Goal: Information Seeking & Learning: Get advice/opinions

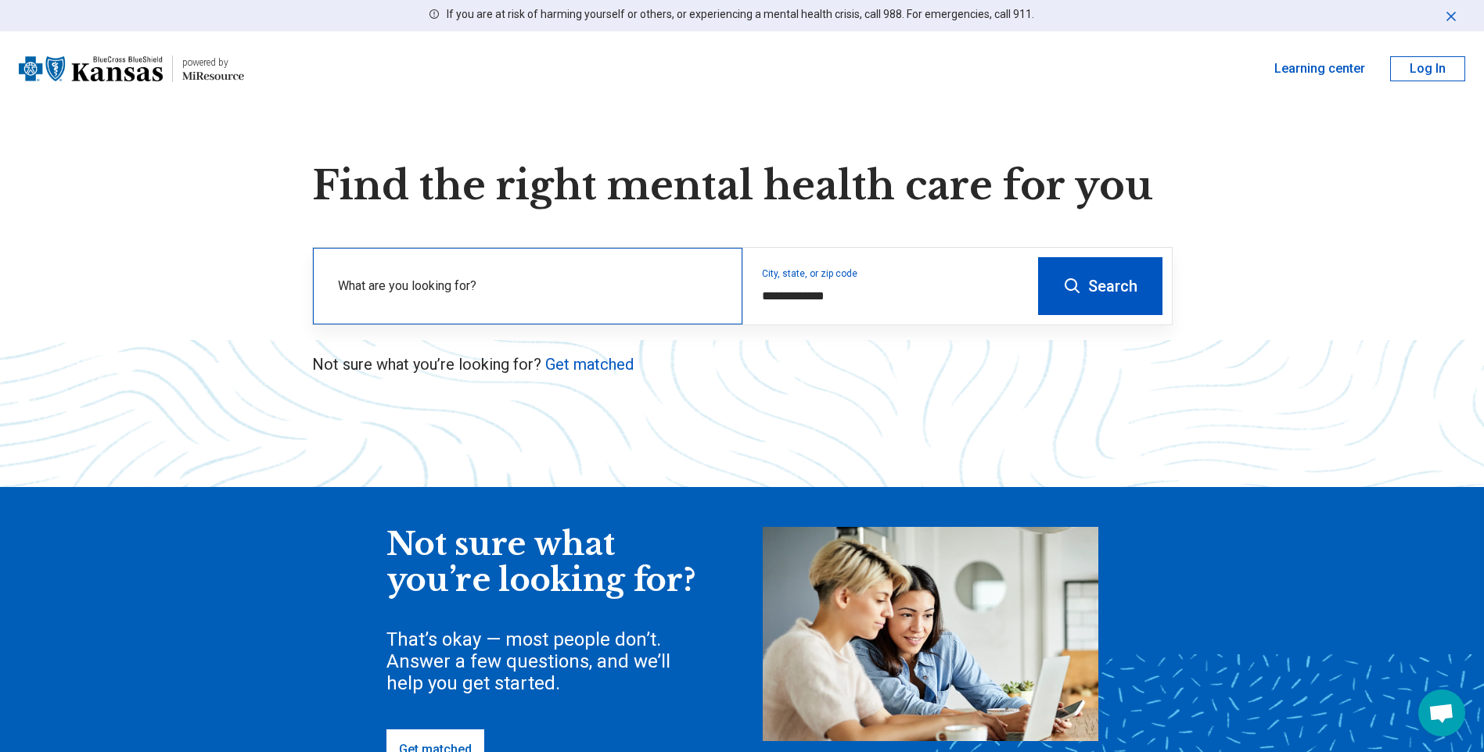
click at [454, 292] on label "What are you looking for?" at bounding box center [531, 286] width 386 height 19
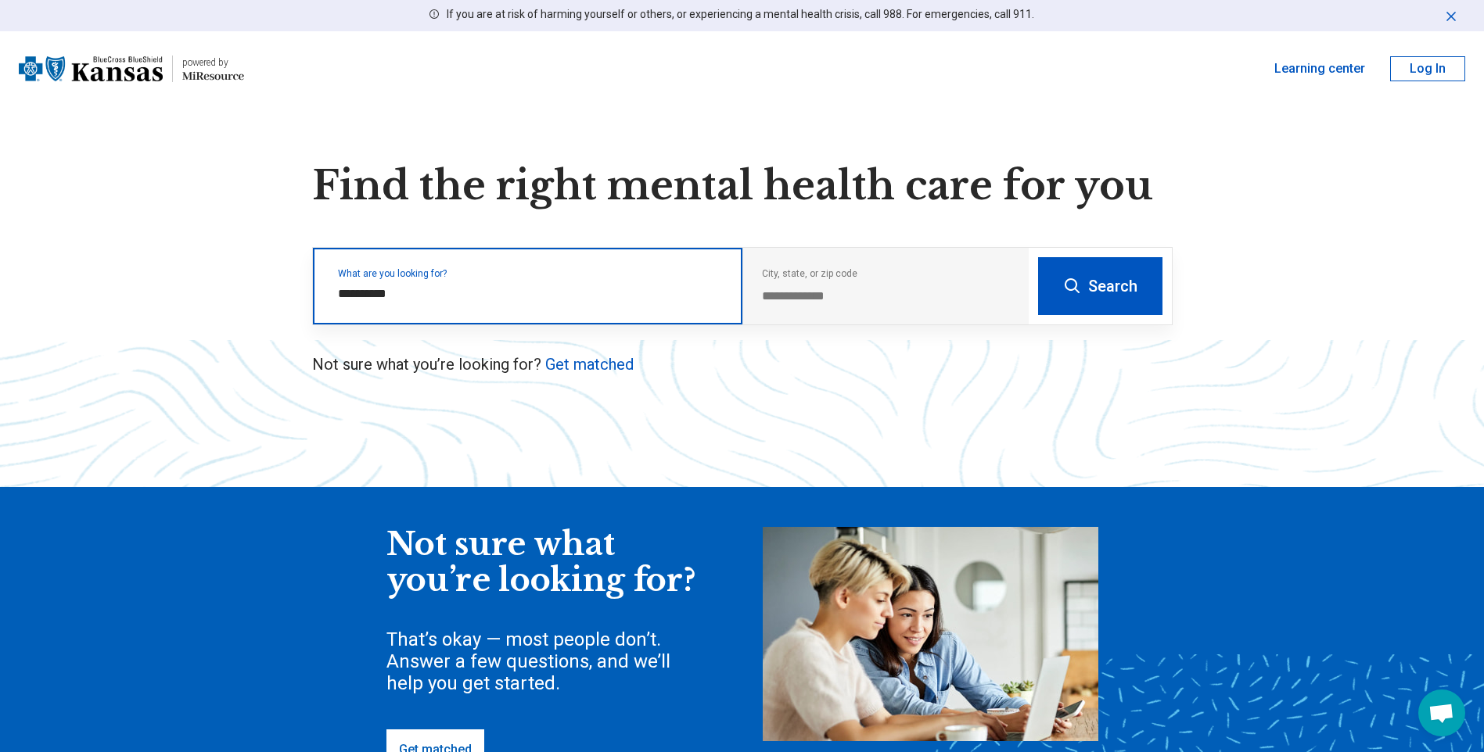
type input "**********"
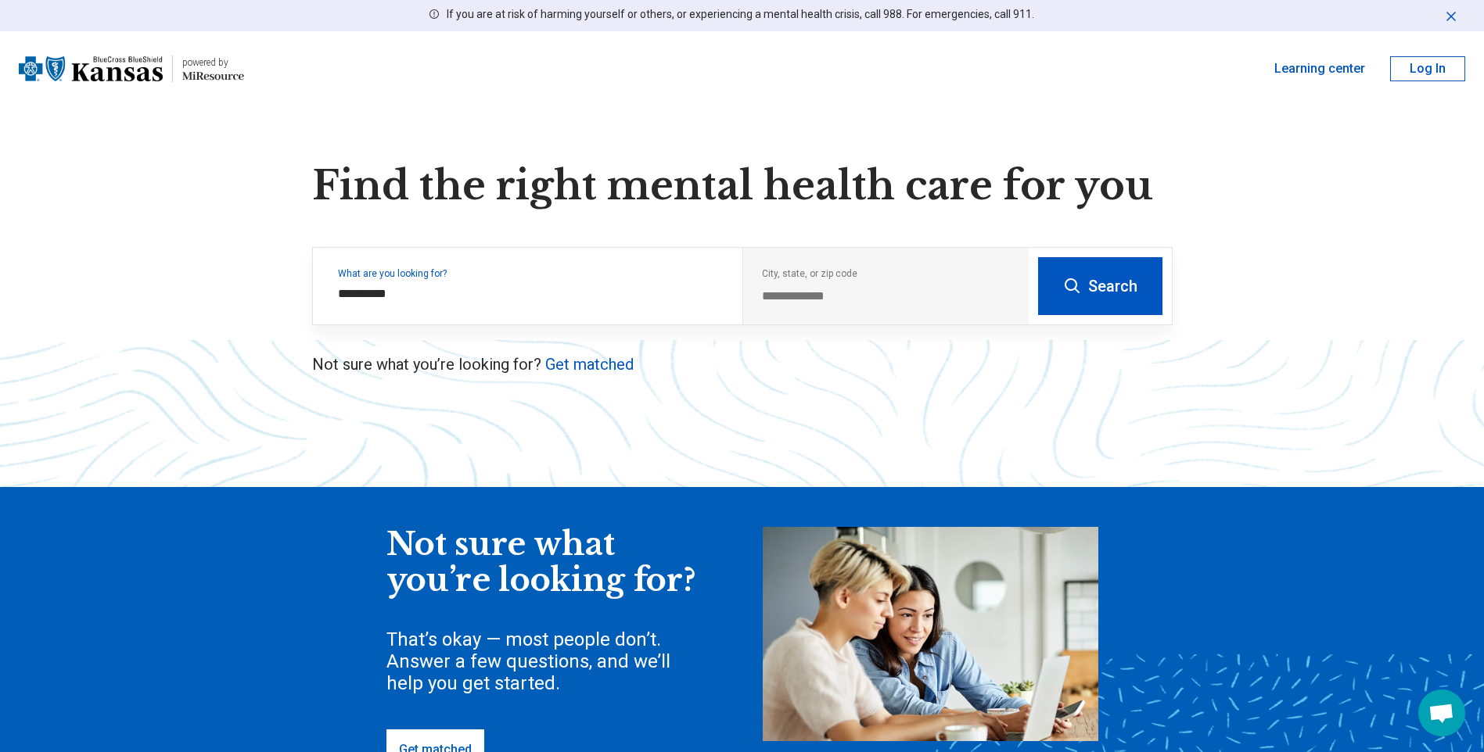
click at [1089, 274] on button "Search" at bounding box center [1100, 286] width 124 height 58
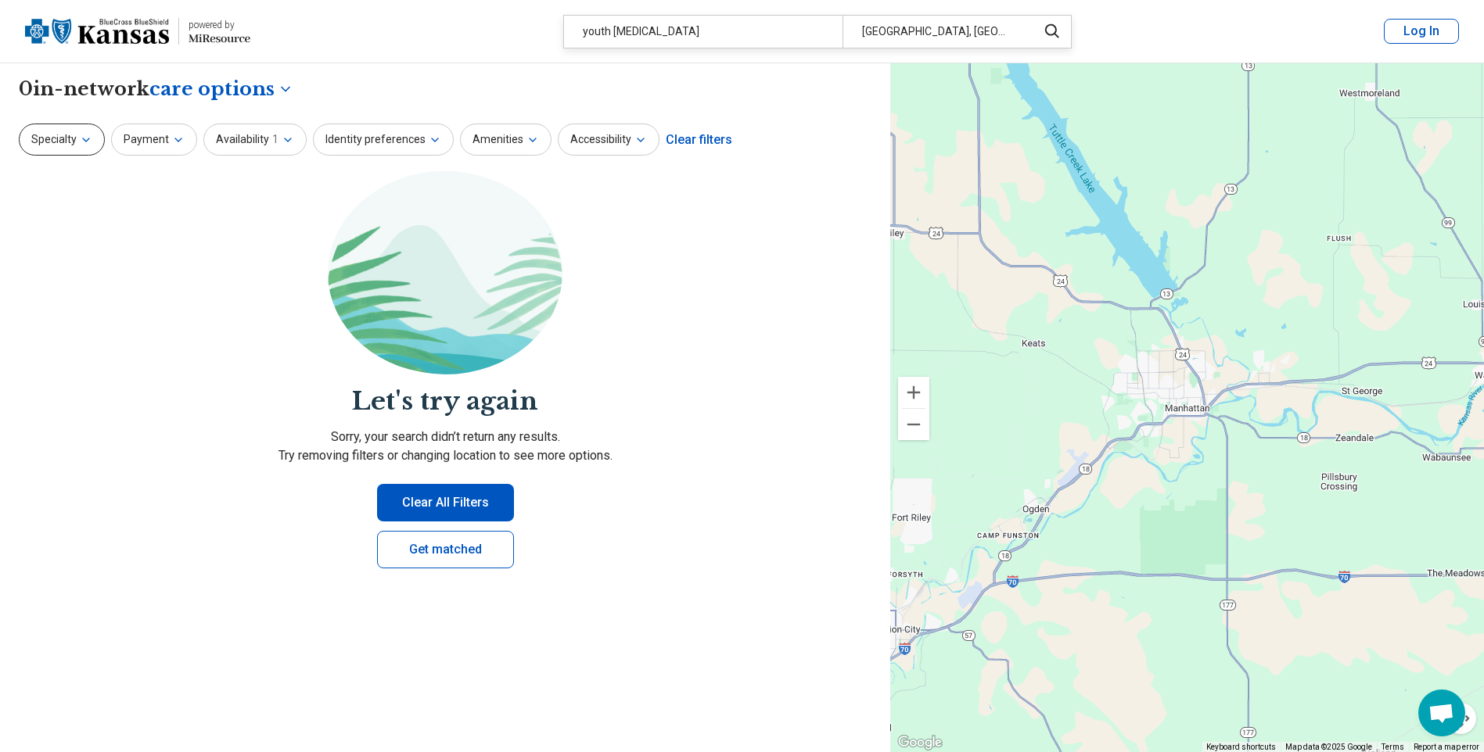
click at [93, 142] on button "Specialty" at bounding box center [62, 140] width 86 height 32
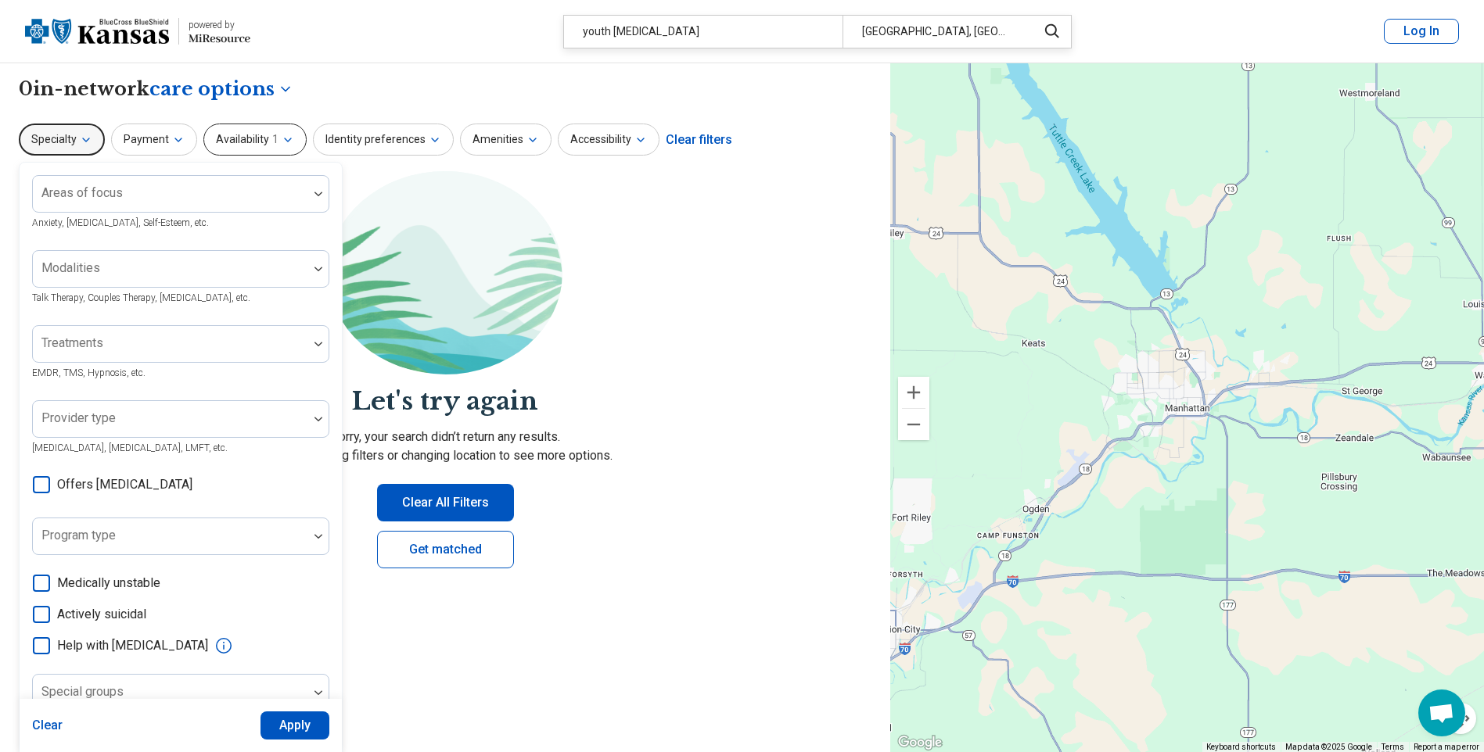
click at [282, 142] on icon "button" at bounding box center [288, 140] width 13 height 13
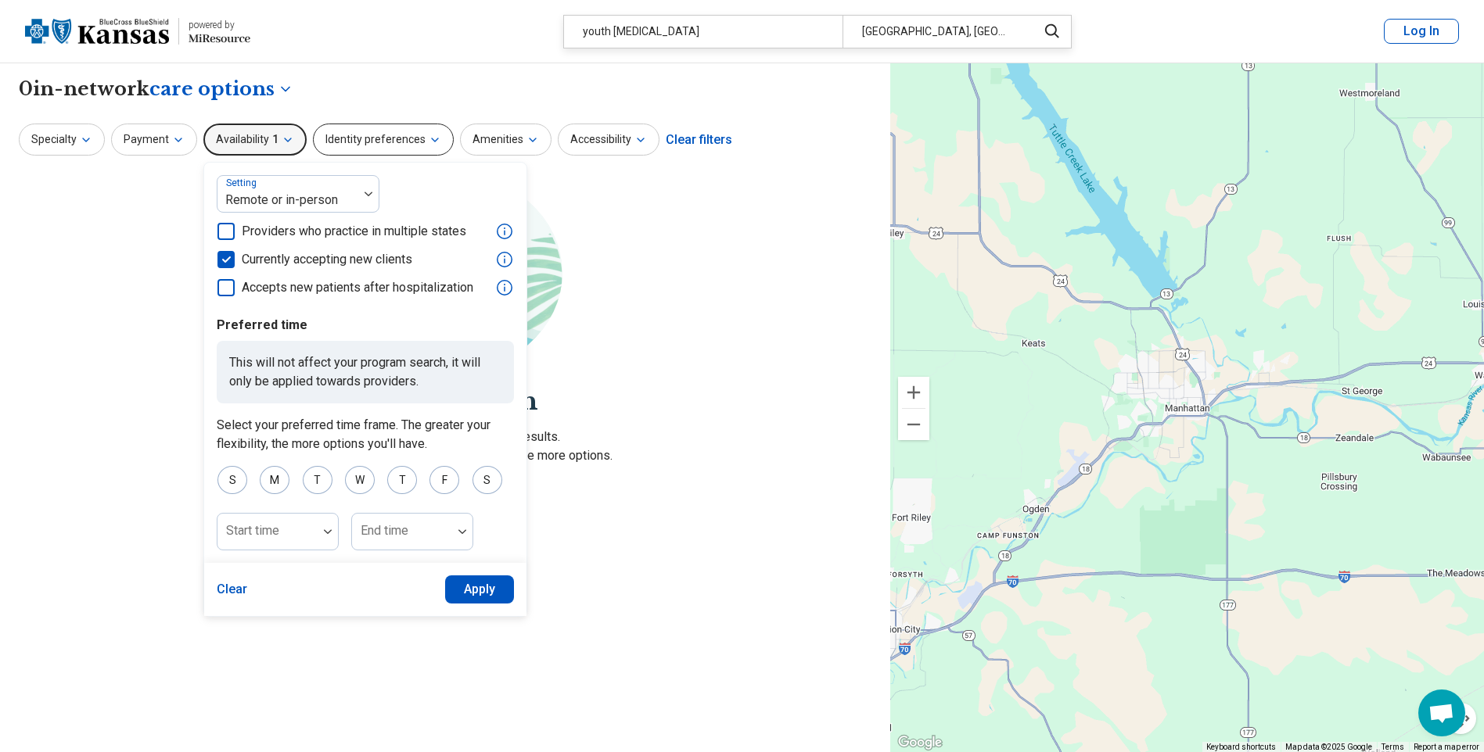
click at [435, 145] on button "Identity preferences" at bounding box center [383, 140] width 141 height 32
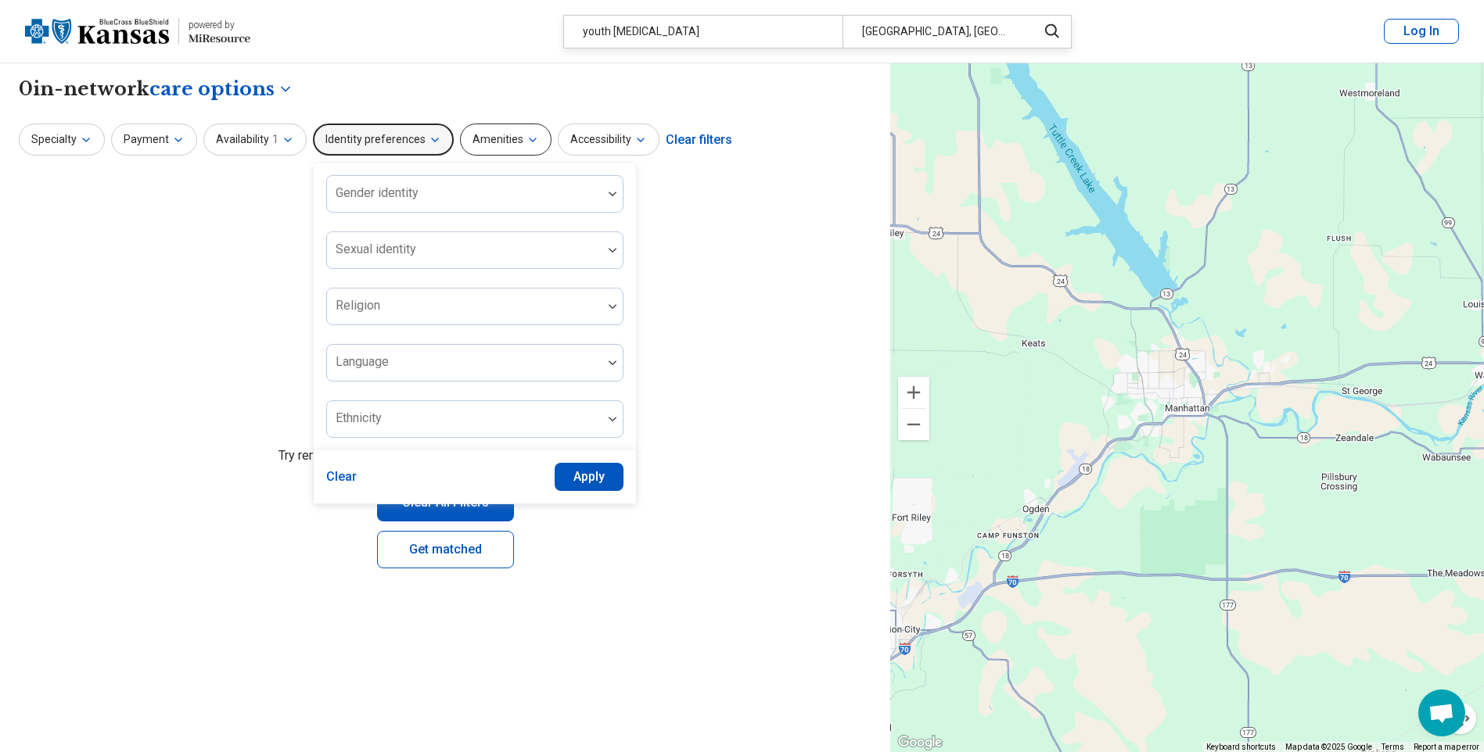
click at [528, 148] on button "Amenities" at bounding box center [505, 140] width 91 height 32
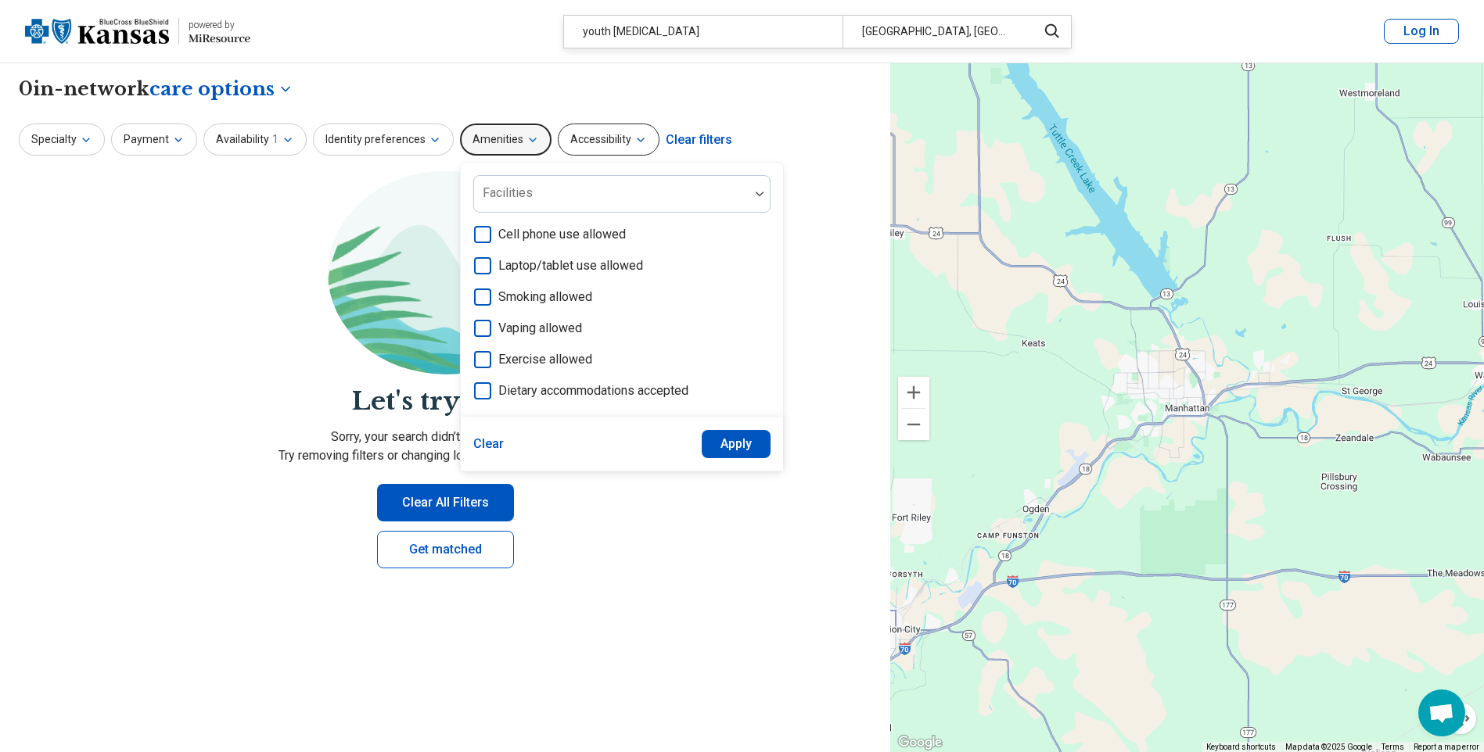
click at [596, 145] on button "Accessibility" at bounding box center [609, 140] width 102 height 32
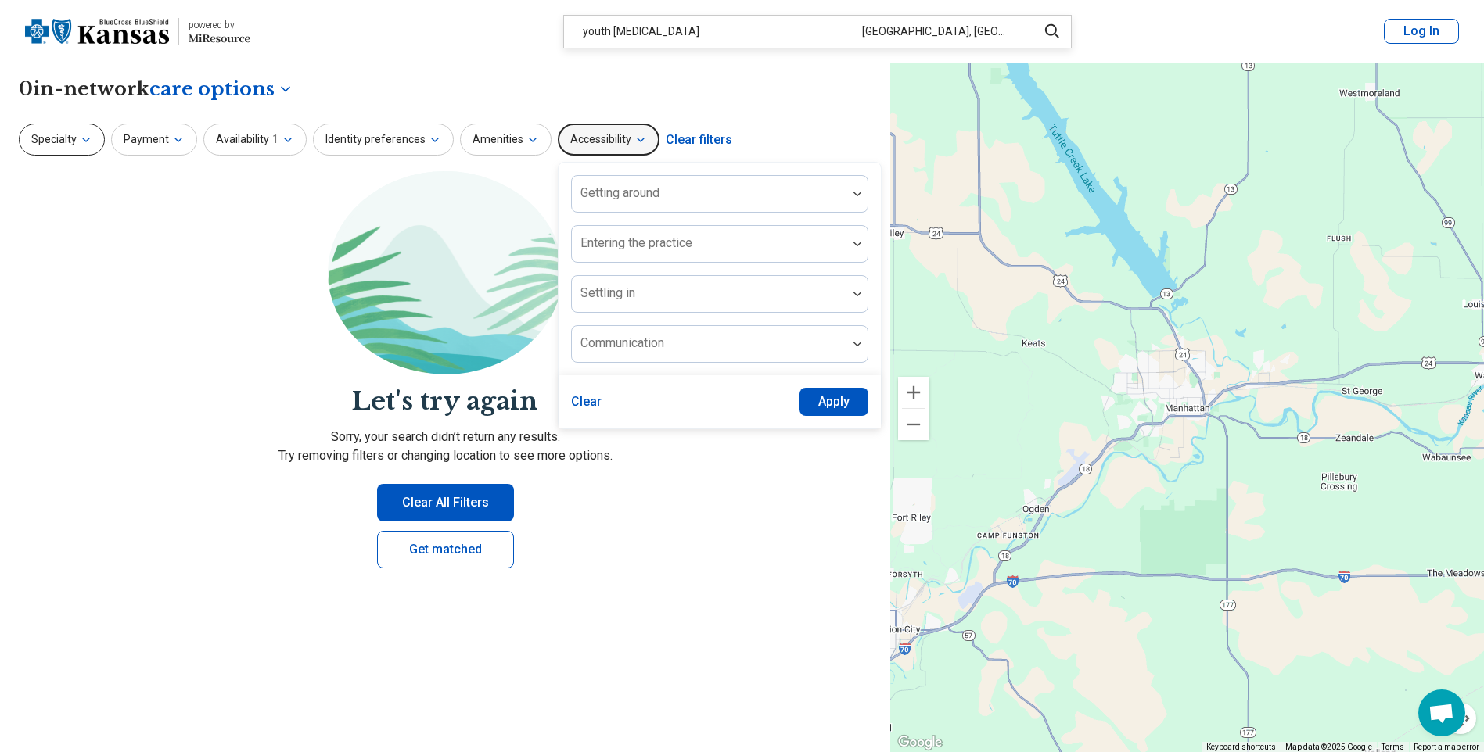
click at [61, 141] on button "Specialty" at bounding box center [62, 140] width 86 height 32
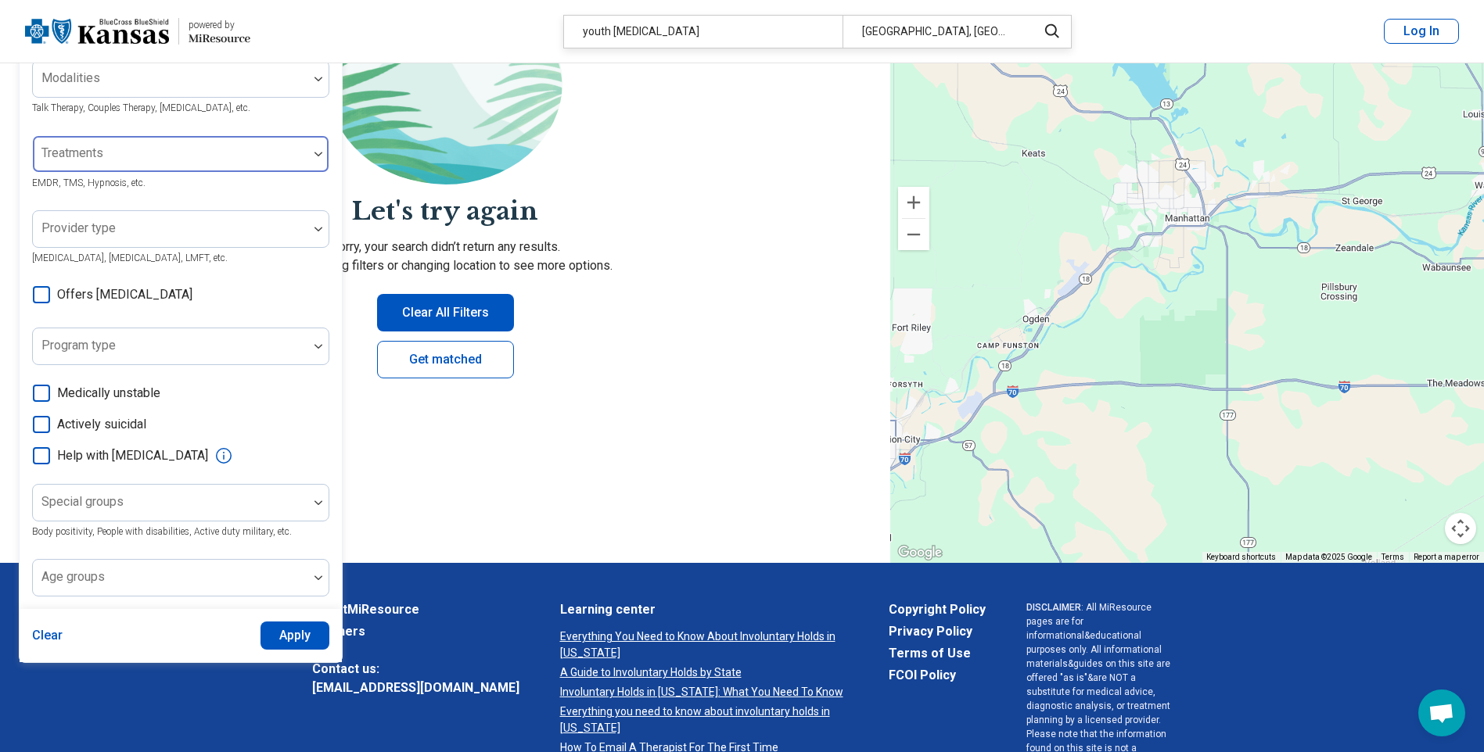
scroll to position [235, 0]
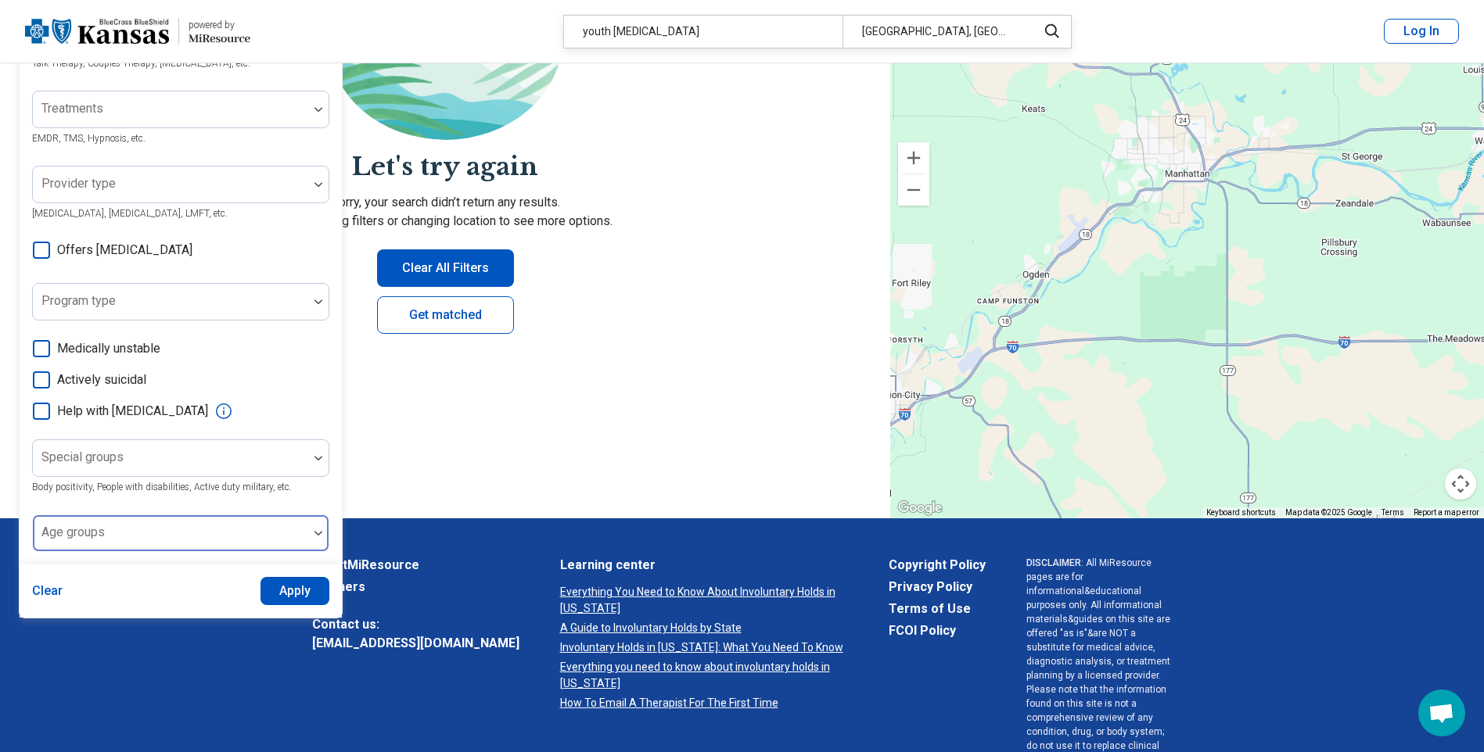
click at [231, 544] on div at bounding box center [170, 540] width 263 height 22
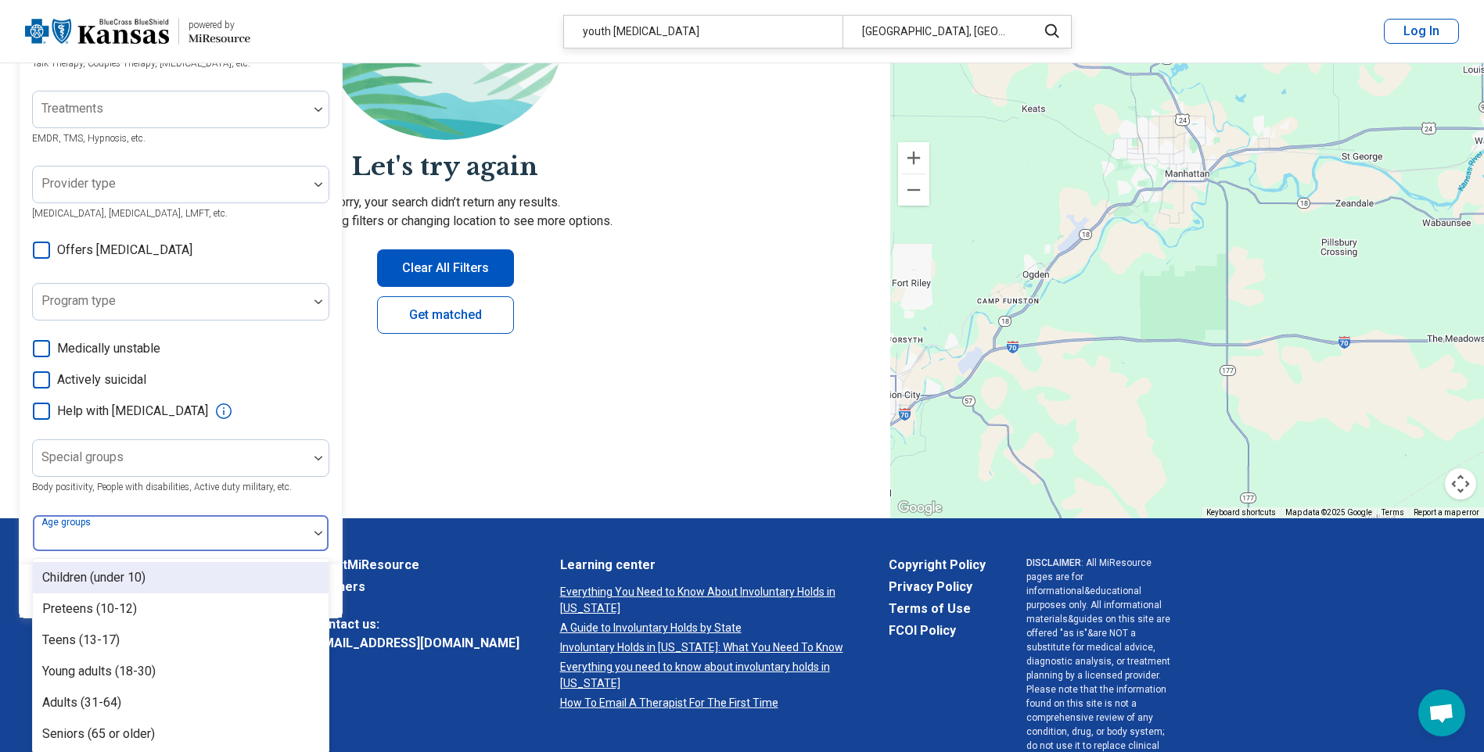
scroll to position [242, 0]
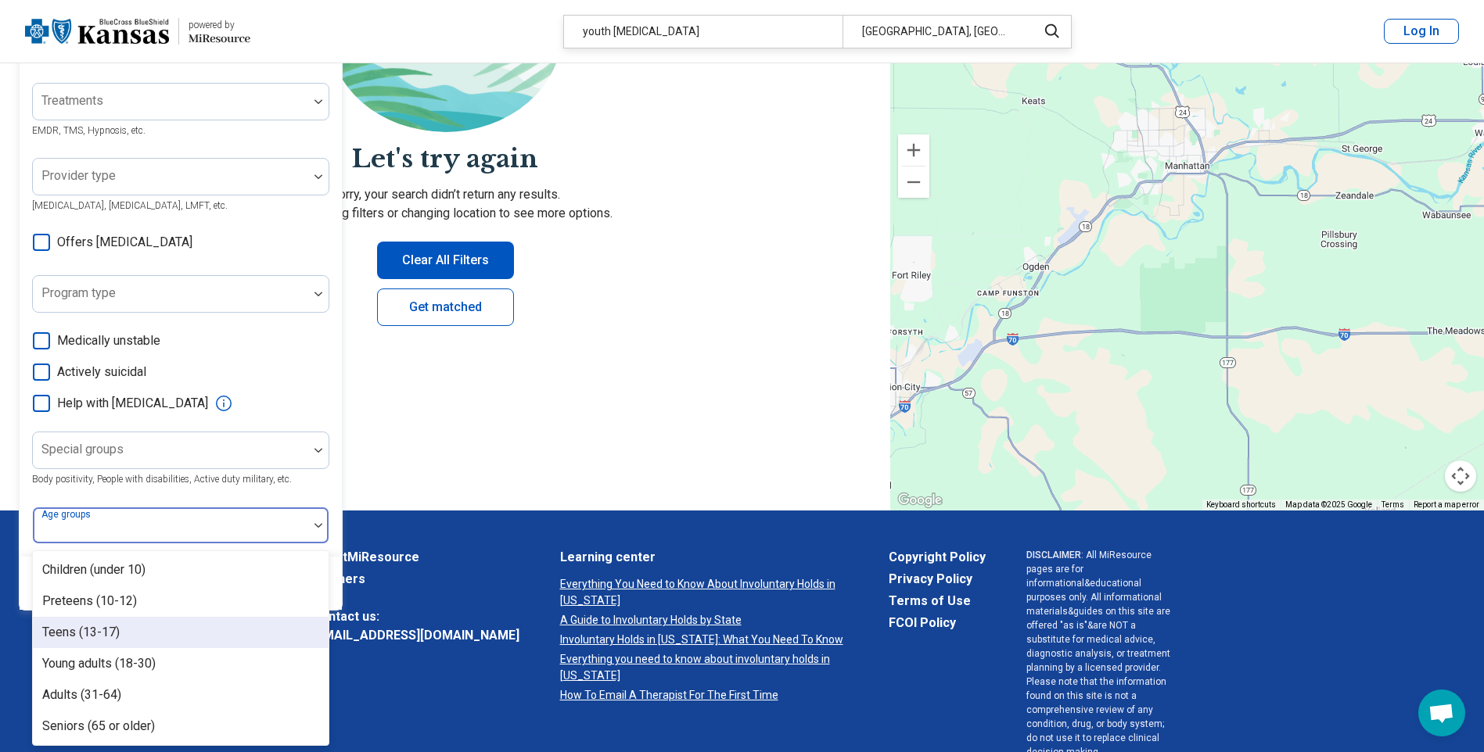
click at [154, 630] on div "Teens (13-17)" at bounding box center [181, 632] width 296 height 31
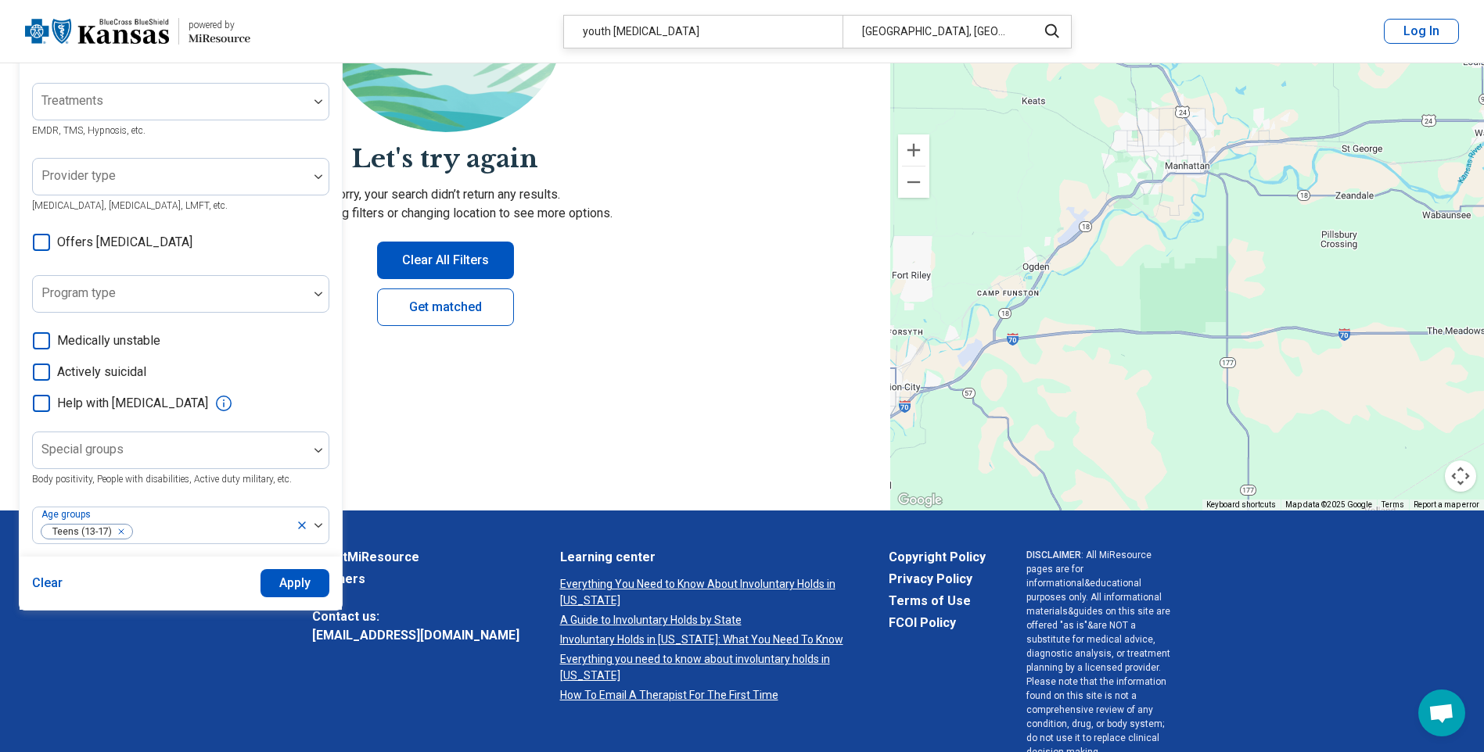
click at [449, 440] on div "**********" at bounding box center [445, 166] width 890 height 690
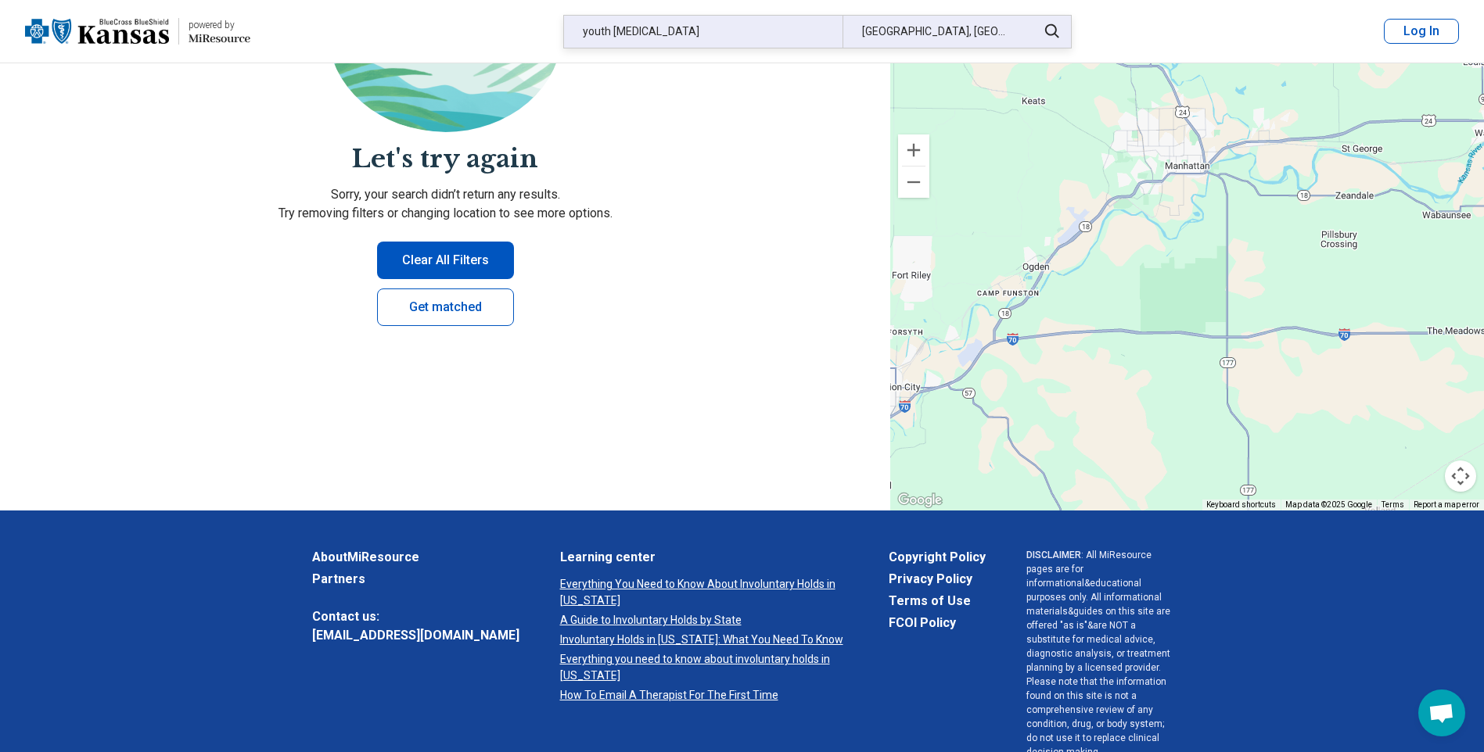
click at [657, 25] on div "youth [MEDICAL_DATA]" at bounding box center [703, 32] width 278 height 32
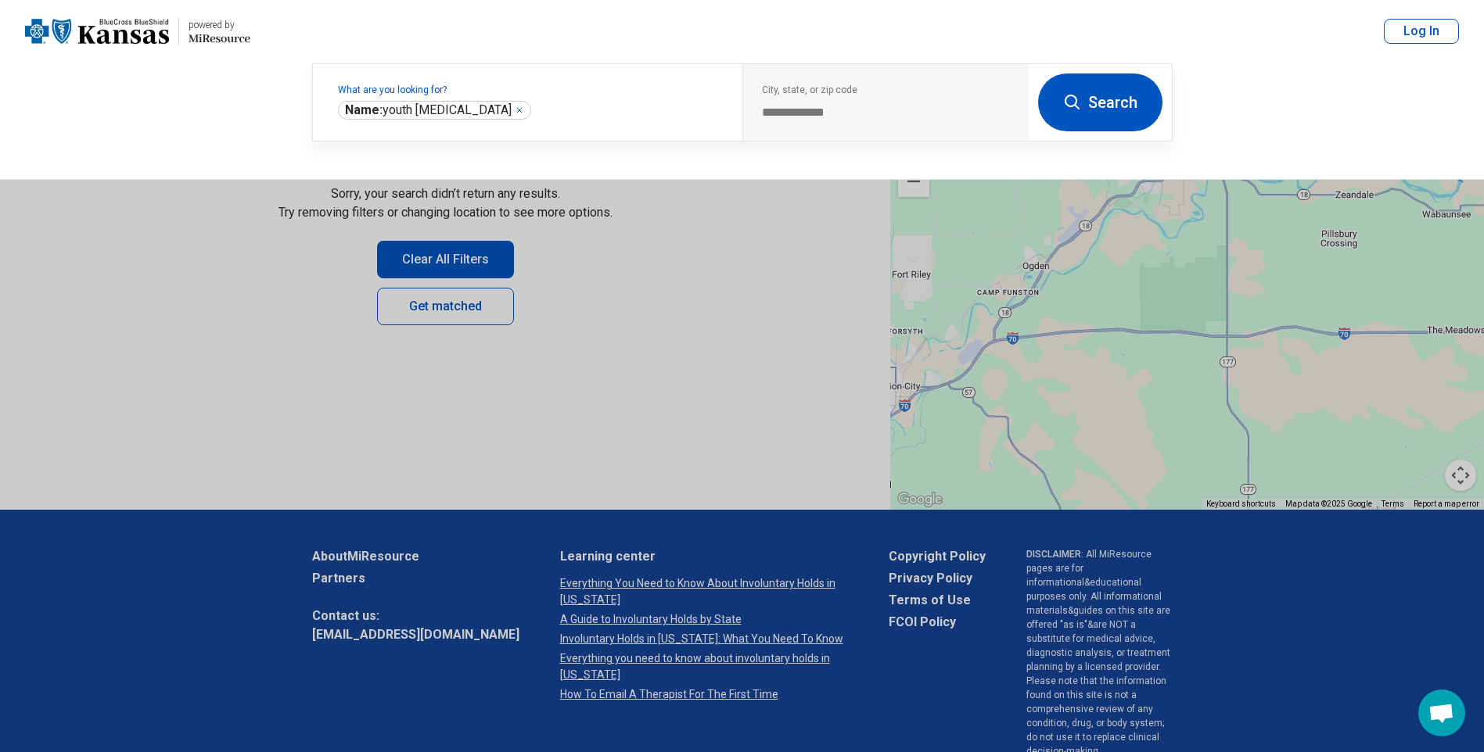
scroll to position [242, 0]
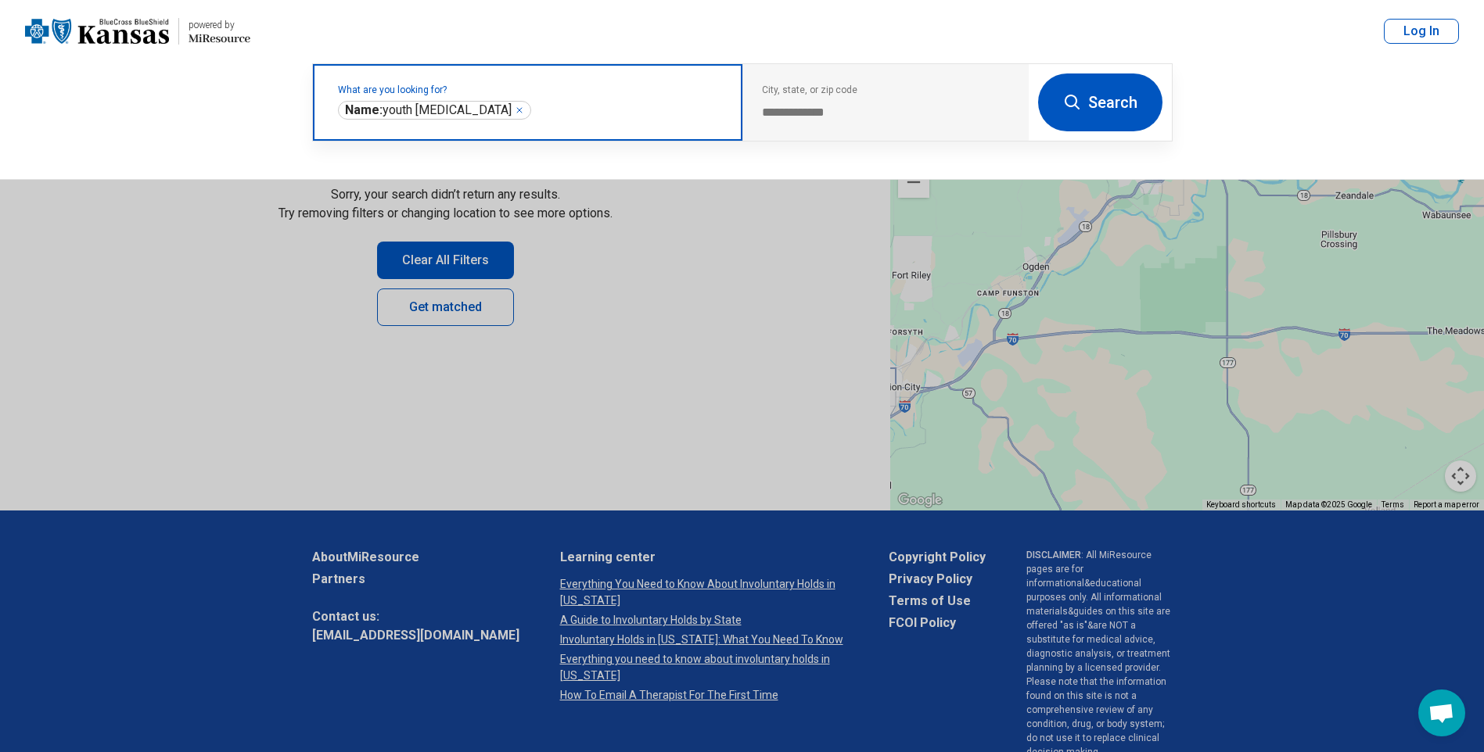
click at [515, 112] on icon "Remove" at bounding box center [519, 110] width 9 height 9
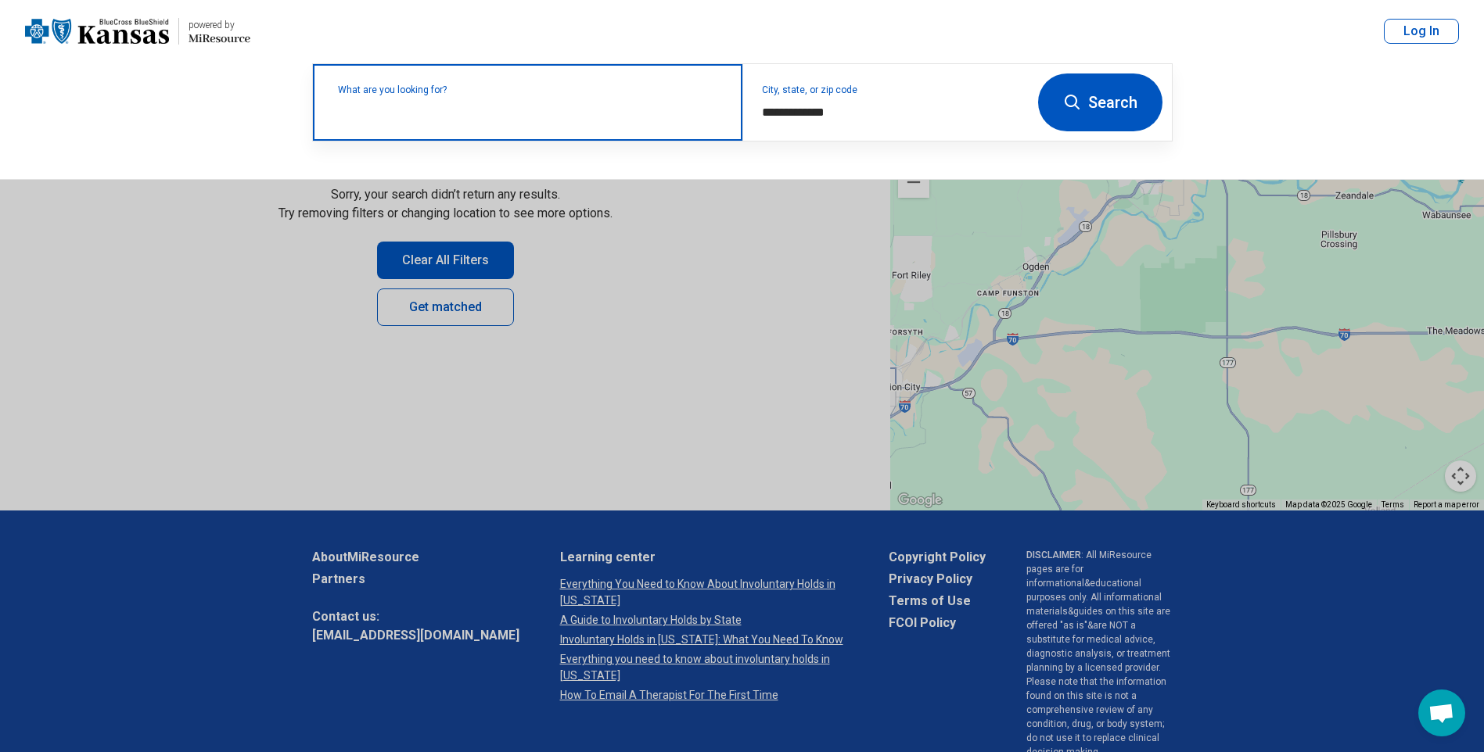
click at [790, 320] on button at bounding box center [742, 376] width 1484 height 752
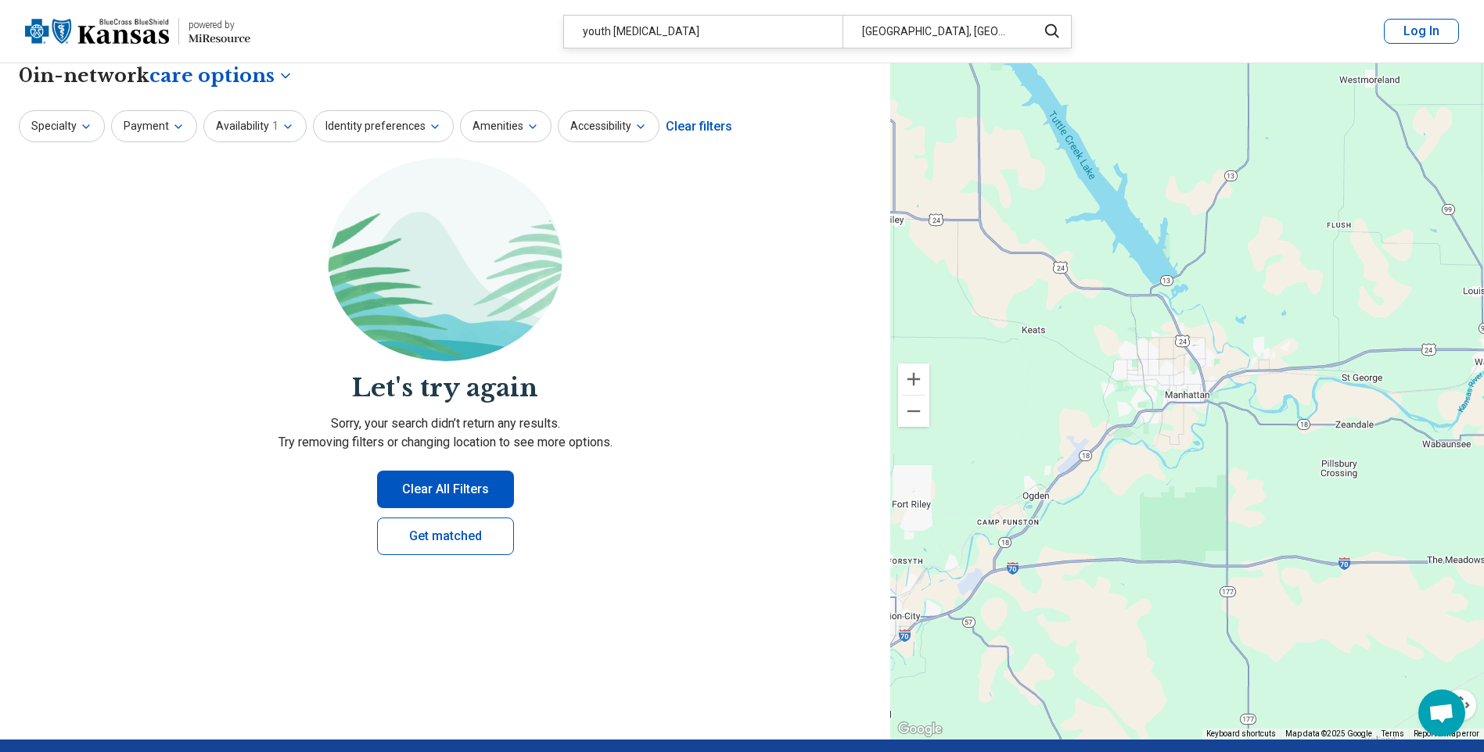
scroll to position [0, 0]
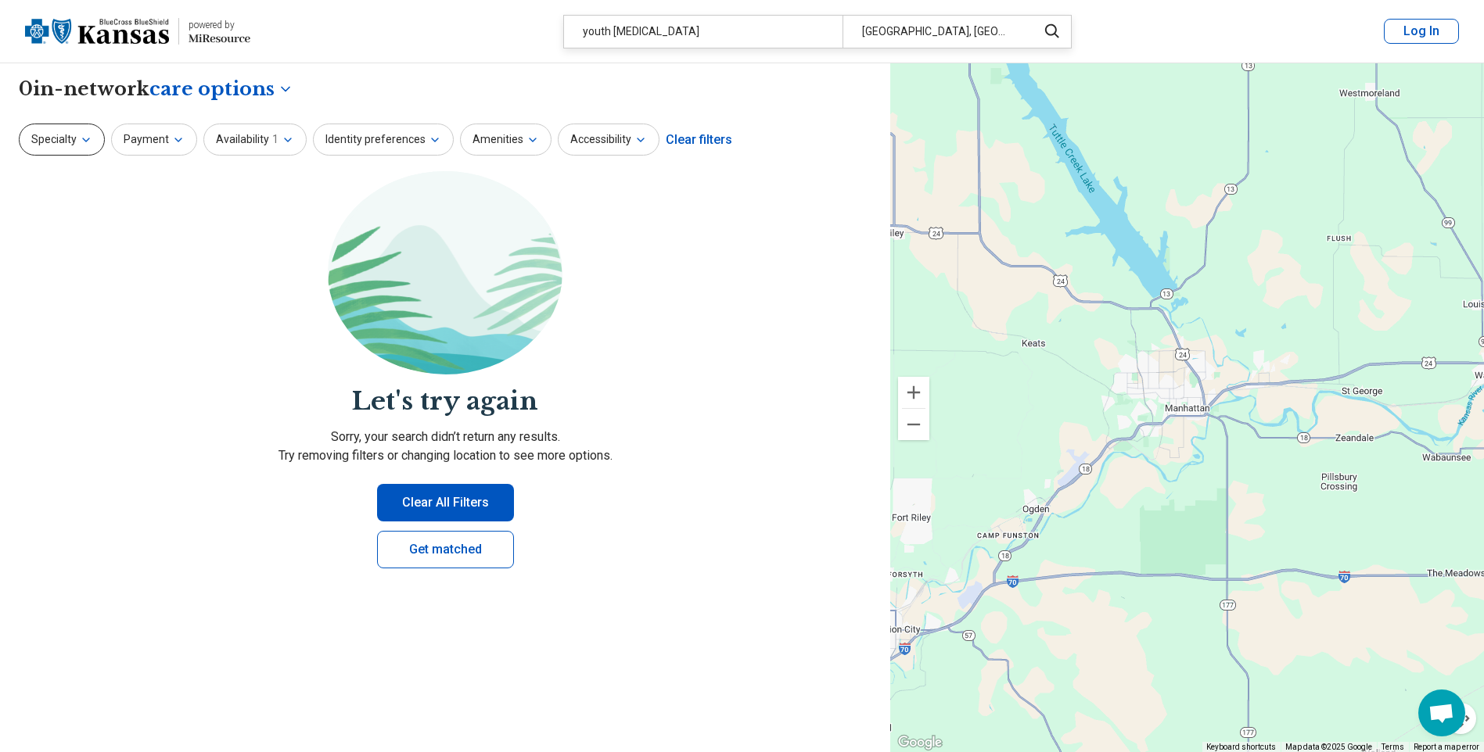
click at [87, 142] on icon "button" at bounding box center [86, 140] width 13 height 13
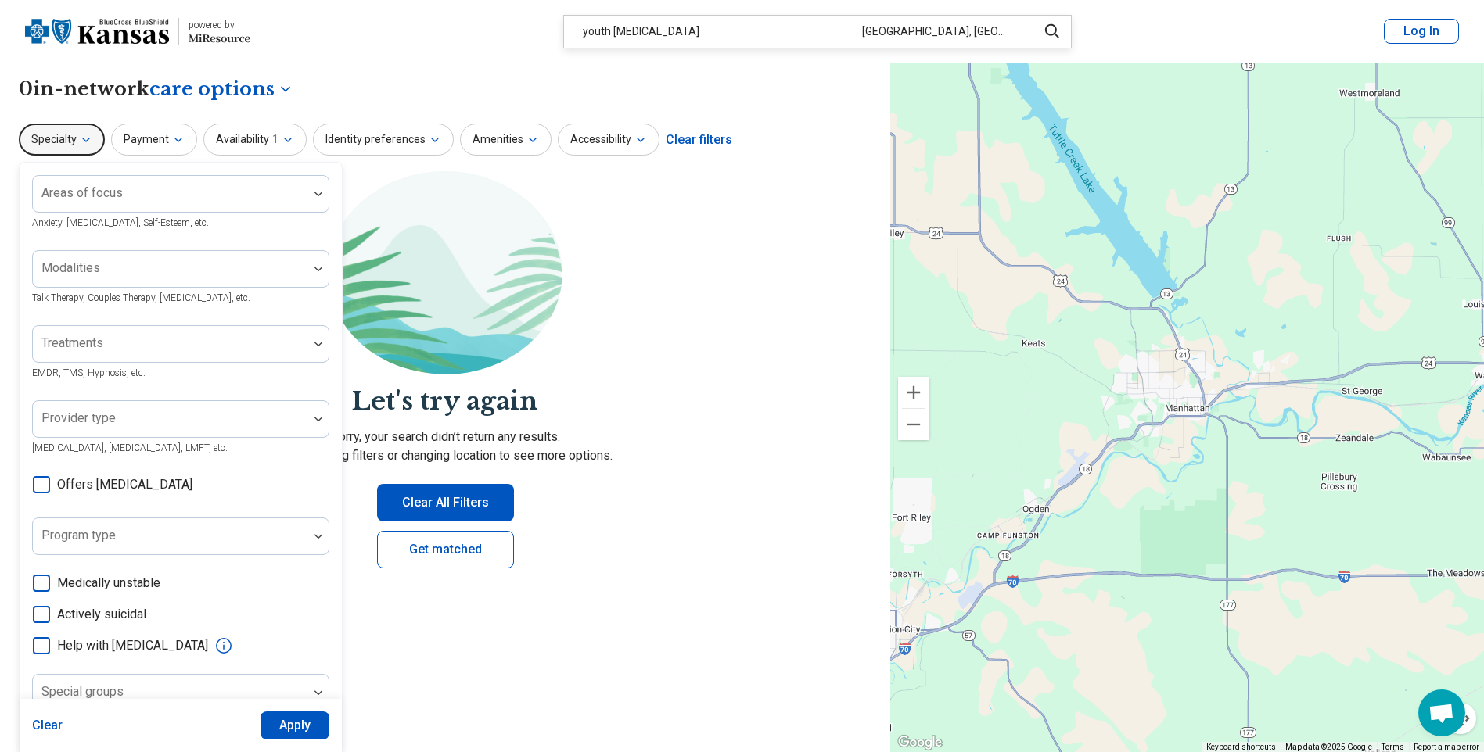
scroll to position [371, 0]
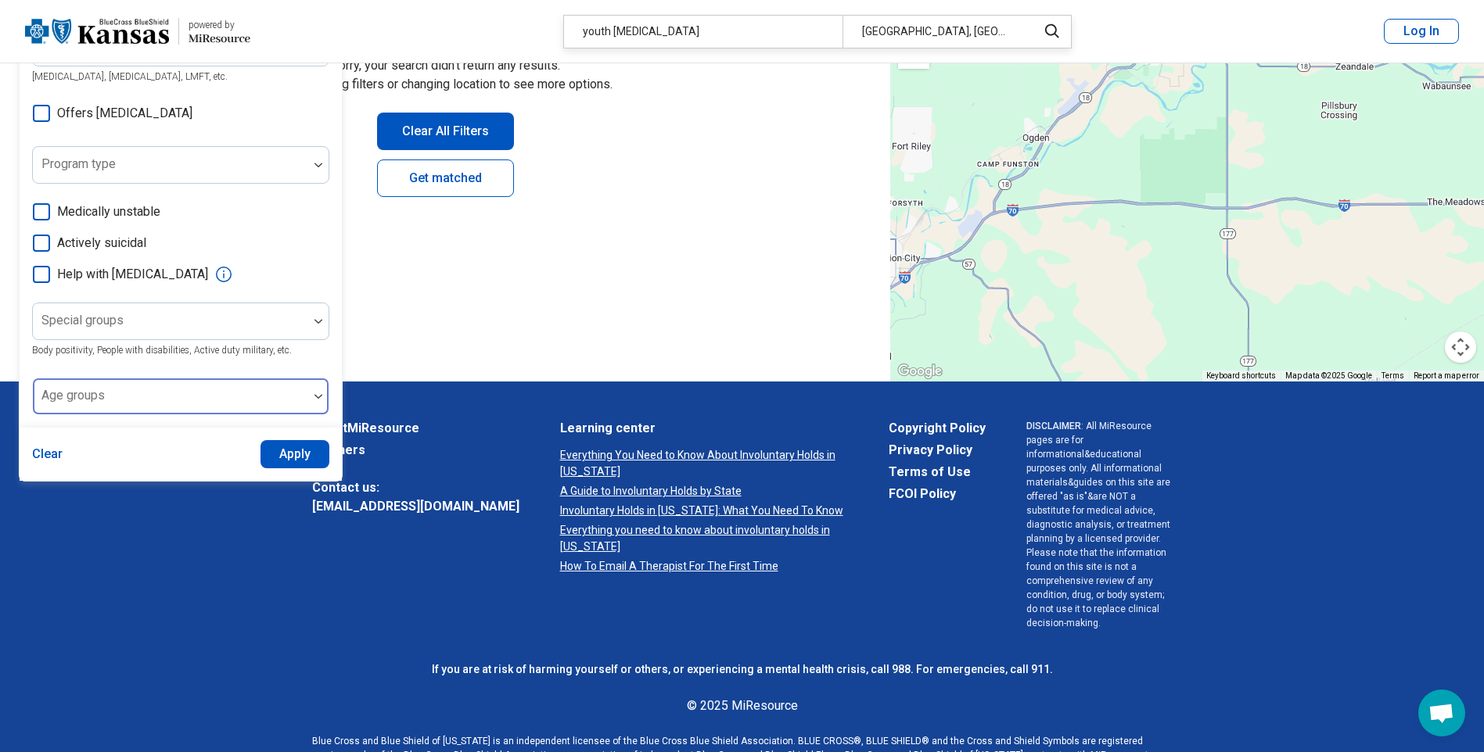
click at [301, 393] on div at bounding box center [170, 403] width 263 height 22
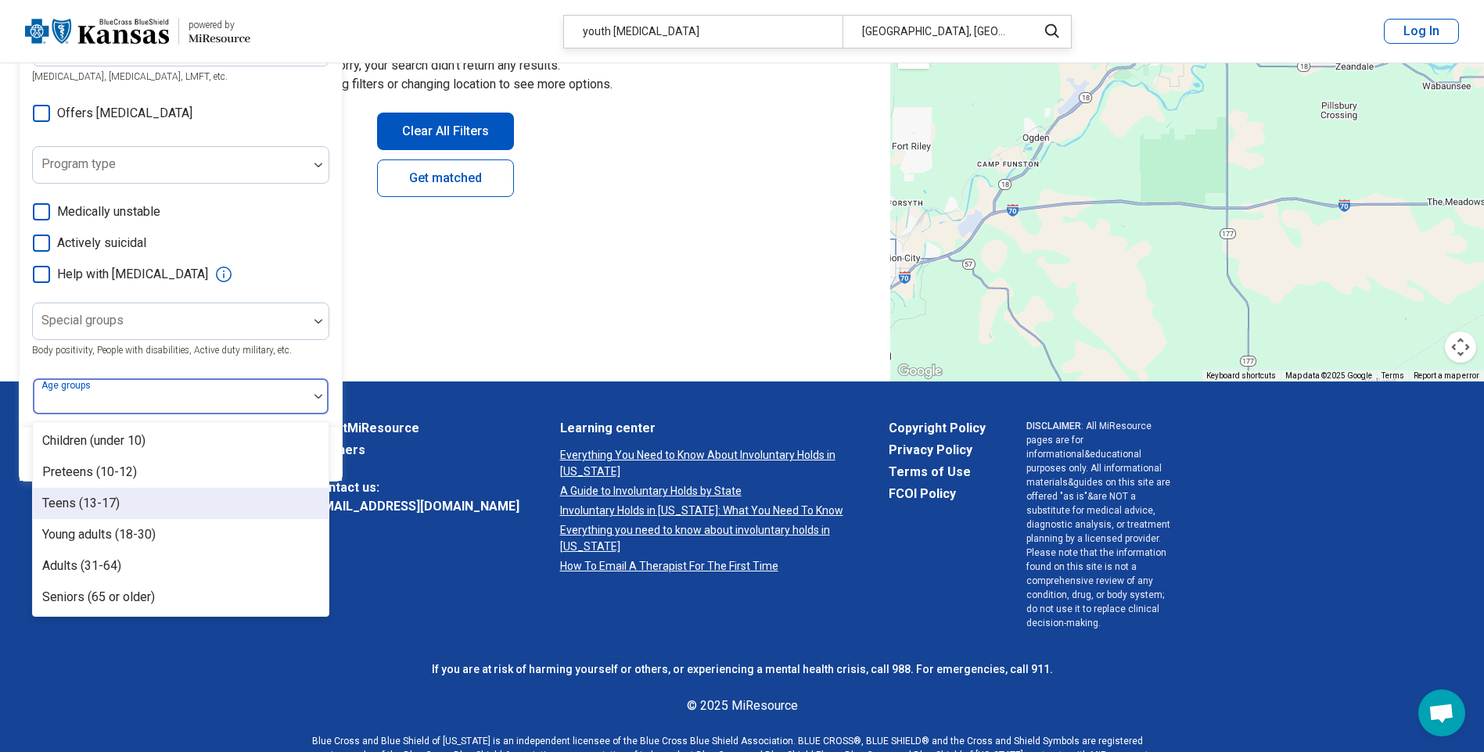
click at [141, 507] on div "Teens (13-17)" at bounding box center [181, 503] width 296 height 31
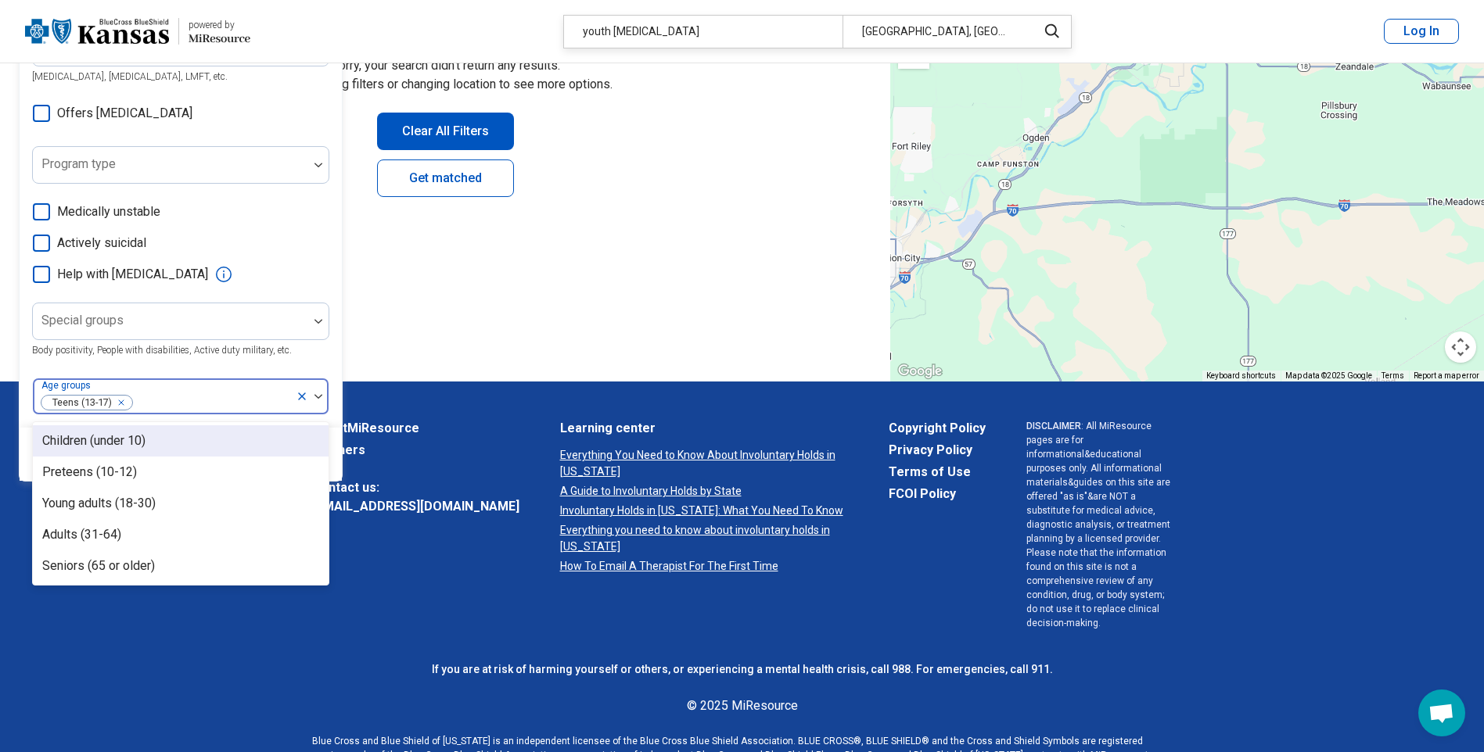
click at [336, 349] on div "Areas of focus Anxiety, [MEDICAL_DATA], Self-Esteem, etc. Modalities Talk Thera…" at bounding box center [181, 109] width 322 height 637
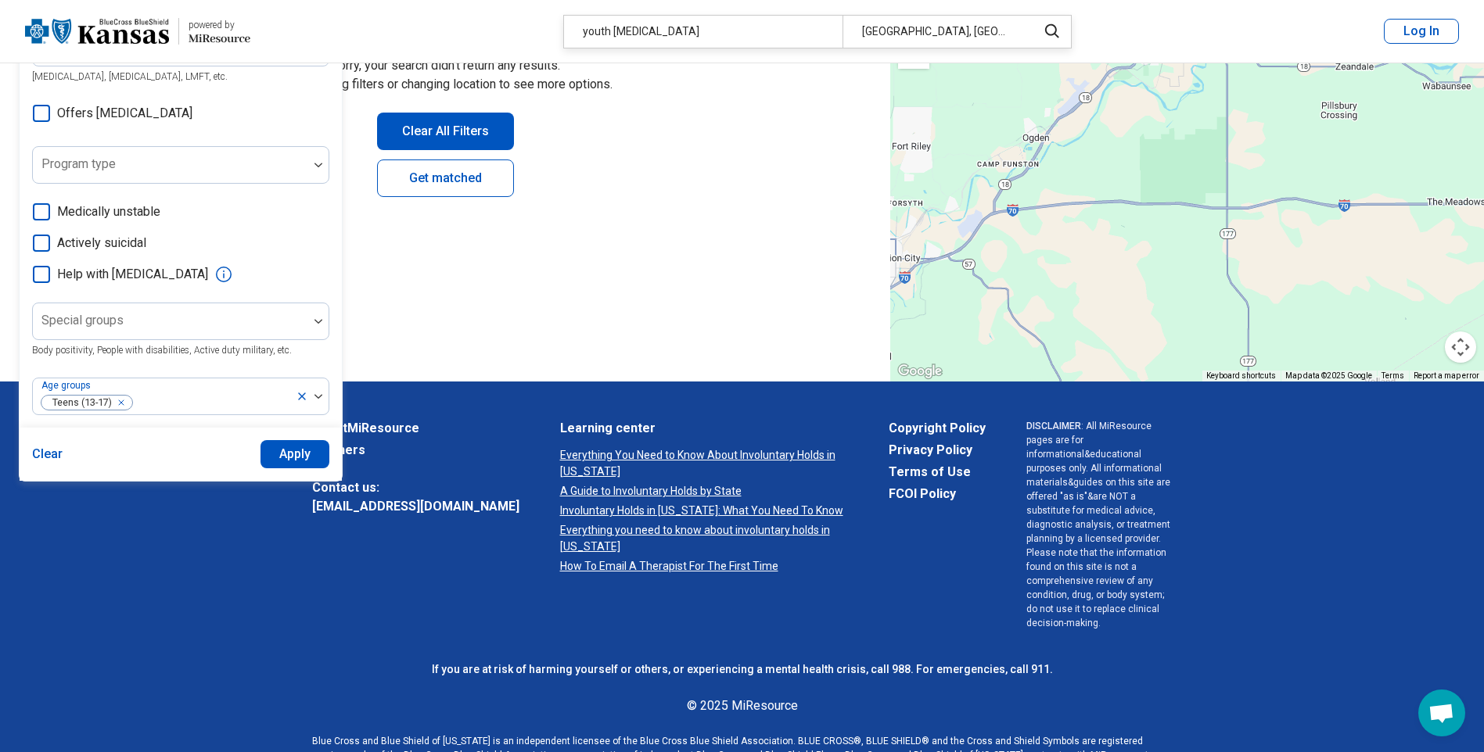
click at [301, 454] on button "Apply" at bounding box center [295, 454] width 70 height 28
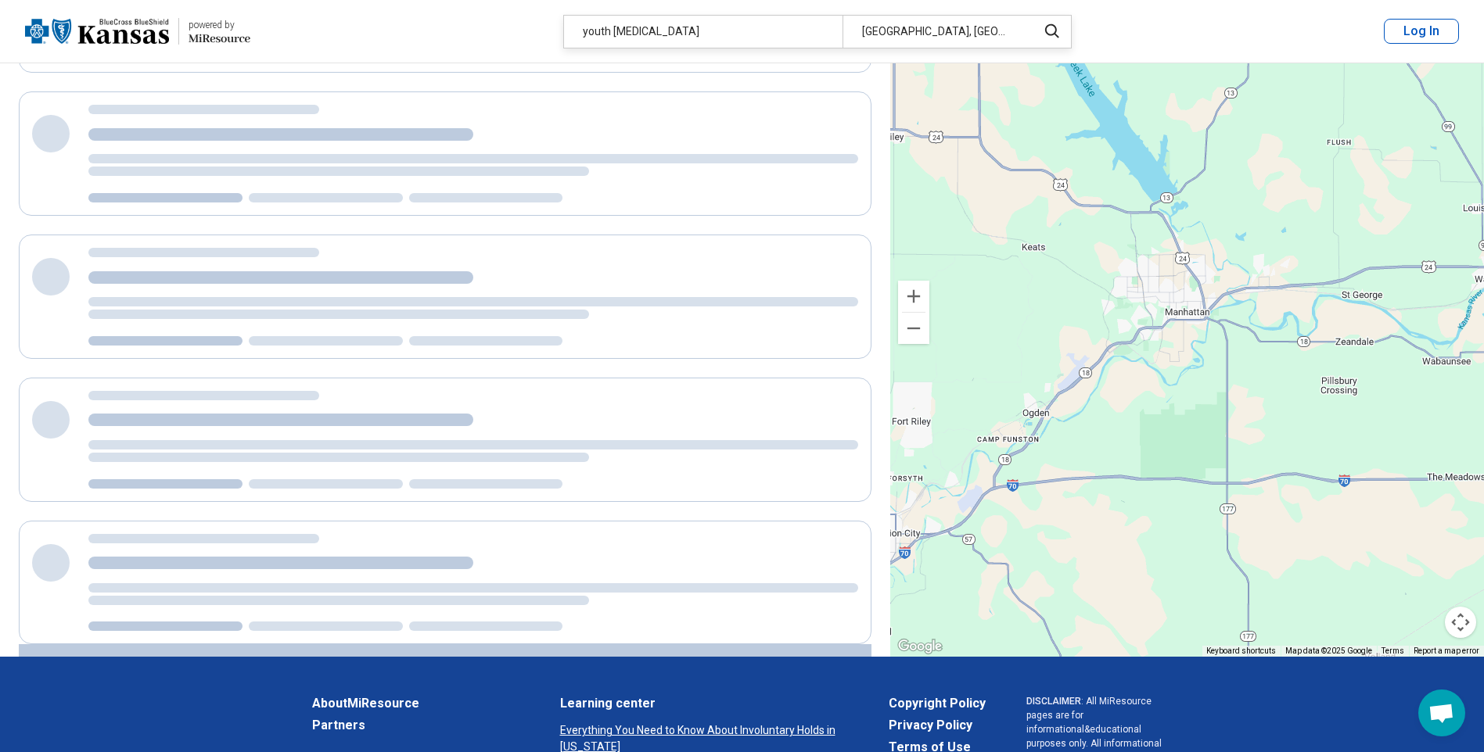
scroll to position [292, 0]
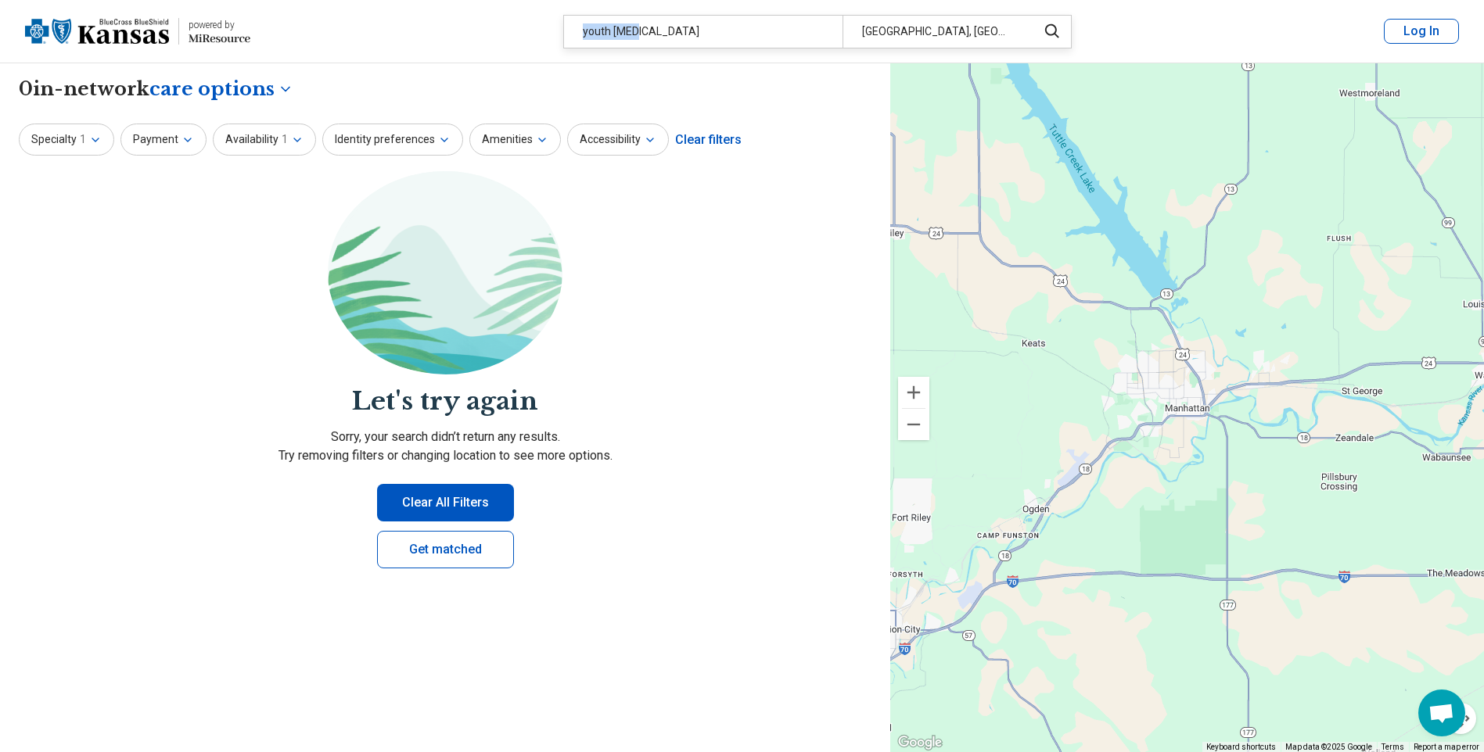
drag, startPoint x: 650, startPoint y: 23, endPoint x: 565, endPoint y: 24, distance: 85.3
click at [565, 24] on div "youth [MEDICAL_DATA]" at bounding box center [703, 32] width 278 height 32
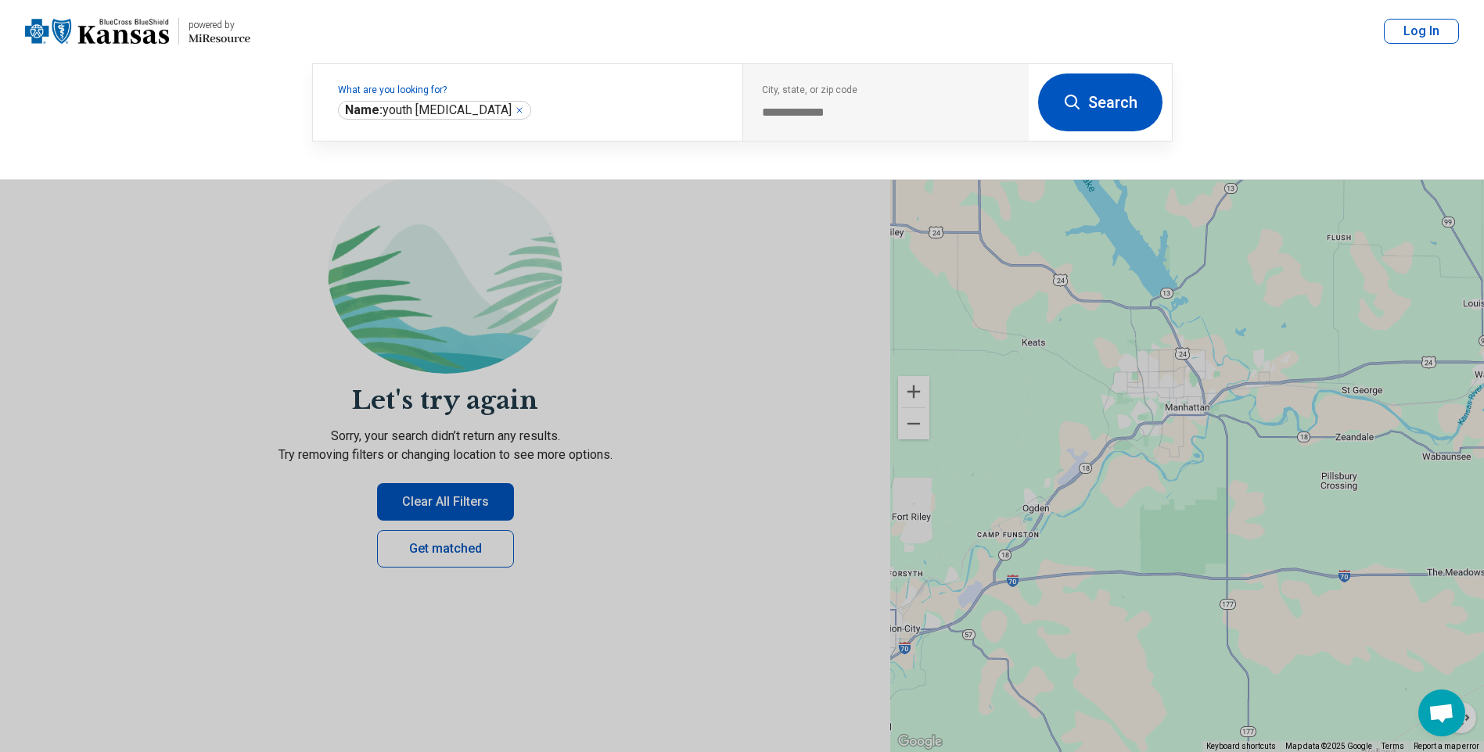
drag, startPoint x: 565, startPoint y: 24, endPoint x: 737, endPoint y: 329, distance: 350.6
click at [737, 329] on button at bounding box center [742, 376] width 1484 height 752
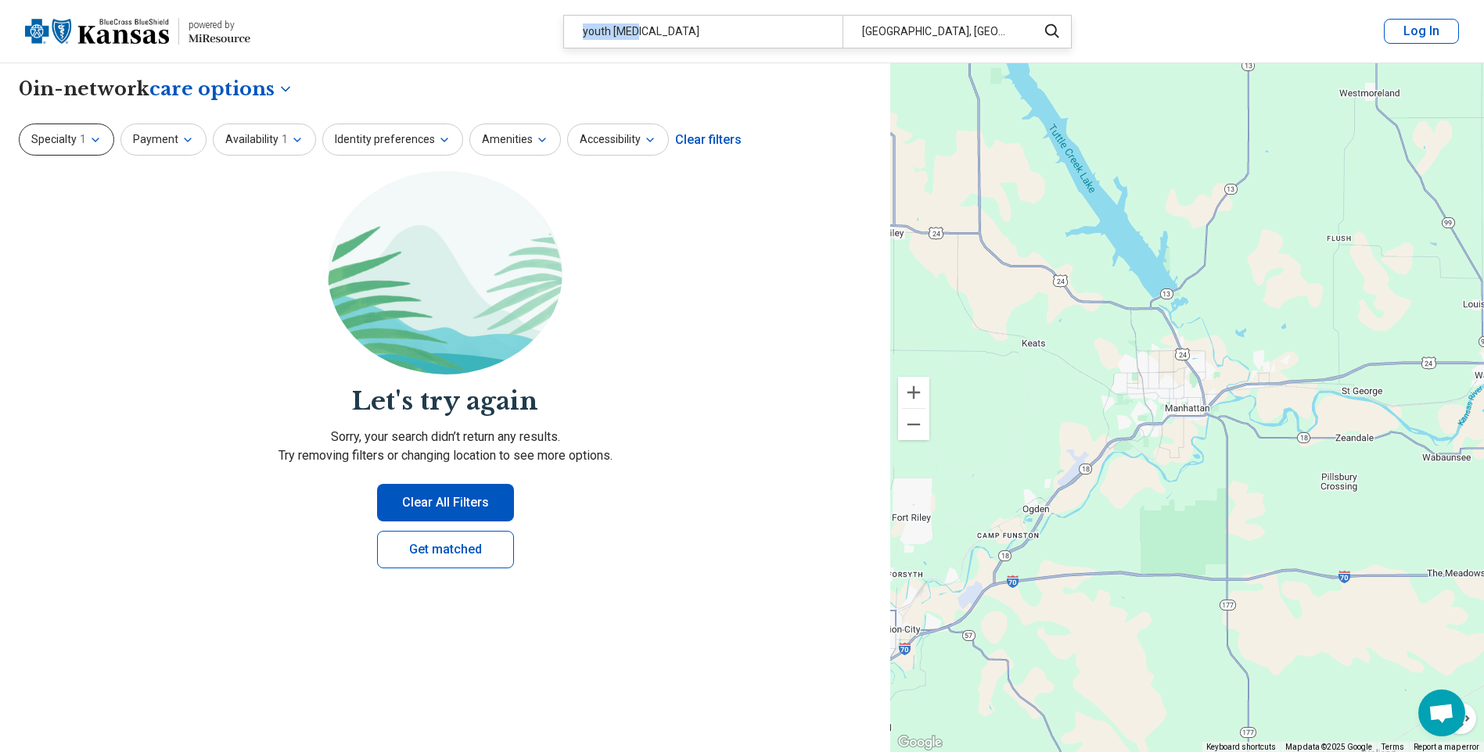
click at [94, 142] on icon "button" at bounding box center [95, 140] width 13 height 13
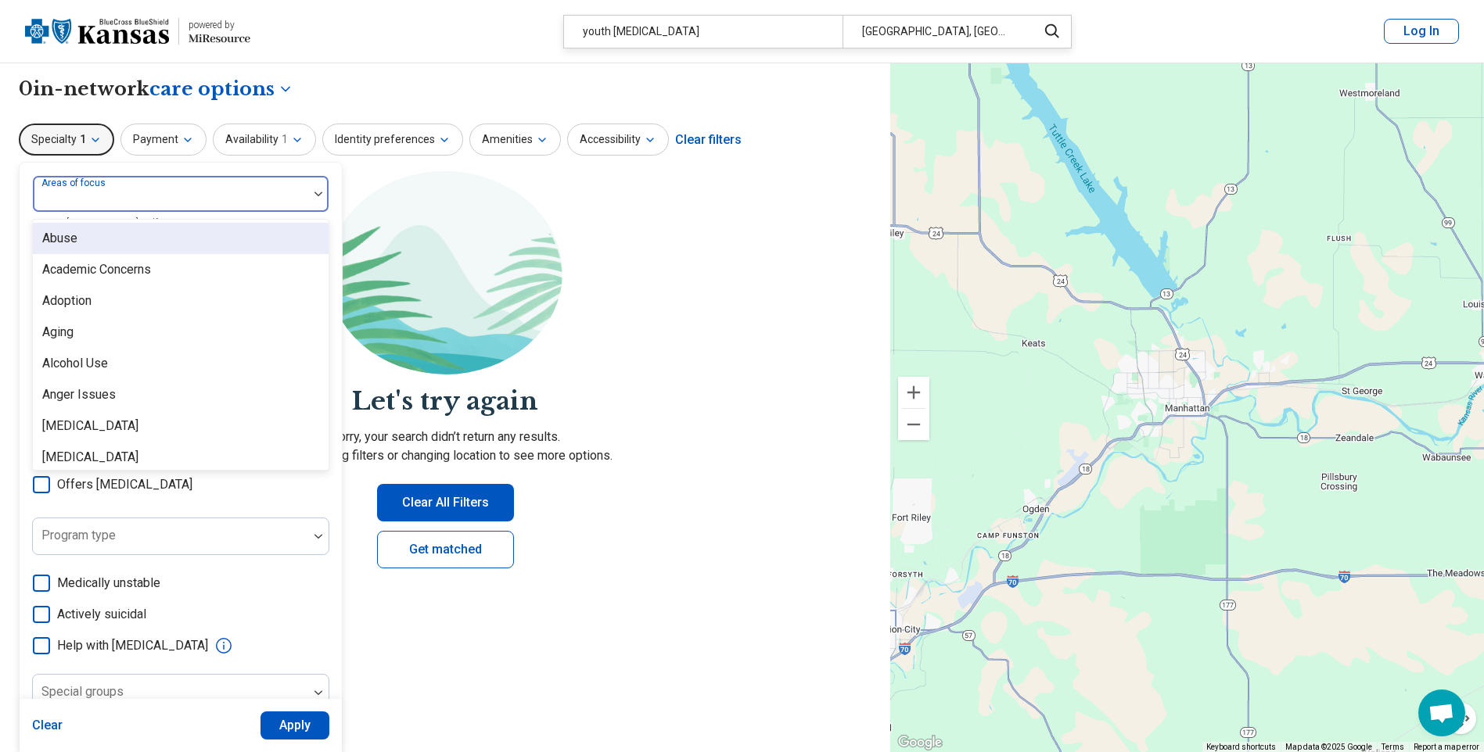
click at [210, 207] on div at bounding box center [170, 200] width 263 height 22
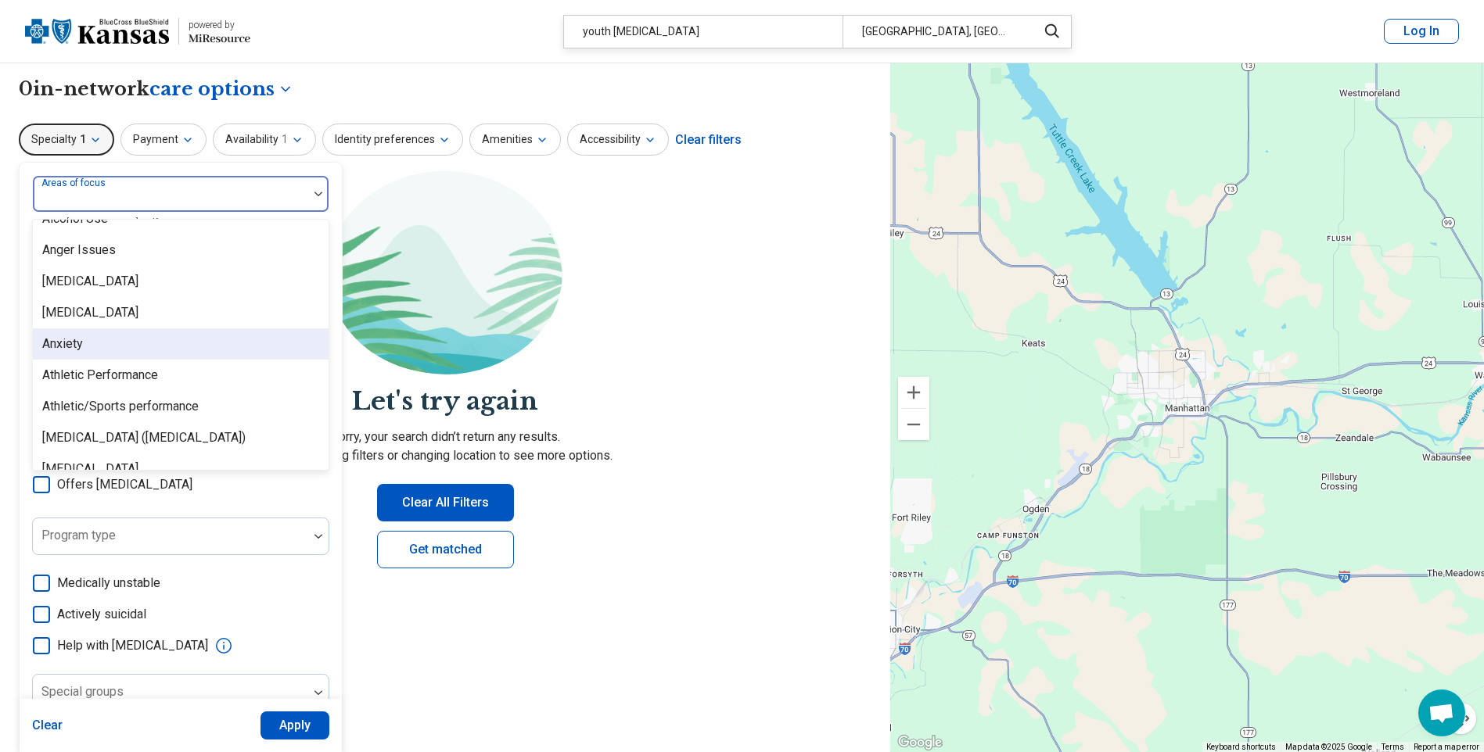
scroll to position [235, 0]
click at [154, 346] on div "[MEDICAL_DATA] ([MEDICAL_DATA])" at bounding box center [143, 348] width 203 height 19
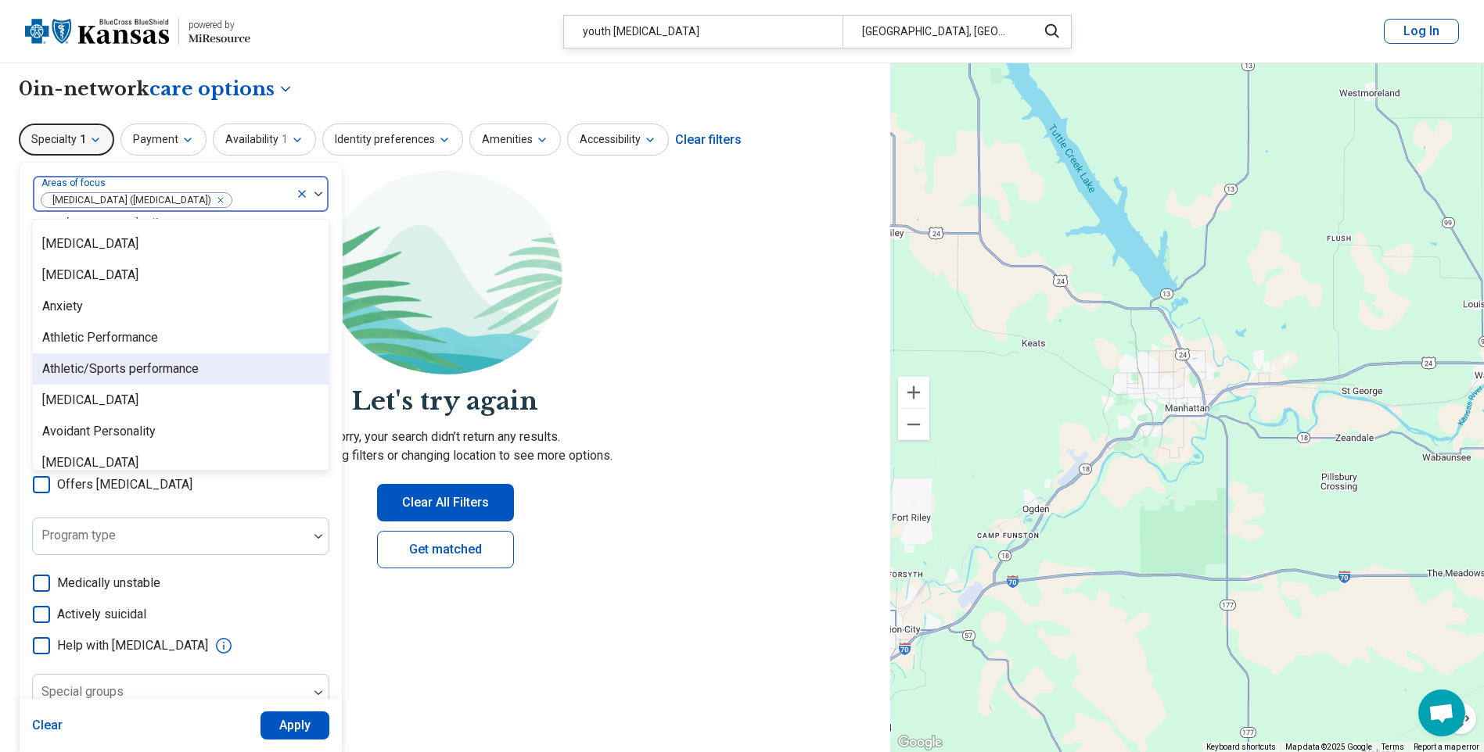
scroll to position [156, 0]
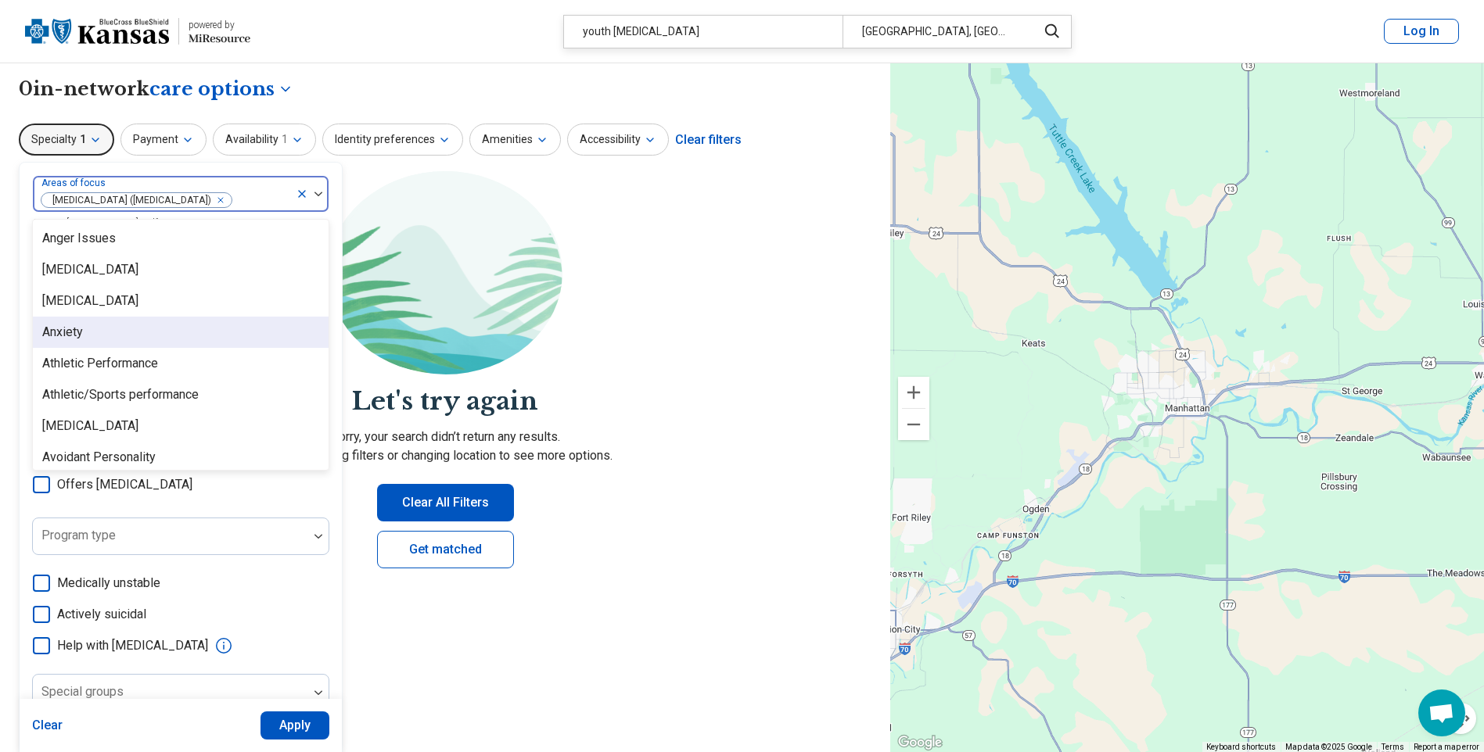
click at [138, 343] on div "Anxiety" at bounding box center [181, 332] width 296 height 31
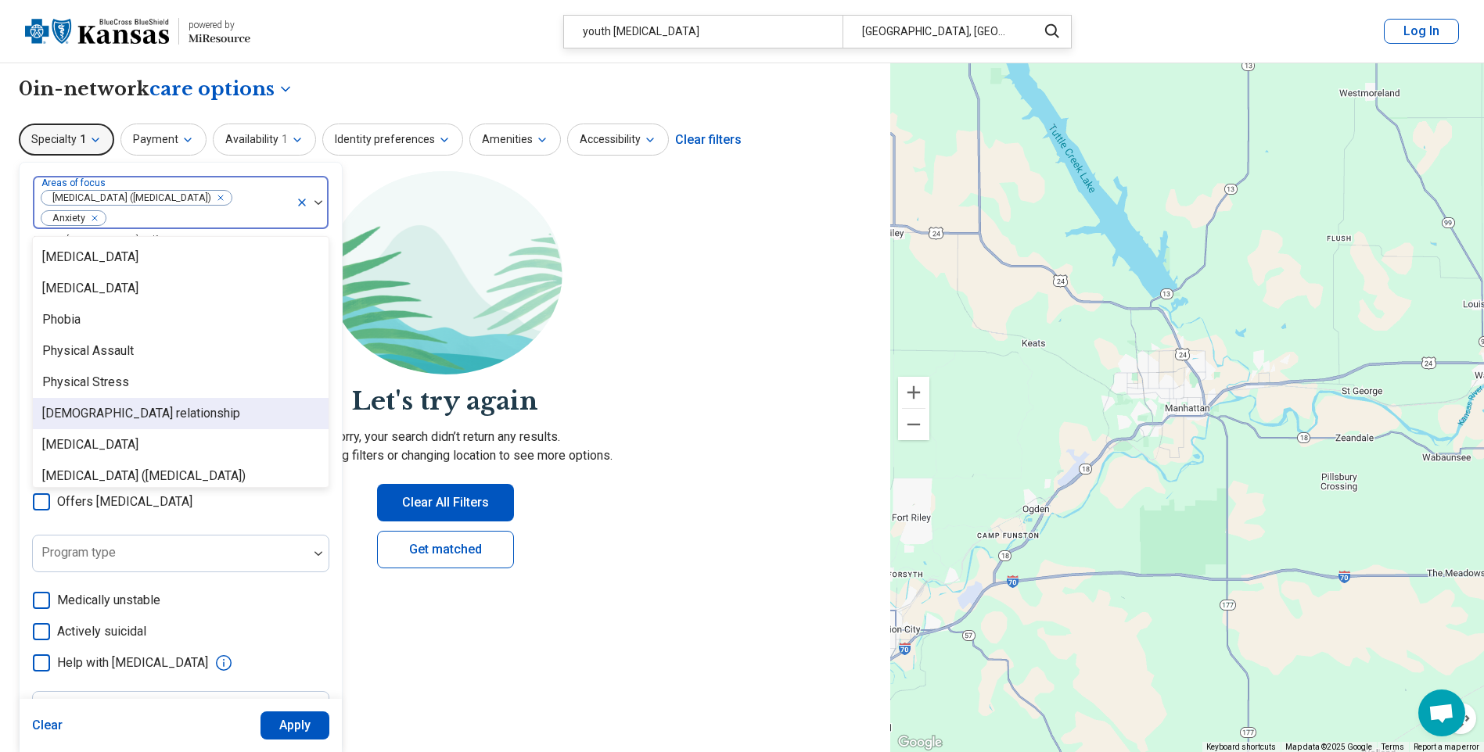
scroll to position [2346, 0]
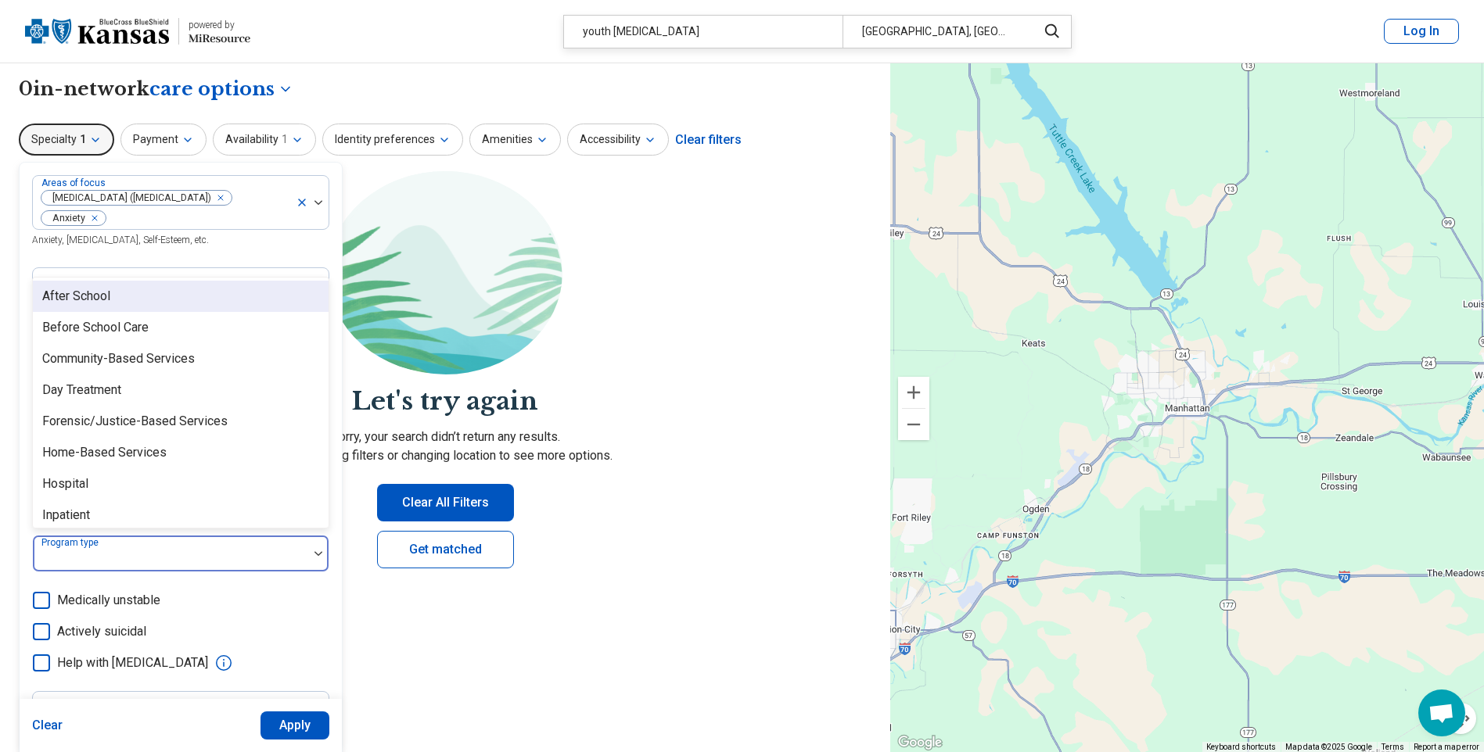
click at [233, 555] on div at bounding box center [170, 560] width 263 height 22
click at [217, 292] on div "After School" at bounding box center [181, 296] width 296 height 31
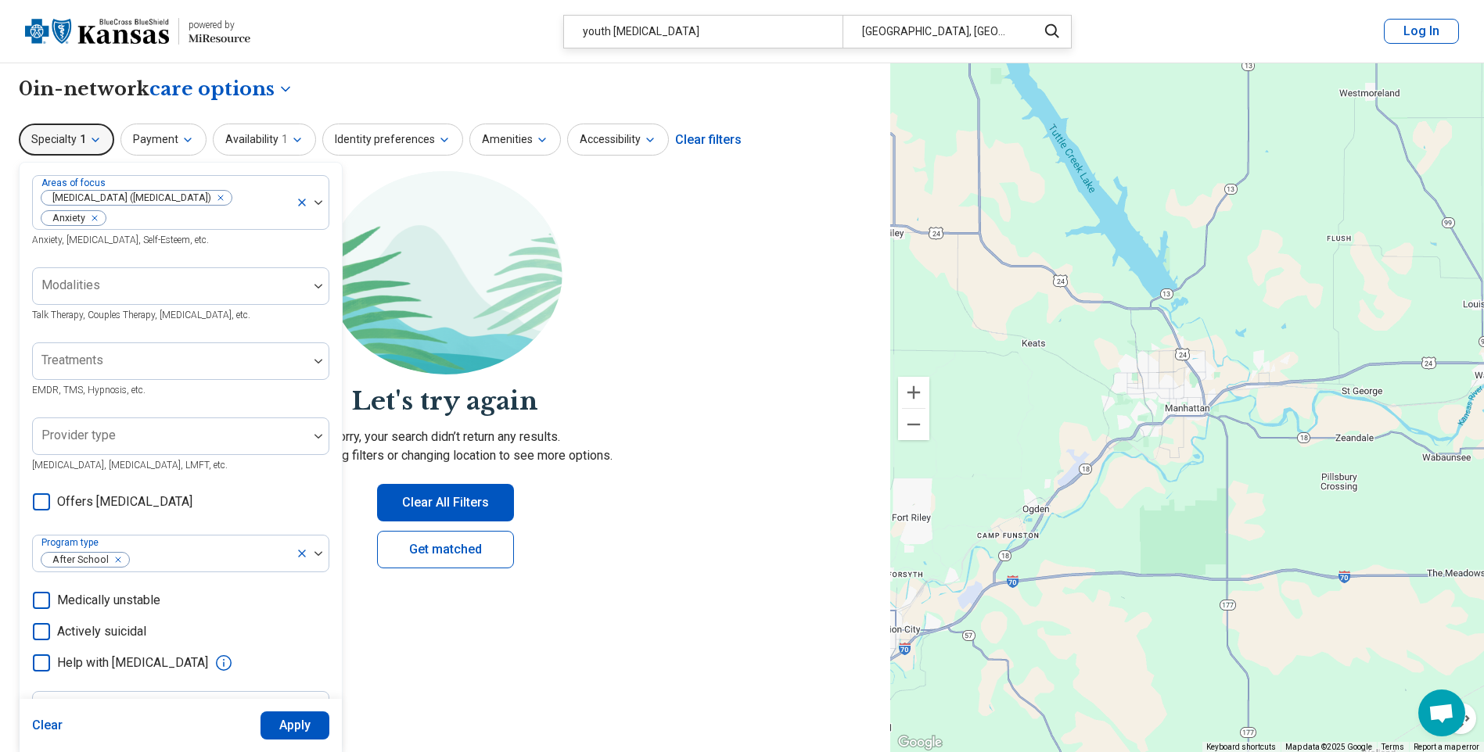
click at [299, 726] on button "Apply" at bounding box center [295, 726] width 70 height 28
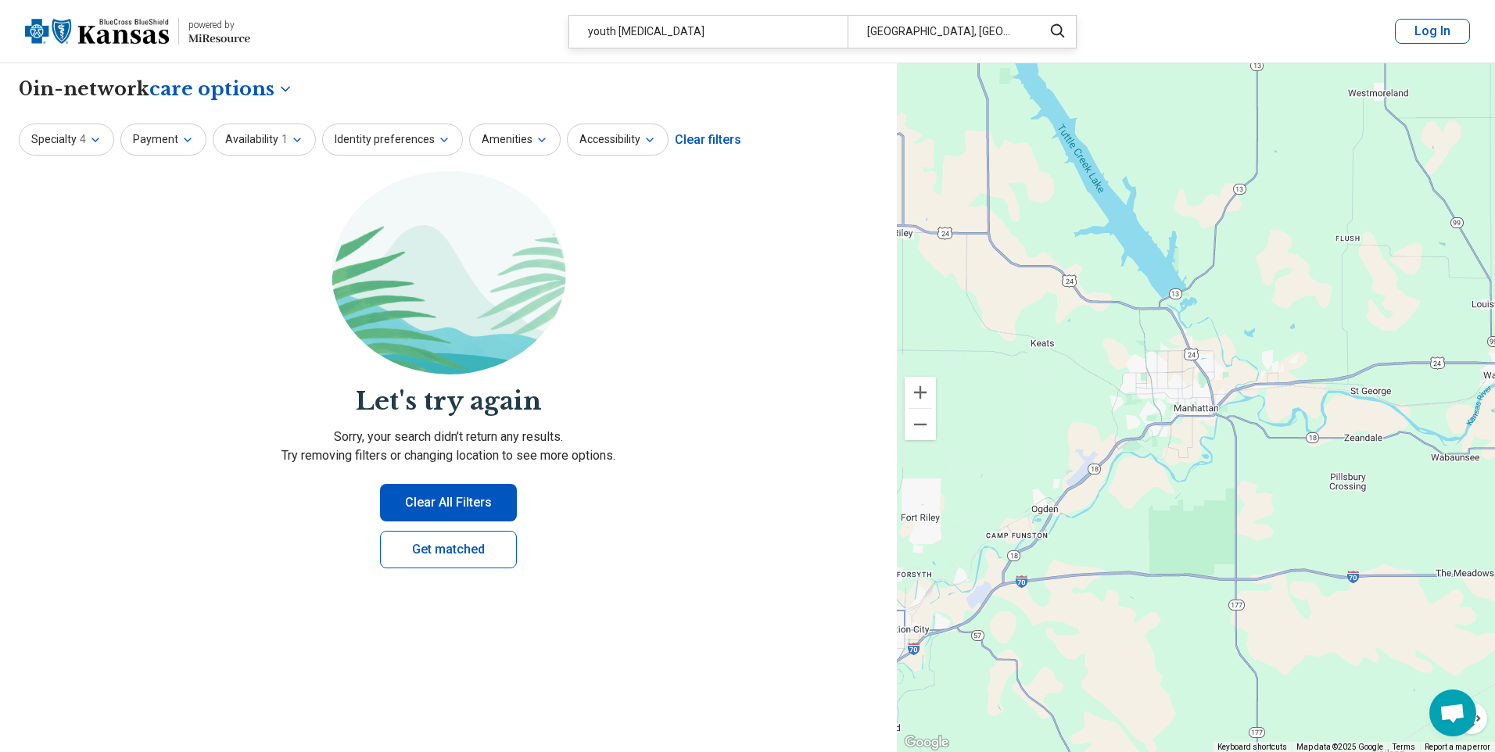
click at [275, 88] on body "**********" at bounding box center [747, 589] width 1495 height 1179
click at [231, 162] on div "Providers" at bounding box center [221, 161] width 132 height 31
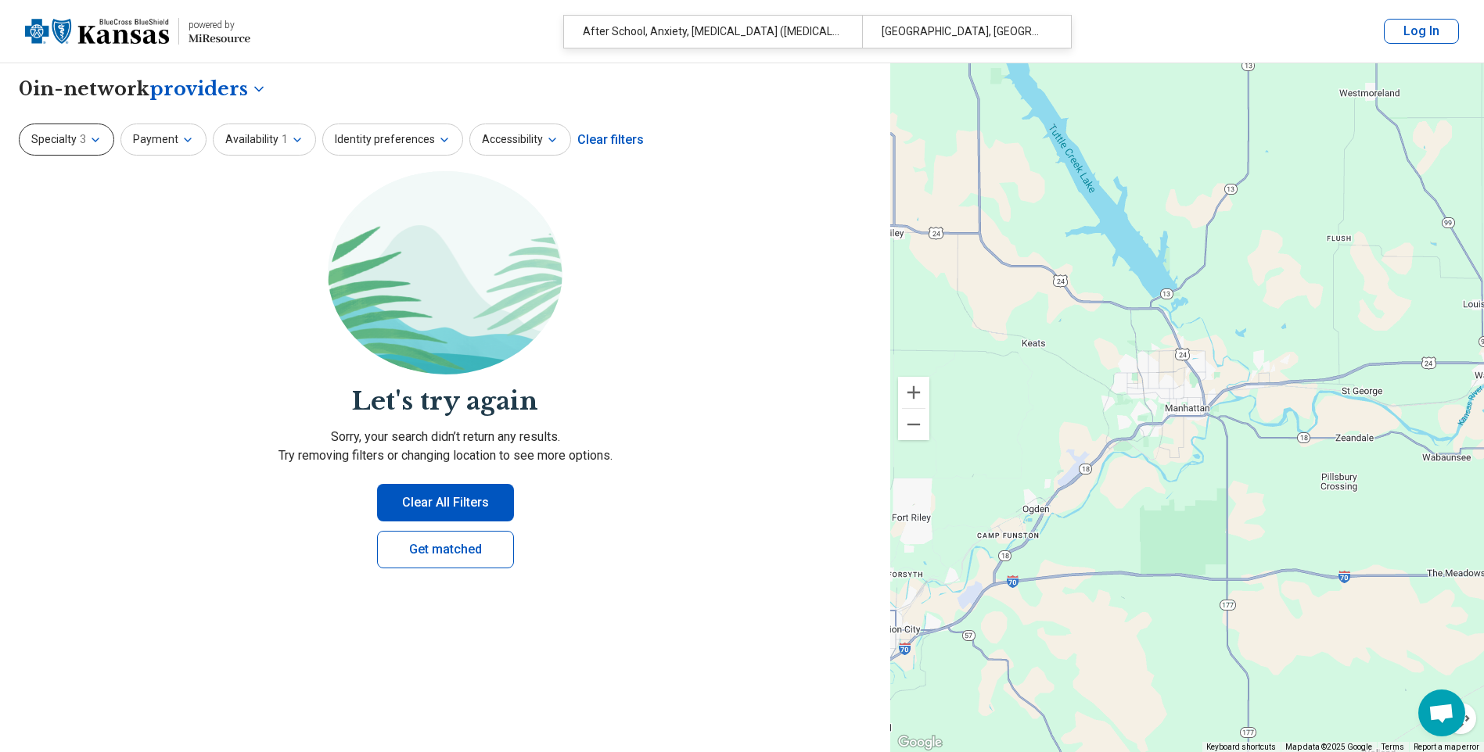
click at [96, 150] on button "Specialty 3" at bounding box center [66, 140] width 95 height 32
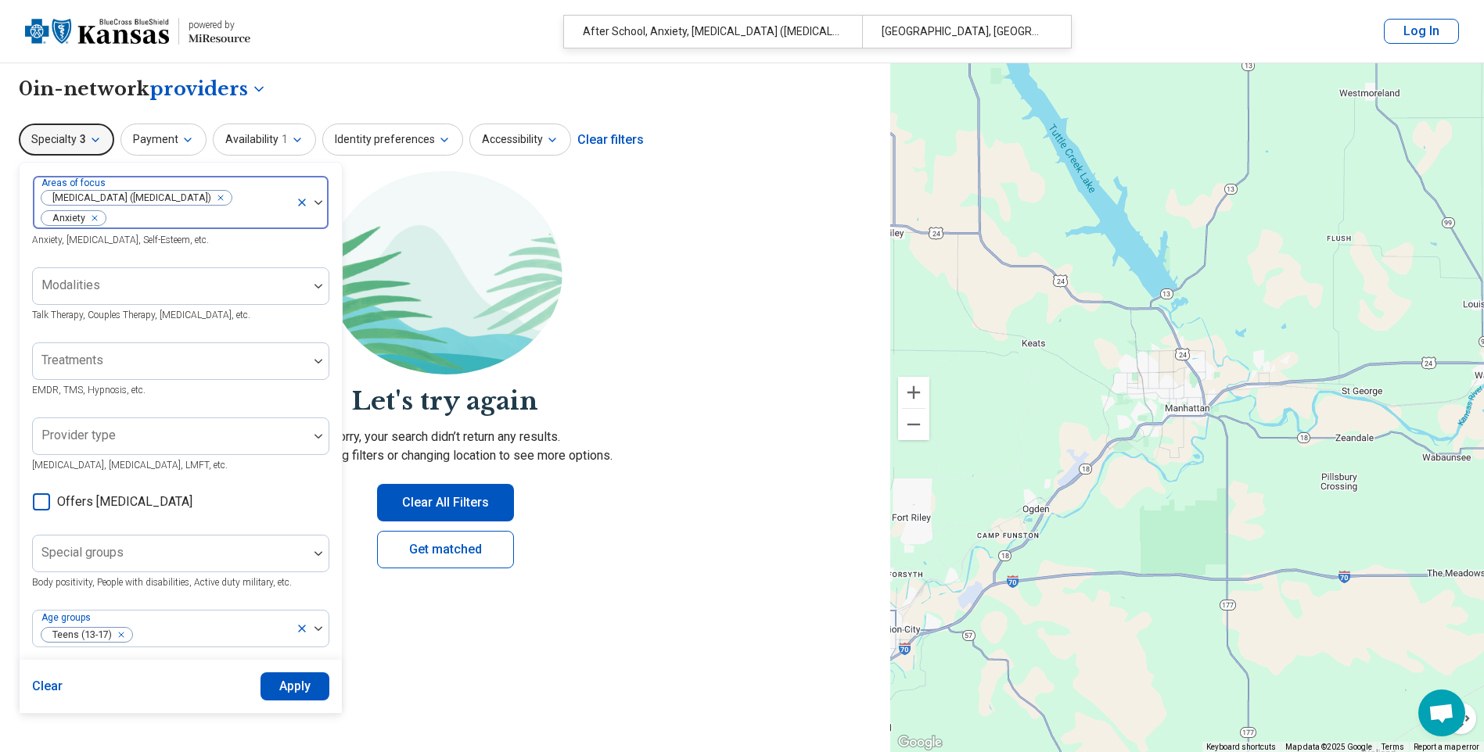
click at [95, 217] on div "Remove [object Object]" at bounding box center [91, 218] width 19 height 19
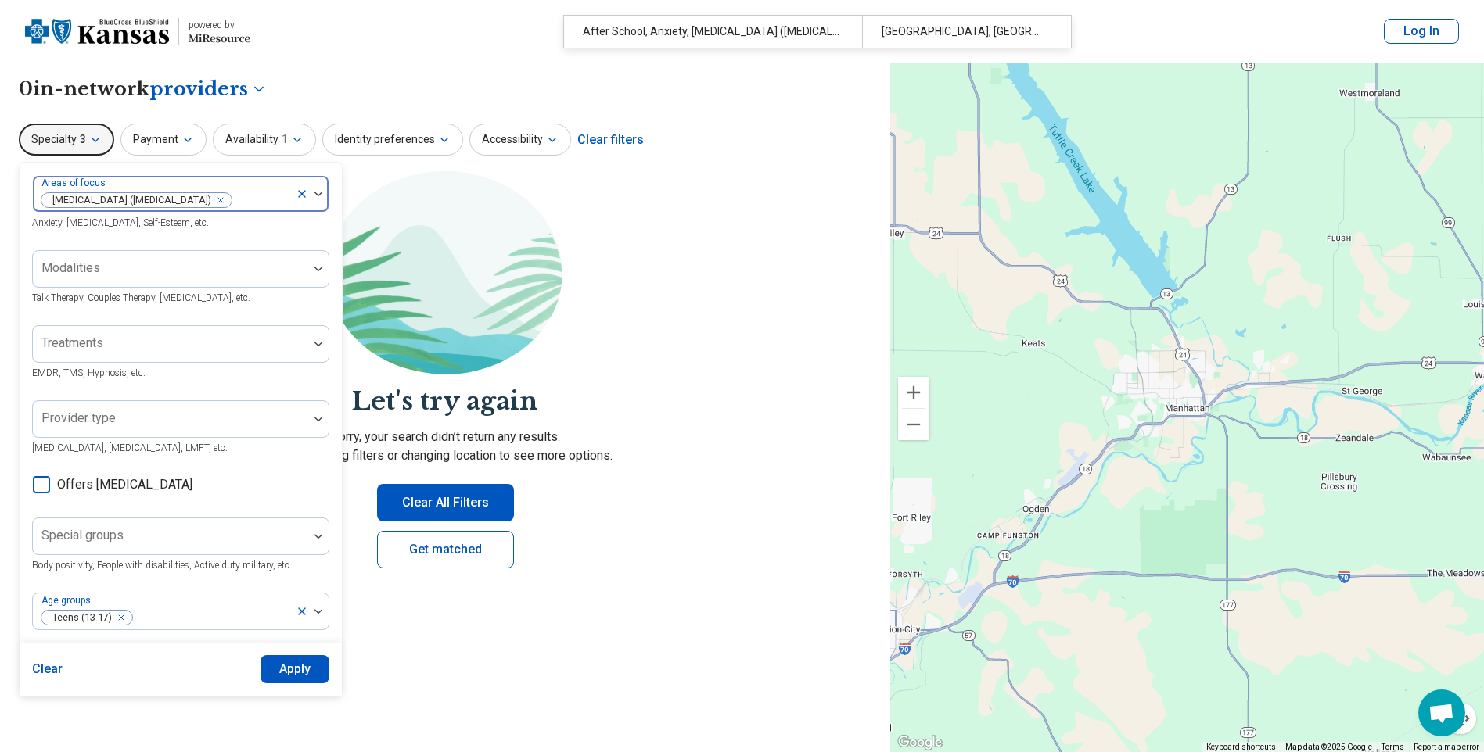
click at [613, 192] on section "Let's try again Sorry, your search didn’t return any results. Try removing filt…" at bounding box center [445, 382] width 852 height 423
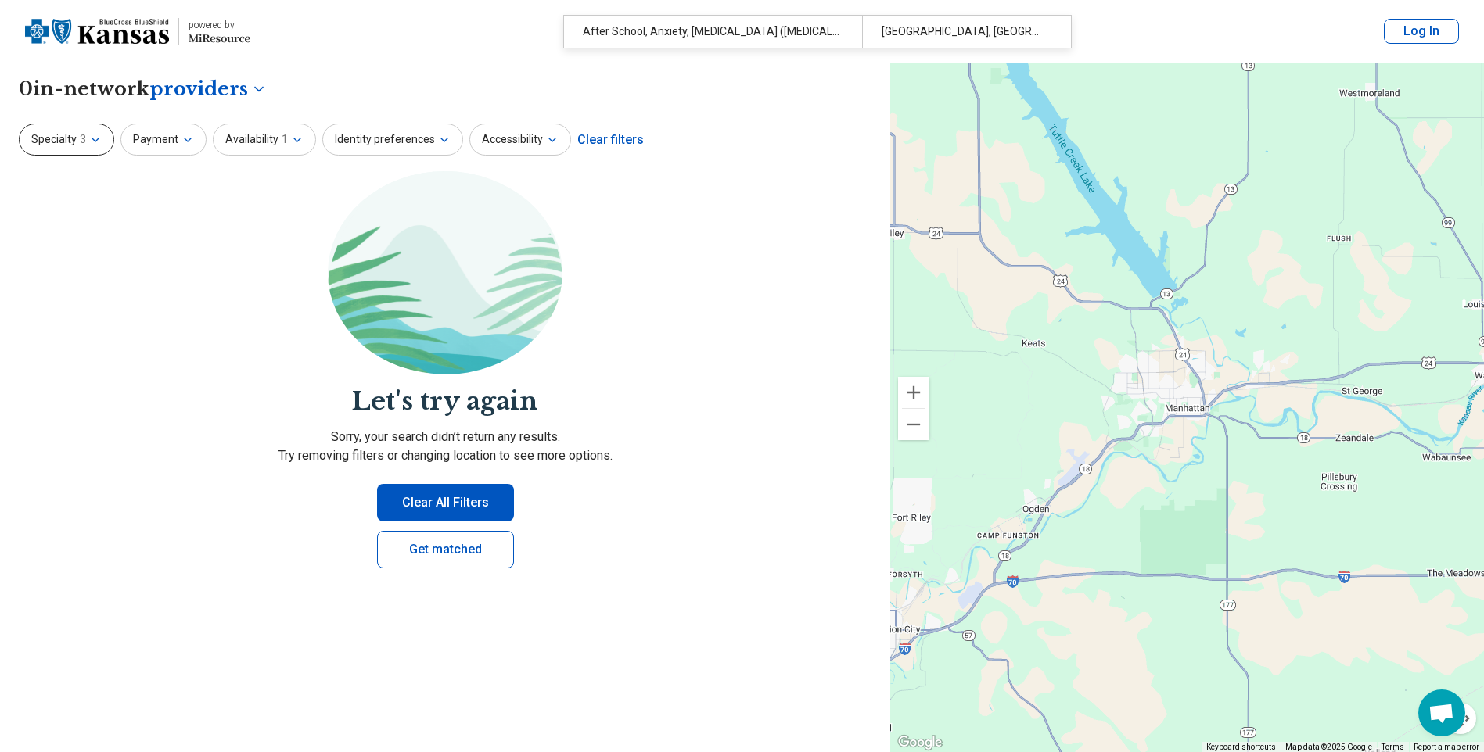
click at [95, 140] on icon "button" at bounding box center [95, 139] width 6 height 3
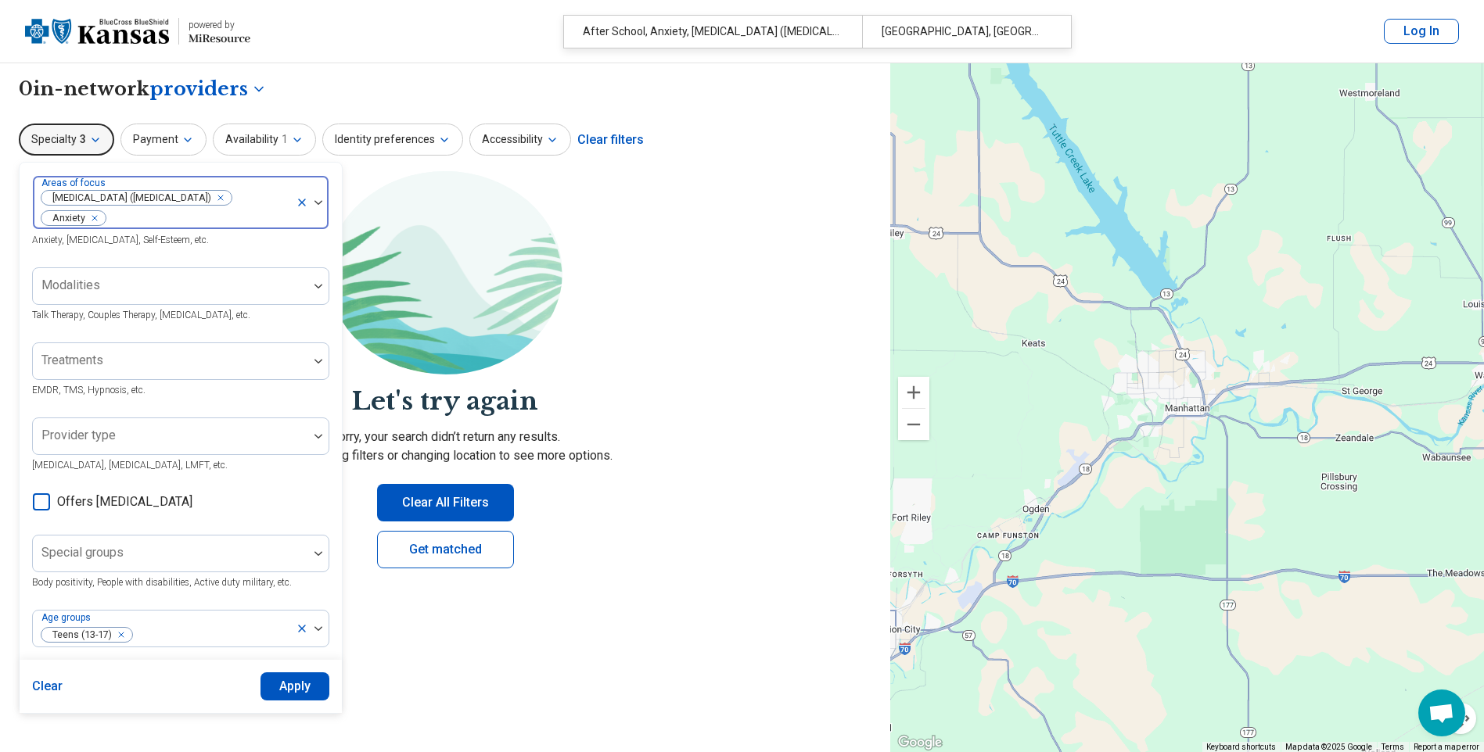
click at [95, 220] on icon "Remove [object Object]" at bounding box center [90, 218] width 11 height 11
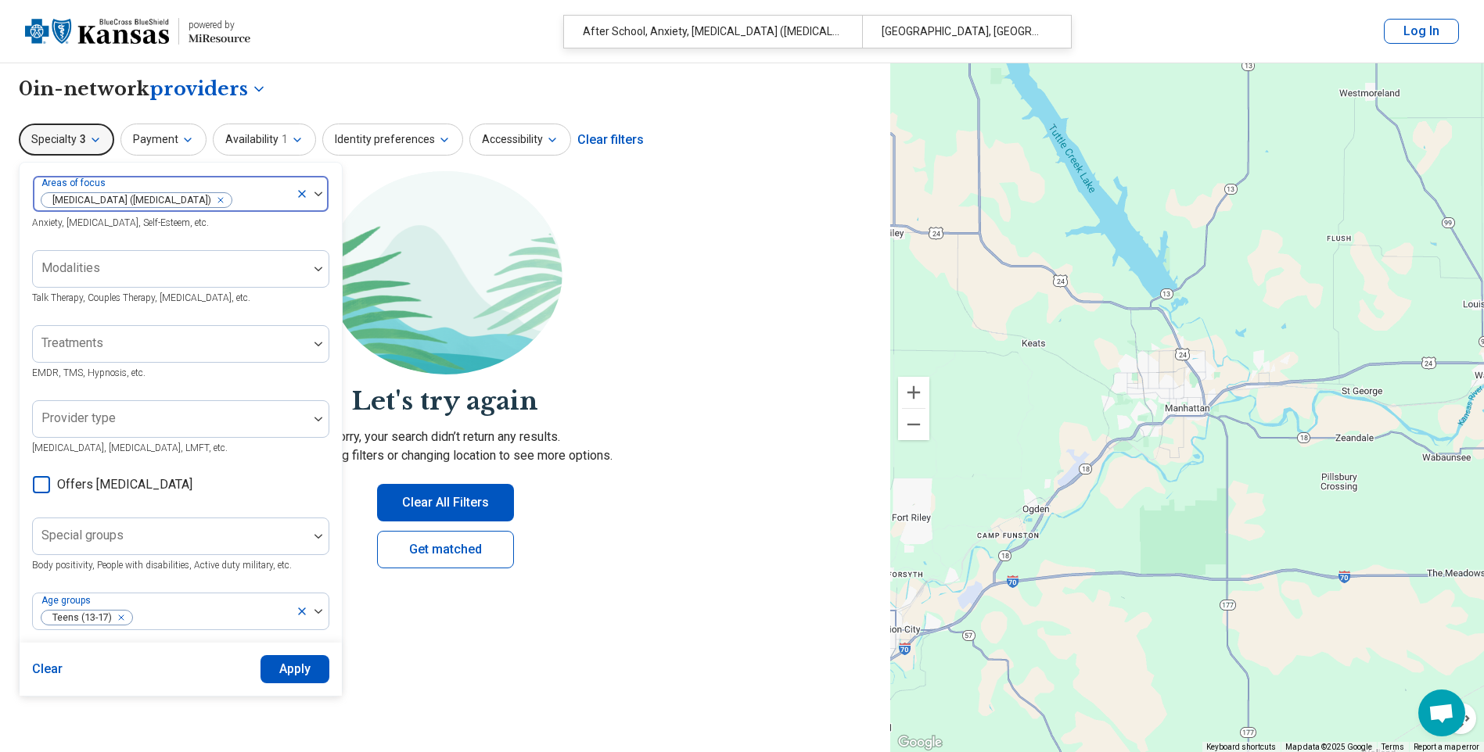
click at [303, 673] on button "Apply" at bounding box center [295, 669] width 70 height 28
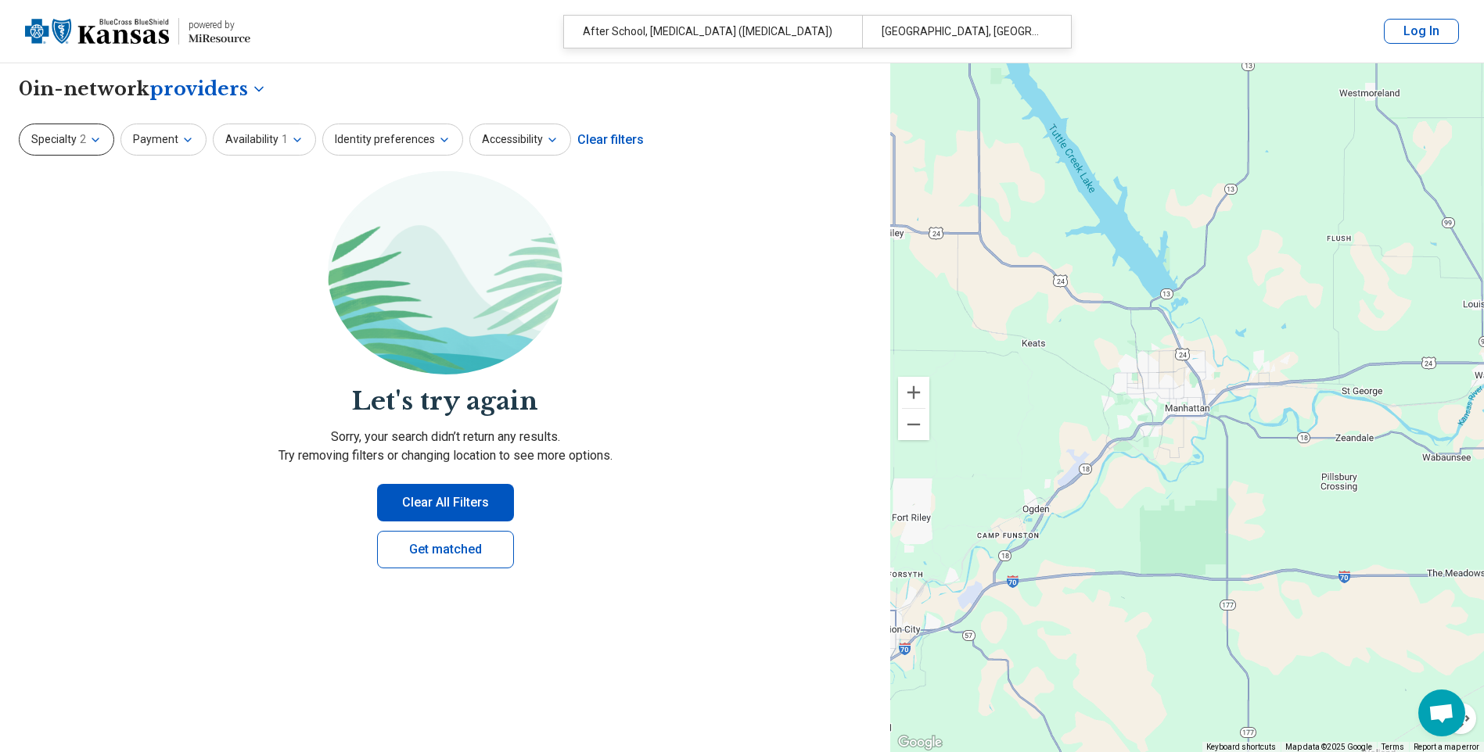
click at [84, 138] on span "2" at bounding box center [83, 139] width 6 height 16
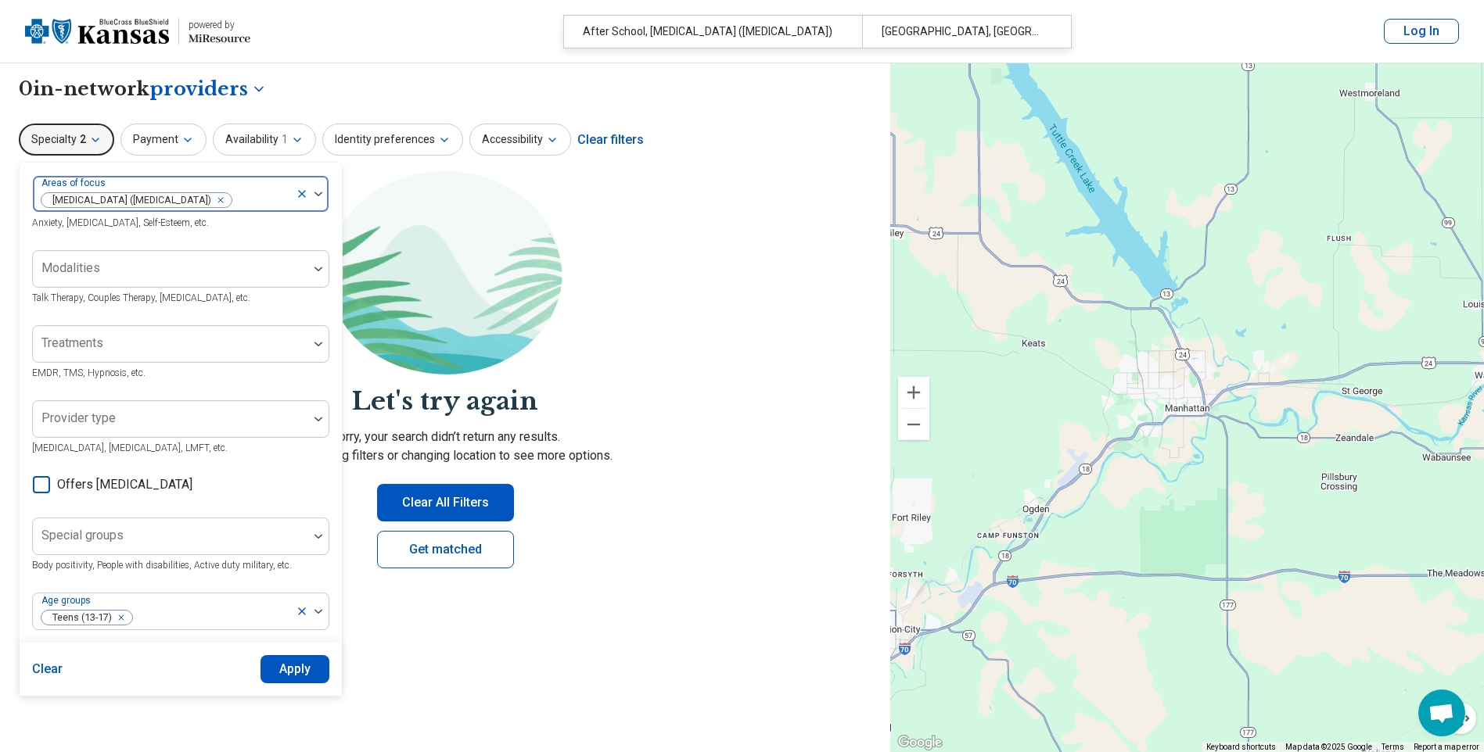
click at [222, 196] on icon "Remove [object Object]" at bounding box center [216, 200] width 11 height 11
click at [292, 673] on button "Apply" at bounding box center [295, 669] width 70 height 28
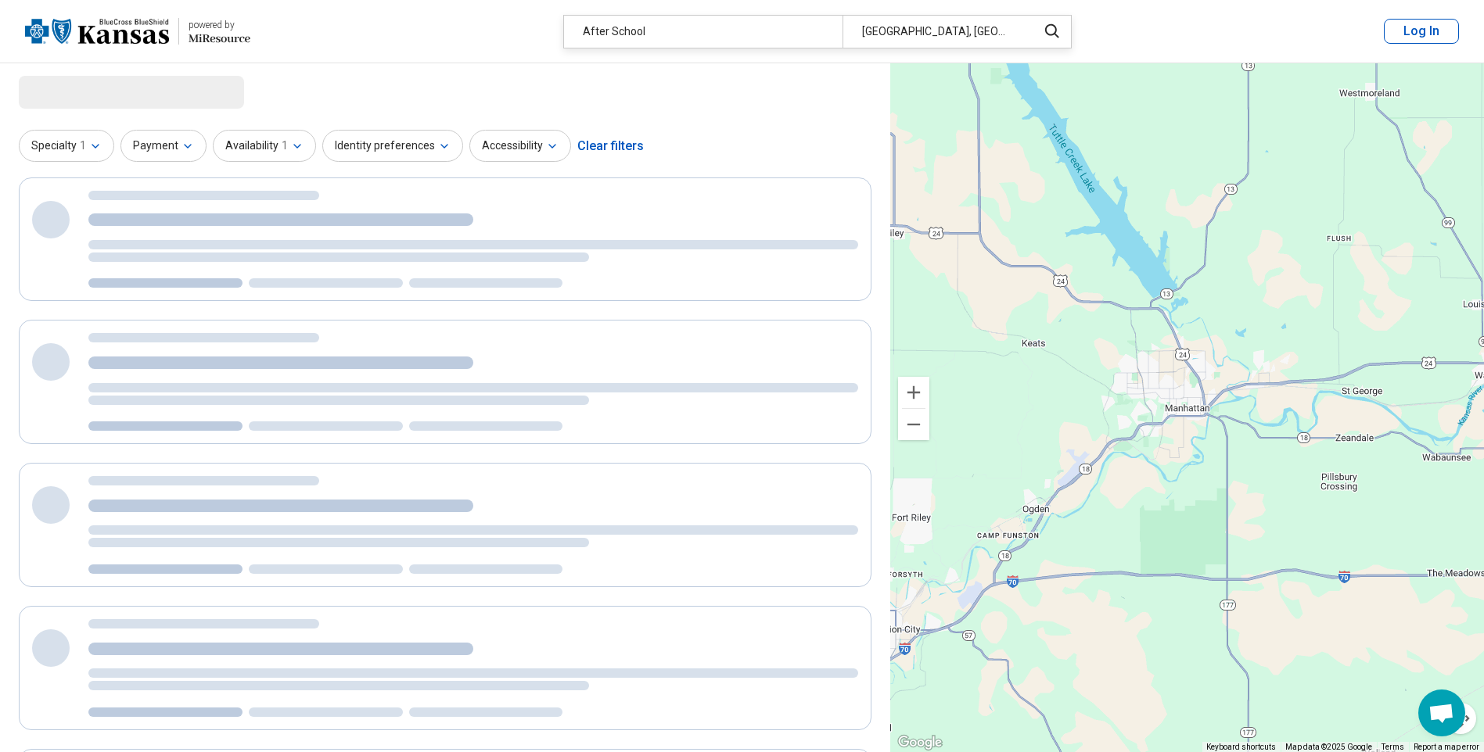
select select "********"
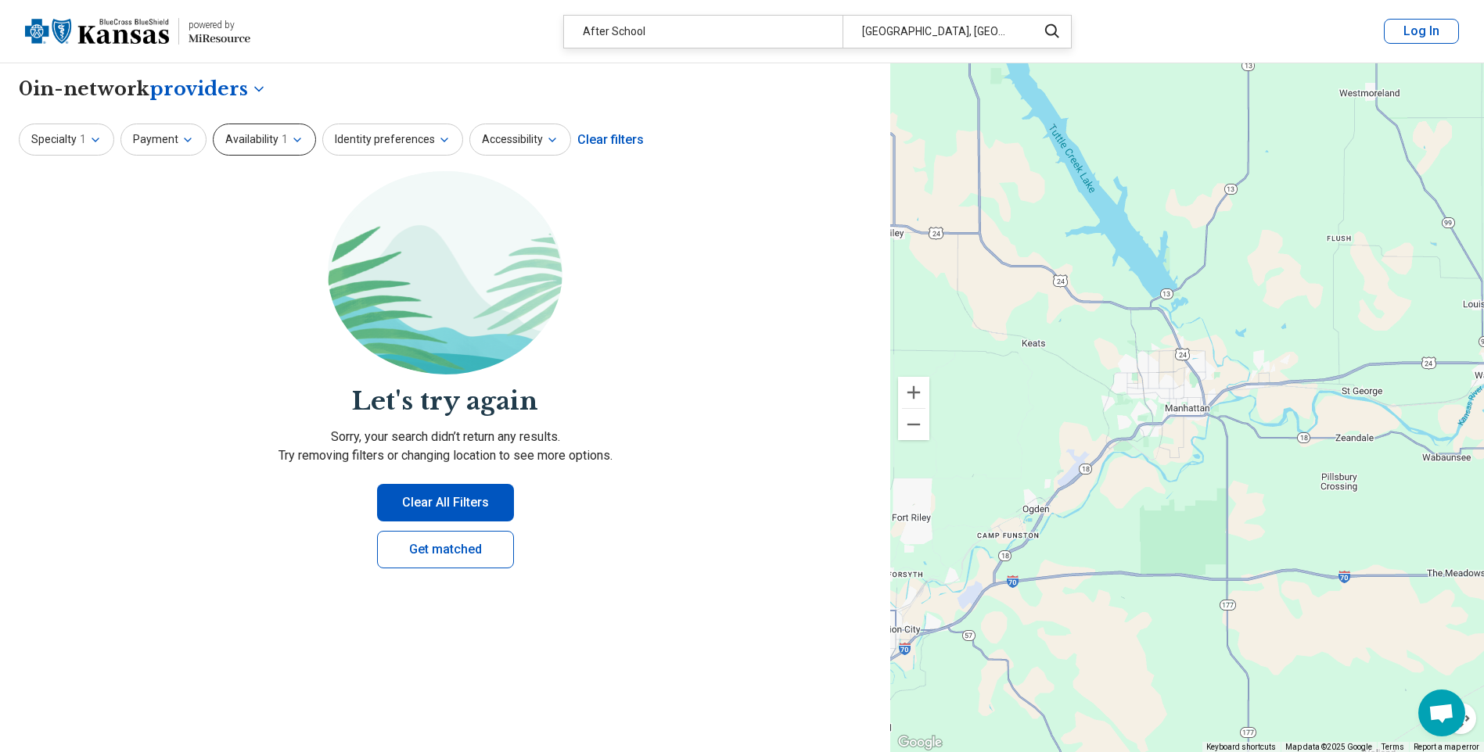
click at [299, 142] on icon "button" at bounding box center [297, 140] width 13 height 13
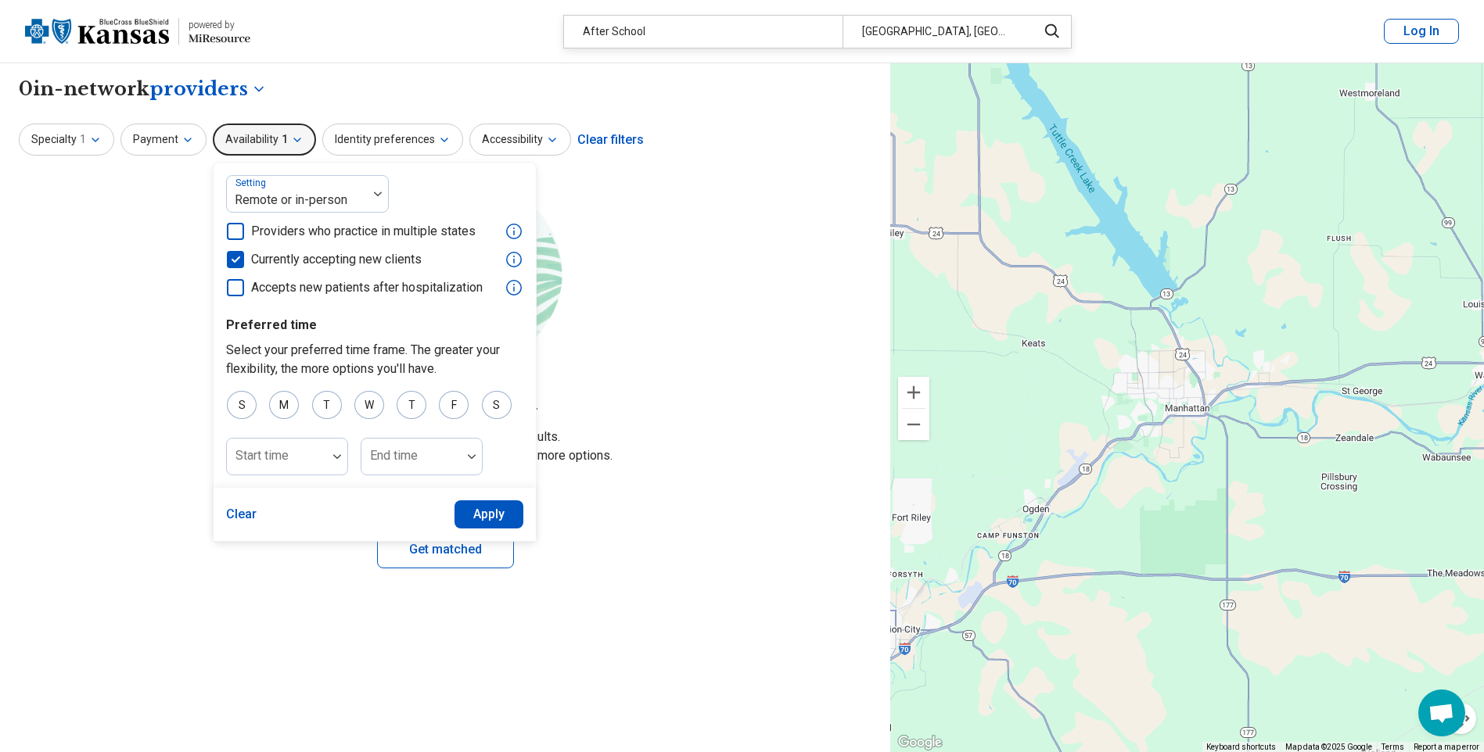
click at [666, 238] on section "Let's try again Sorry, your search didn’t return any results. Try removing filt…" at bounding box center [445, 382] width 852 height 423
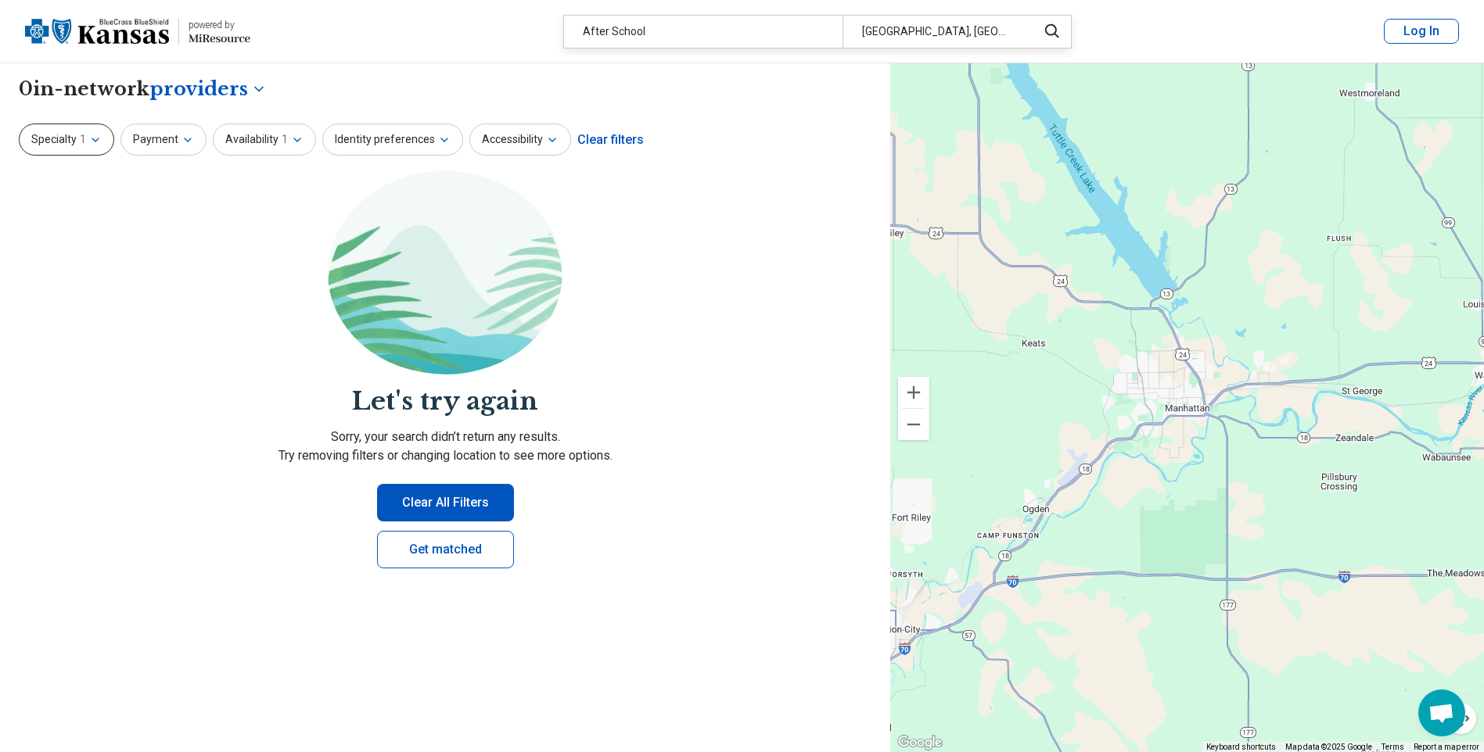
click at [103, 145] on button "Specialty 1" at bounding box center [66, 140] width 95 height 32
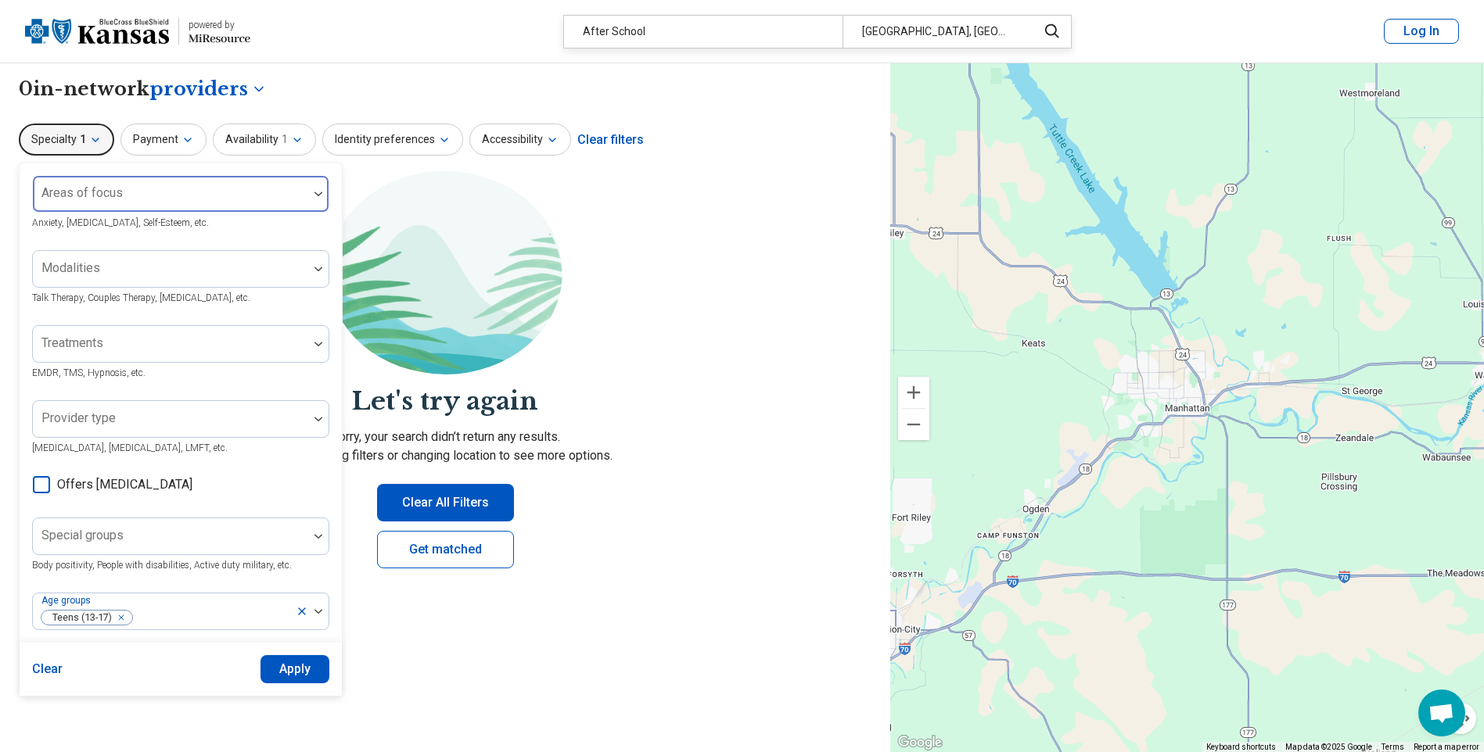
click at [230, 209] on div at bounding box center [170, 200] width 263 height 22
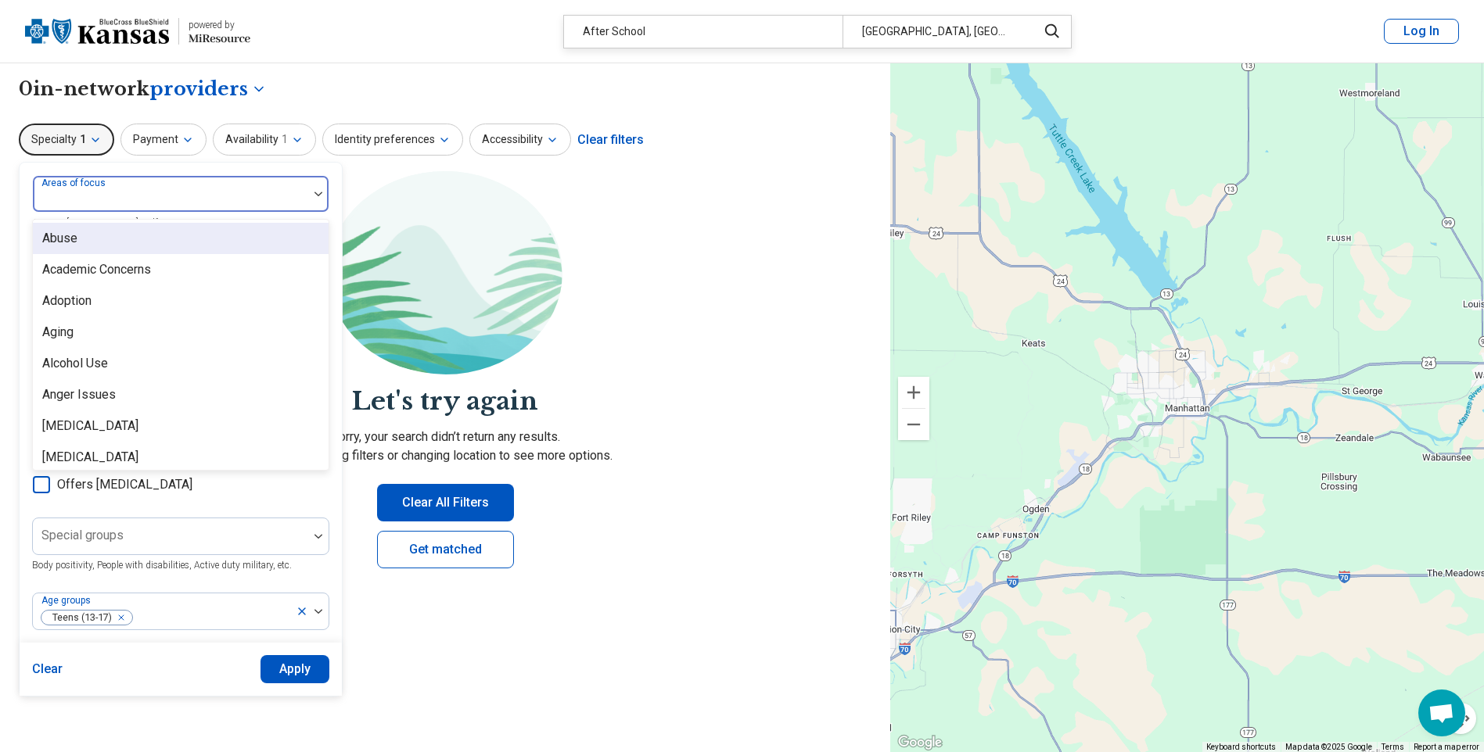
click at [230, 209] on div at bounding box center [170, 200] width 263 height 22
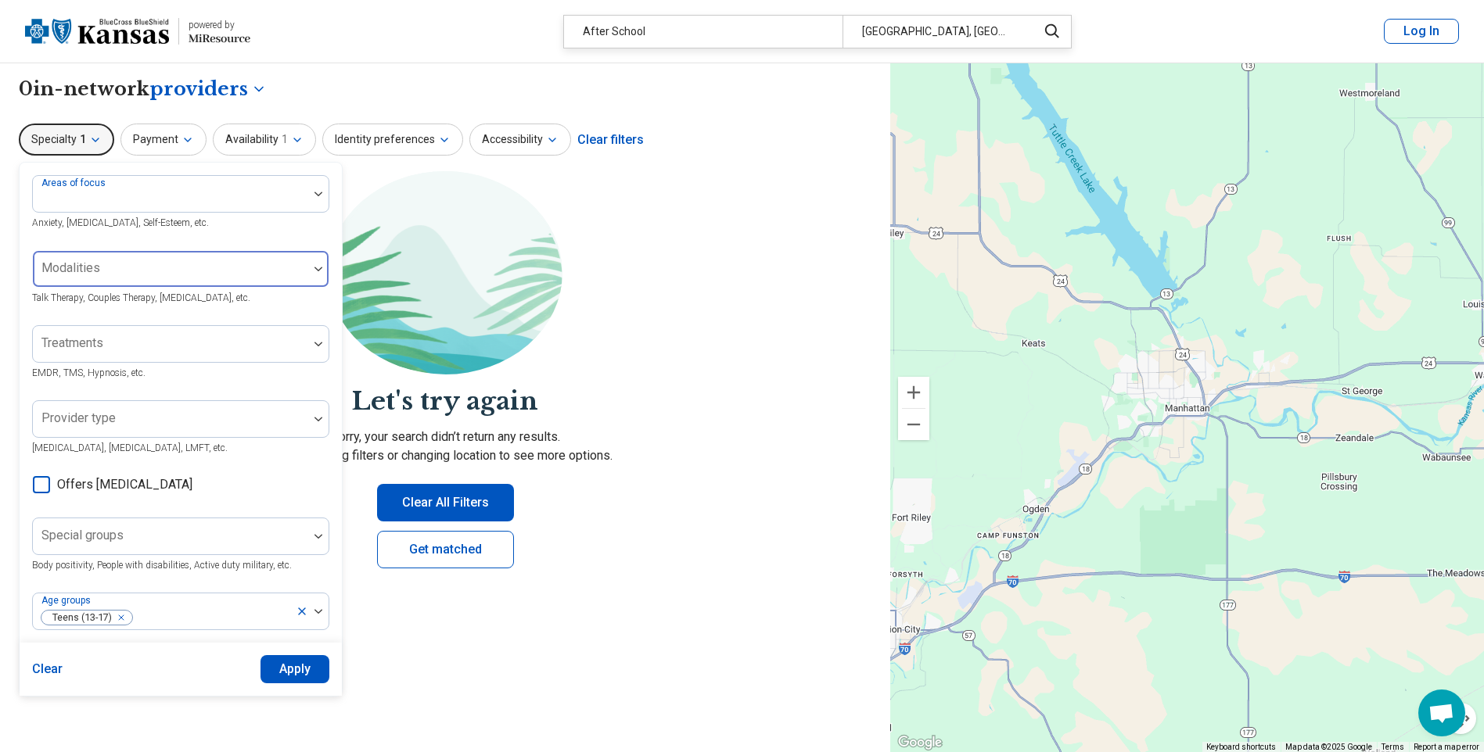
click at [162, 257] on div at bounding box center [170, 269] width 275 height 34
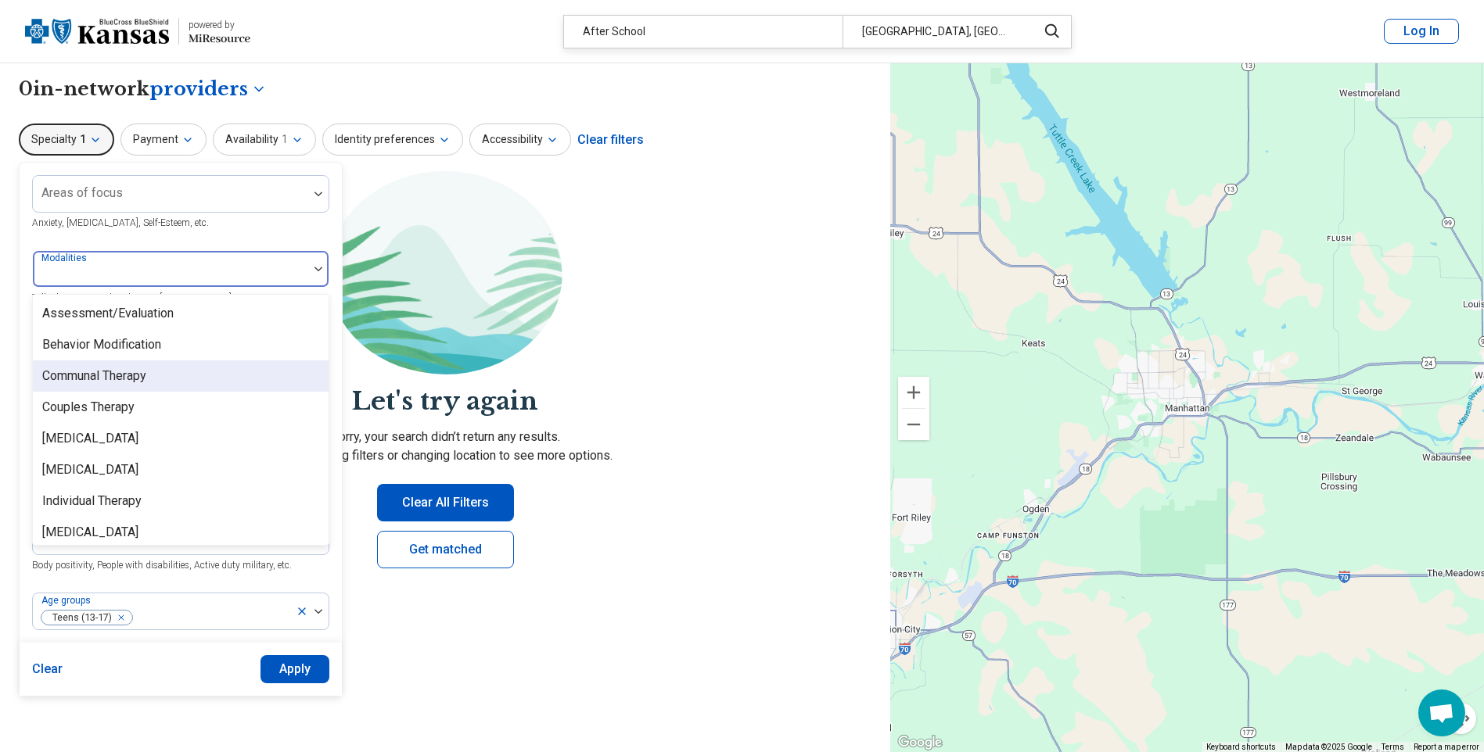
scroll to position [6, 0]
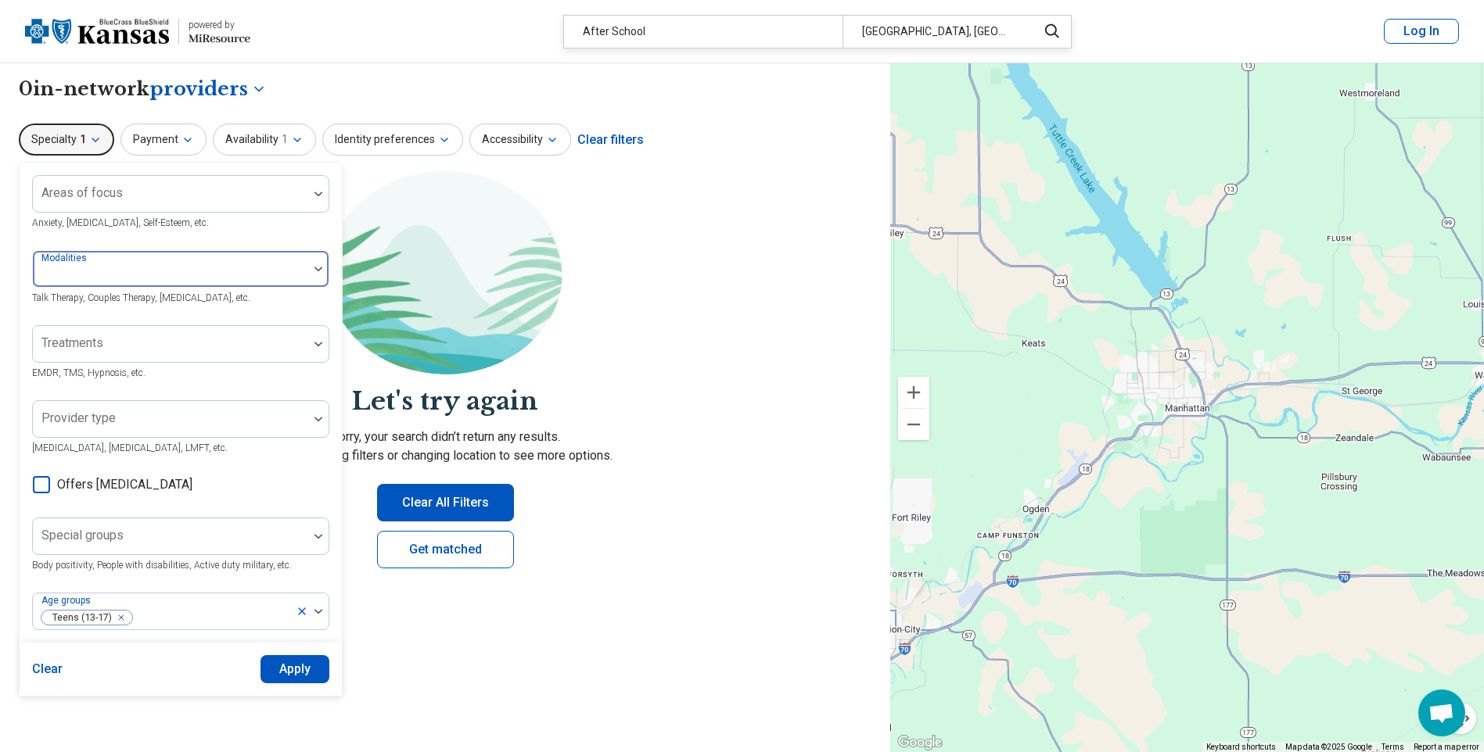
click at [189, 257] on div at bounding box center [170, 269] width 275 height 34
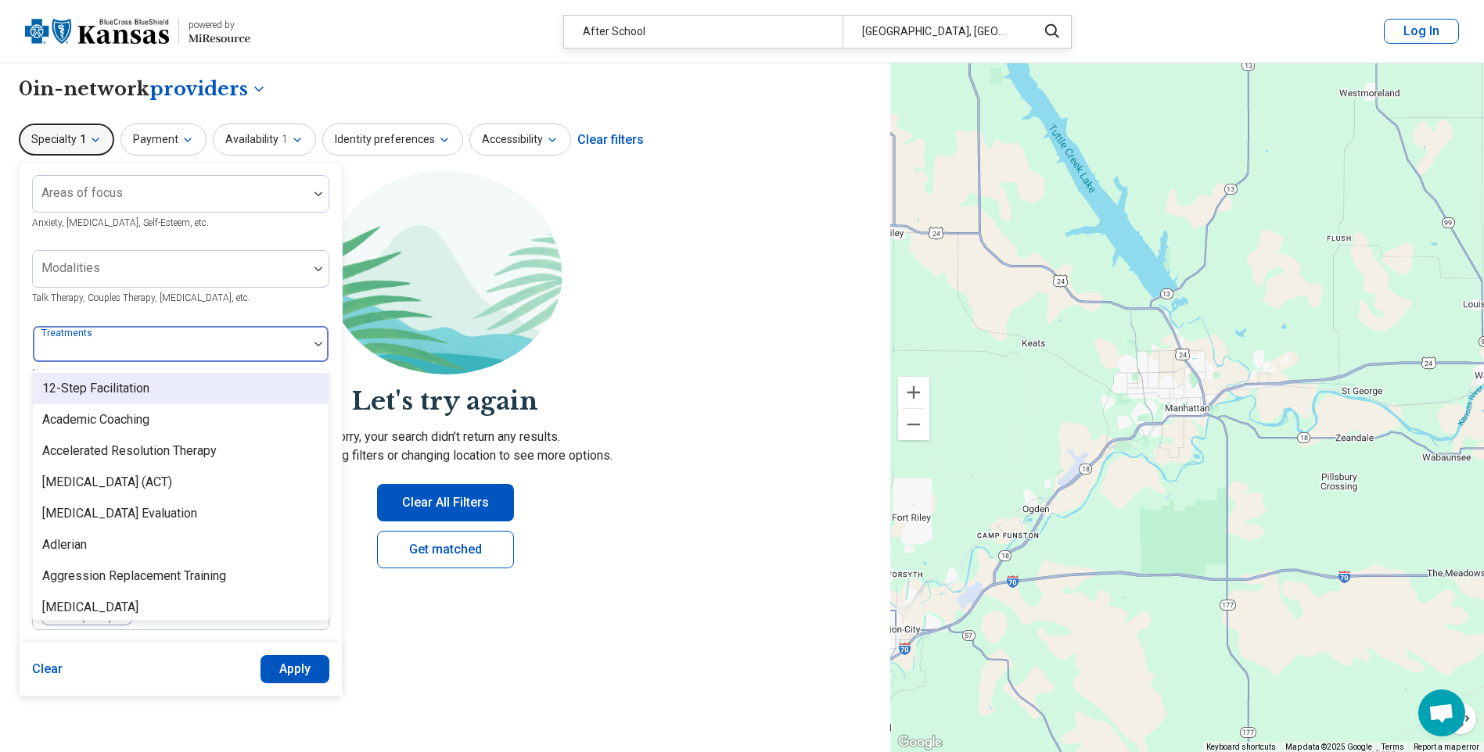
click at [221, 353] on div at bounding box center [170, 350] width 263 height 22
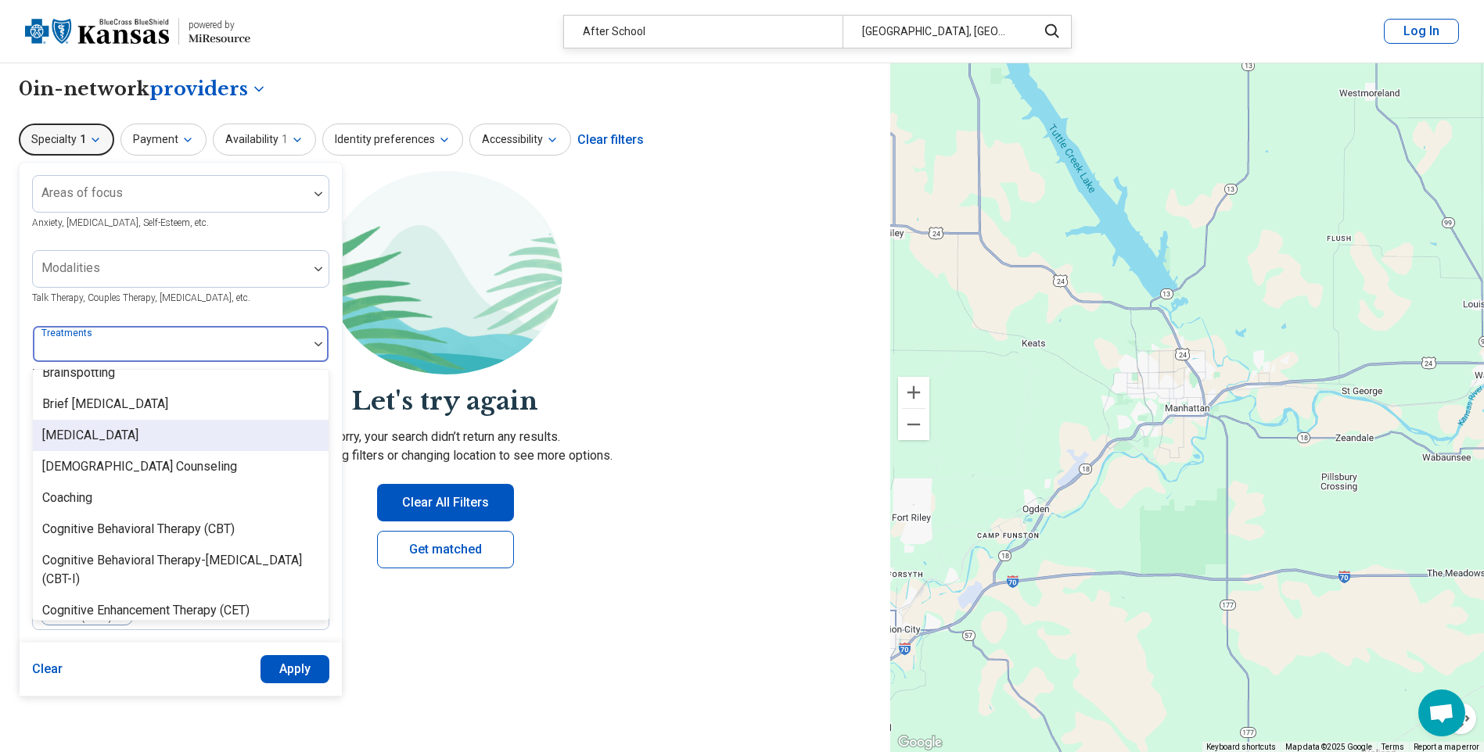
scroll to position [0, 0]
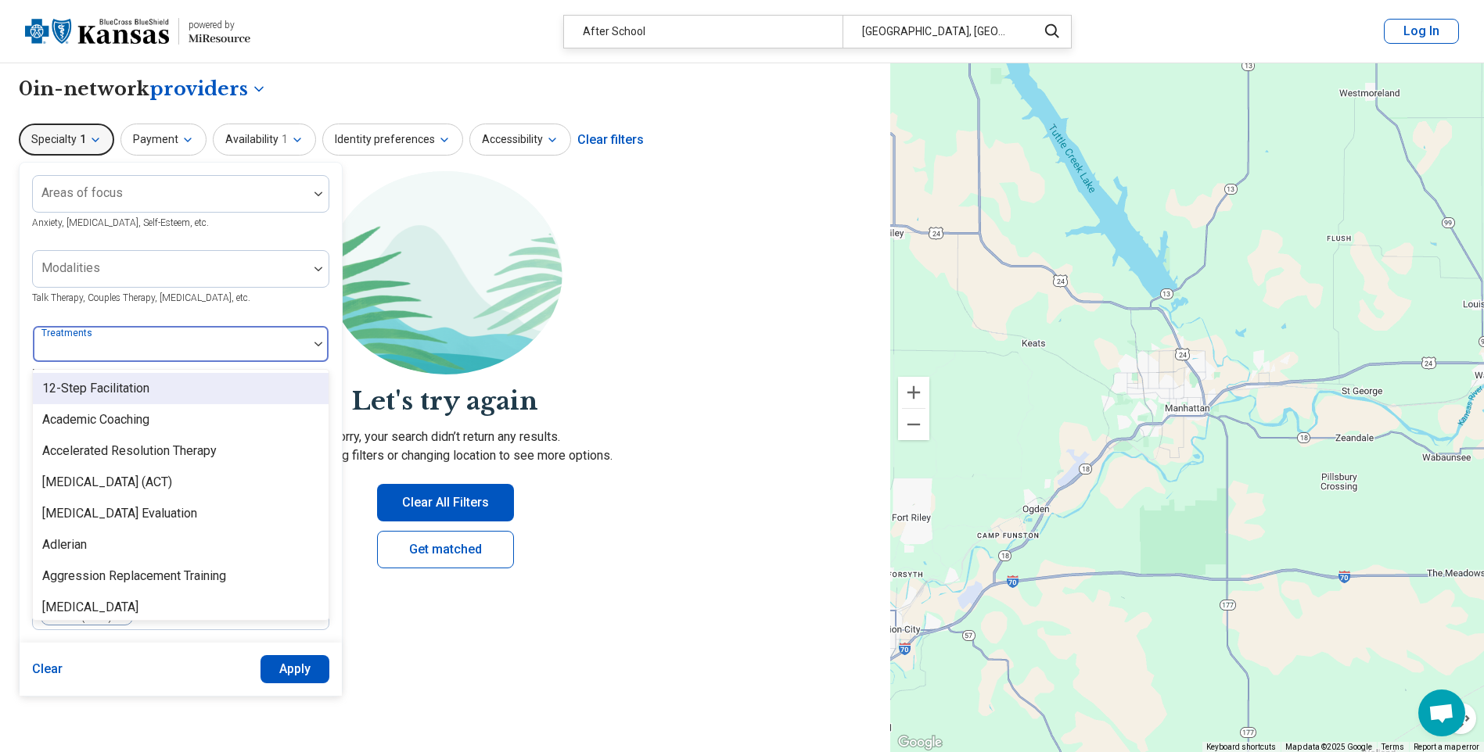
click at [200, 343] on div at bounding box center [170, 350] width 263 height 22
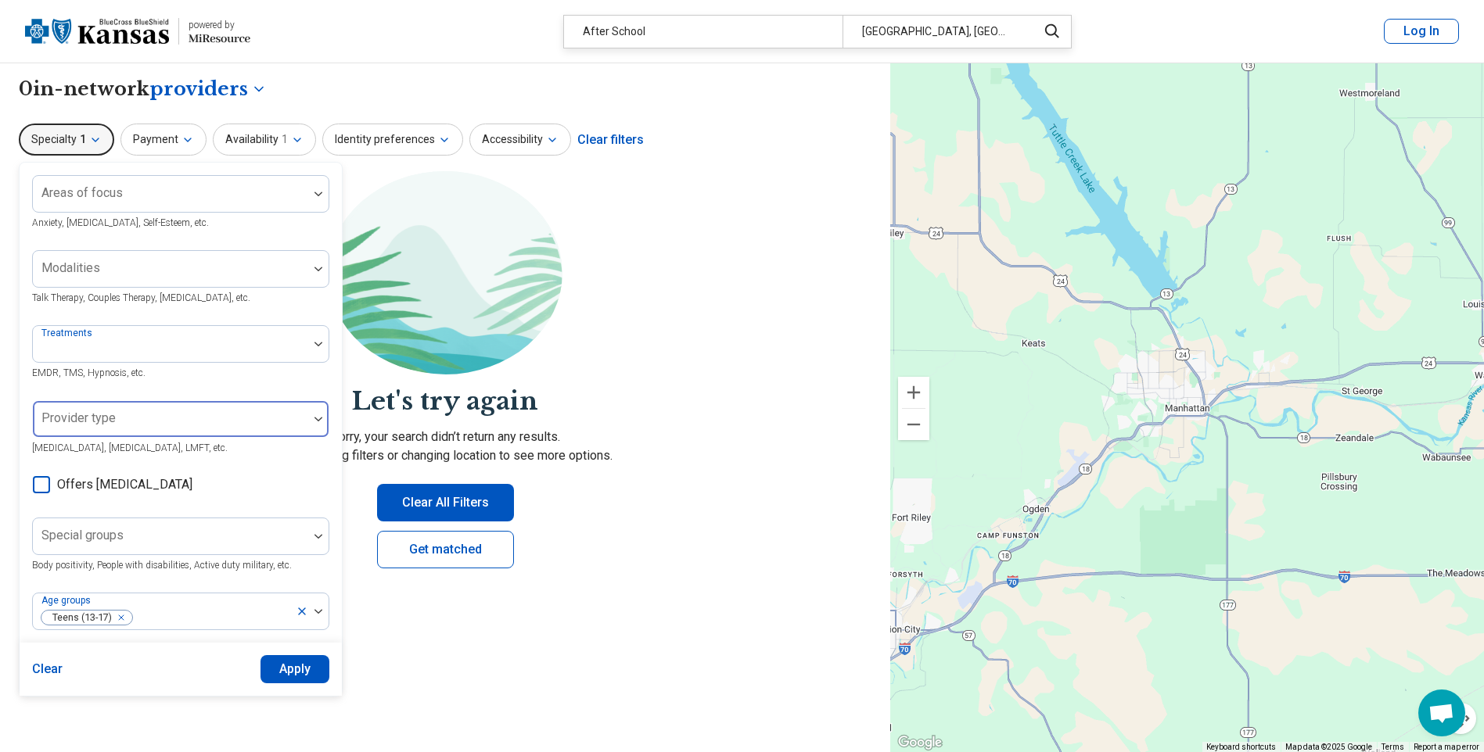
click at [262, 419] on div at bounding box center [170, 425] width 263 height 22
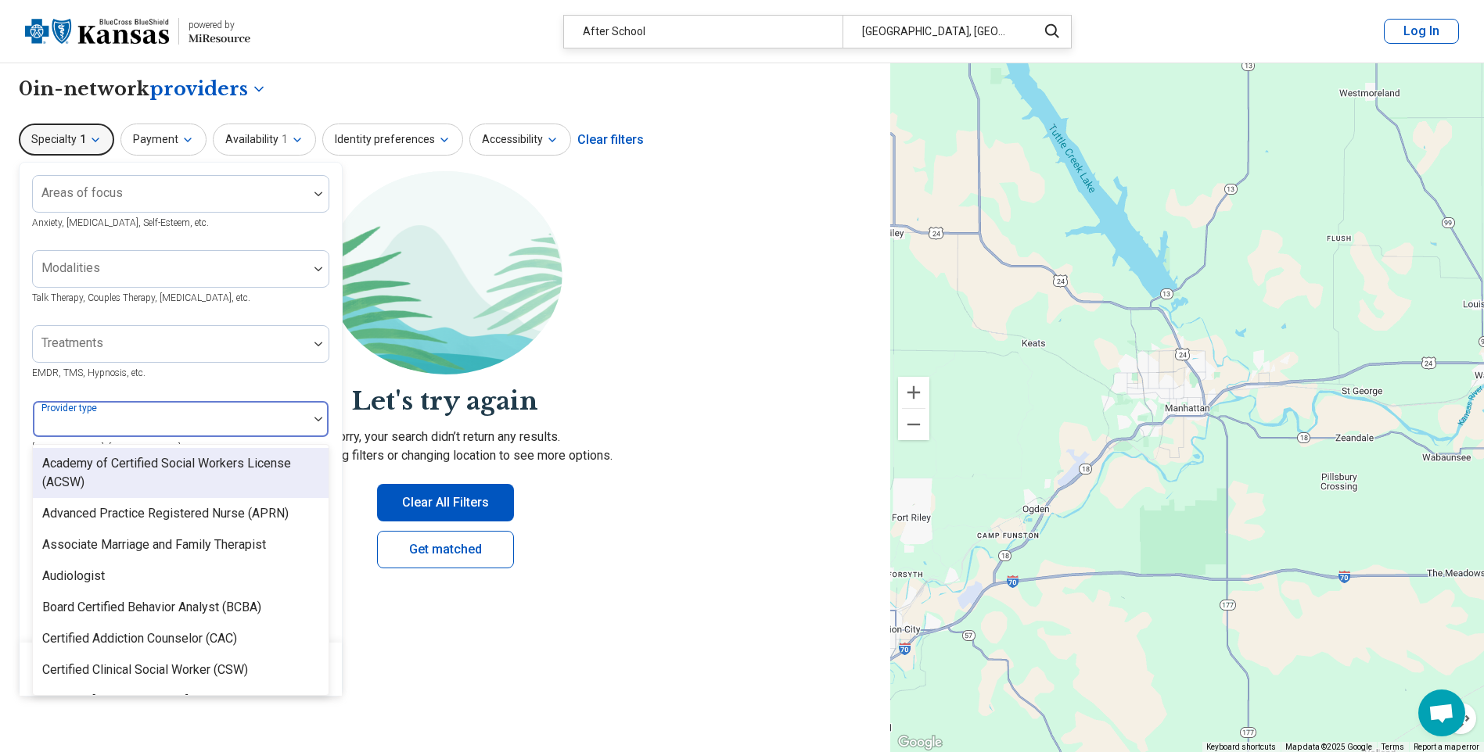
click at [264, 419] on div at bounding box center [170, 425] width 263 height 22
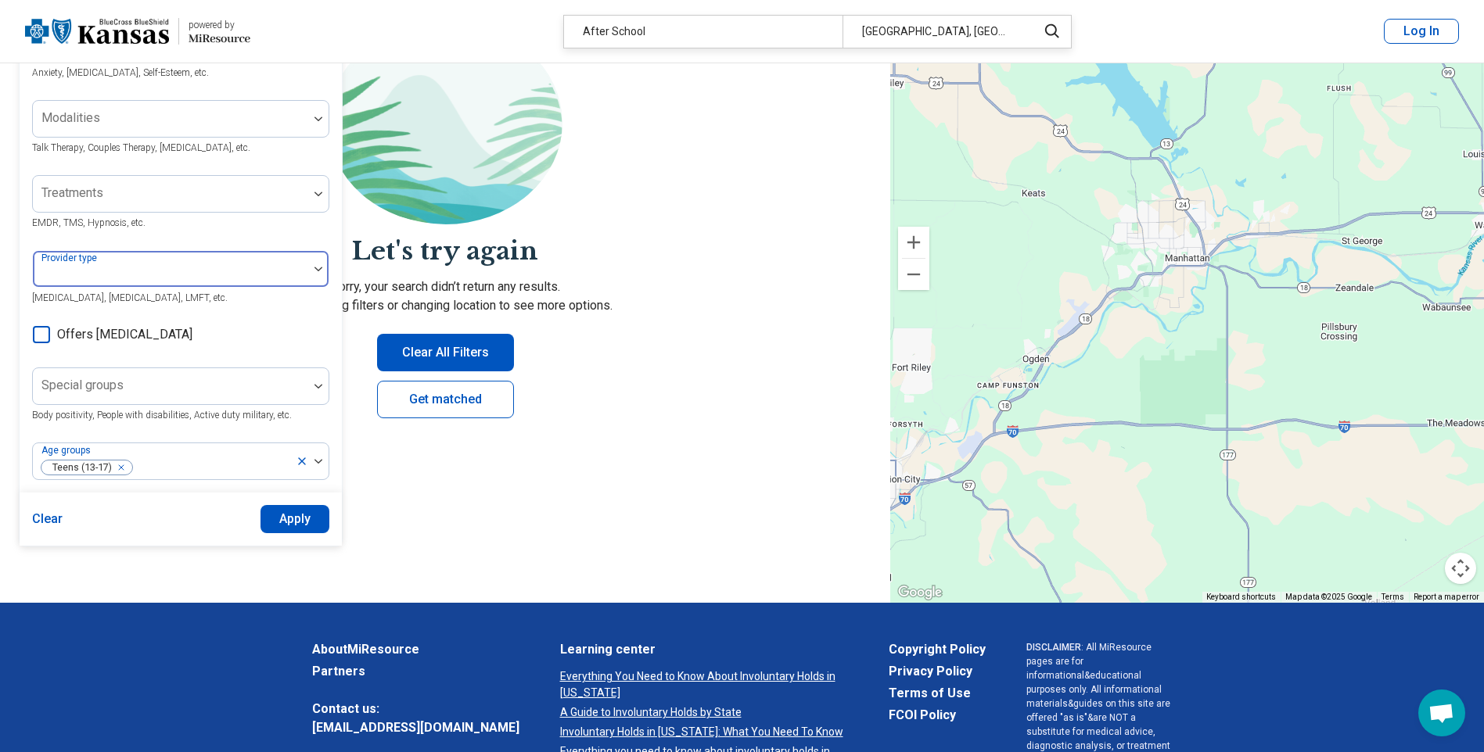
scroll to position [156, 0]
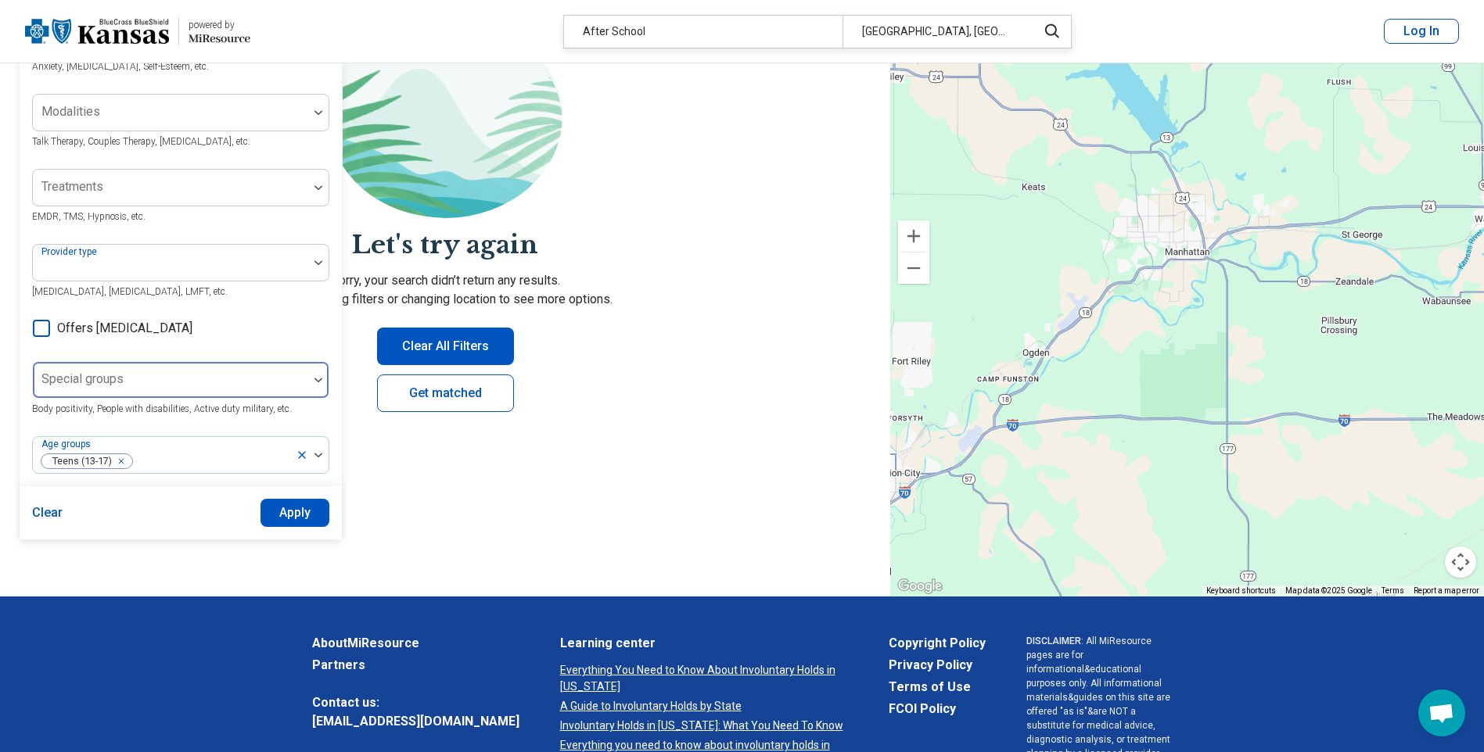
click at [165, 392] on div at bounding box center [170, 386] width 263 height 22
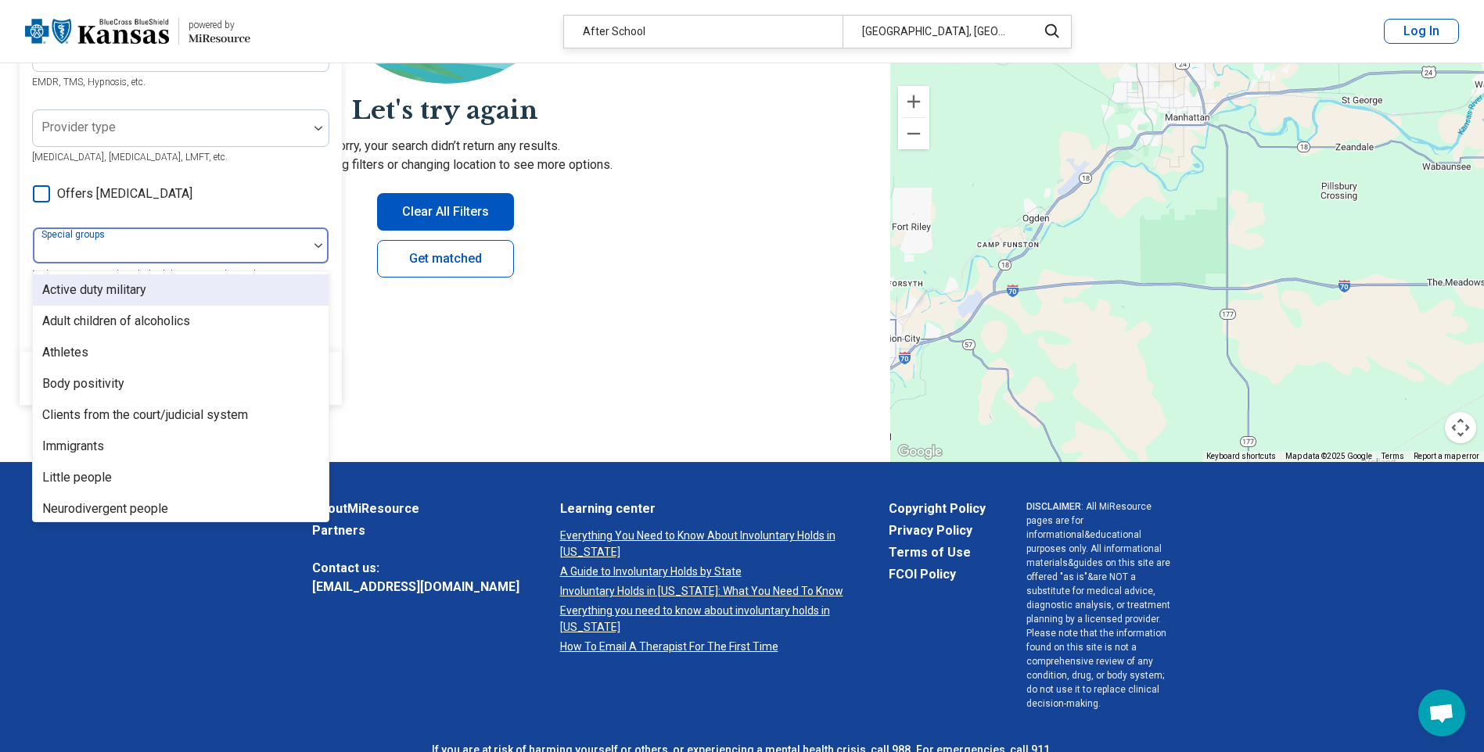
scroll to position [313, 0]
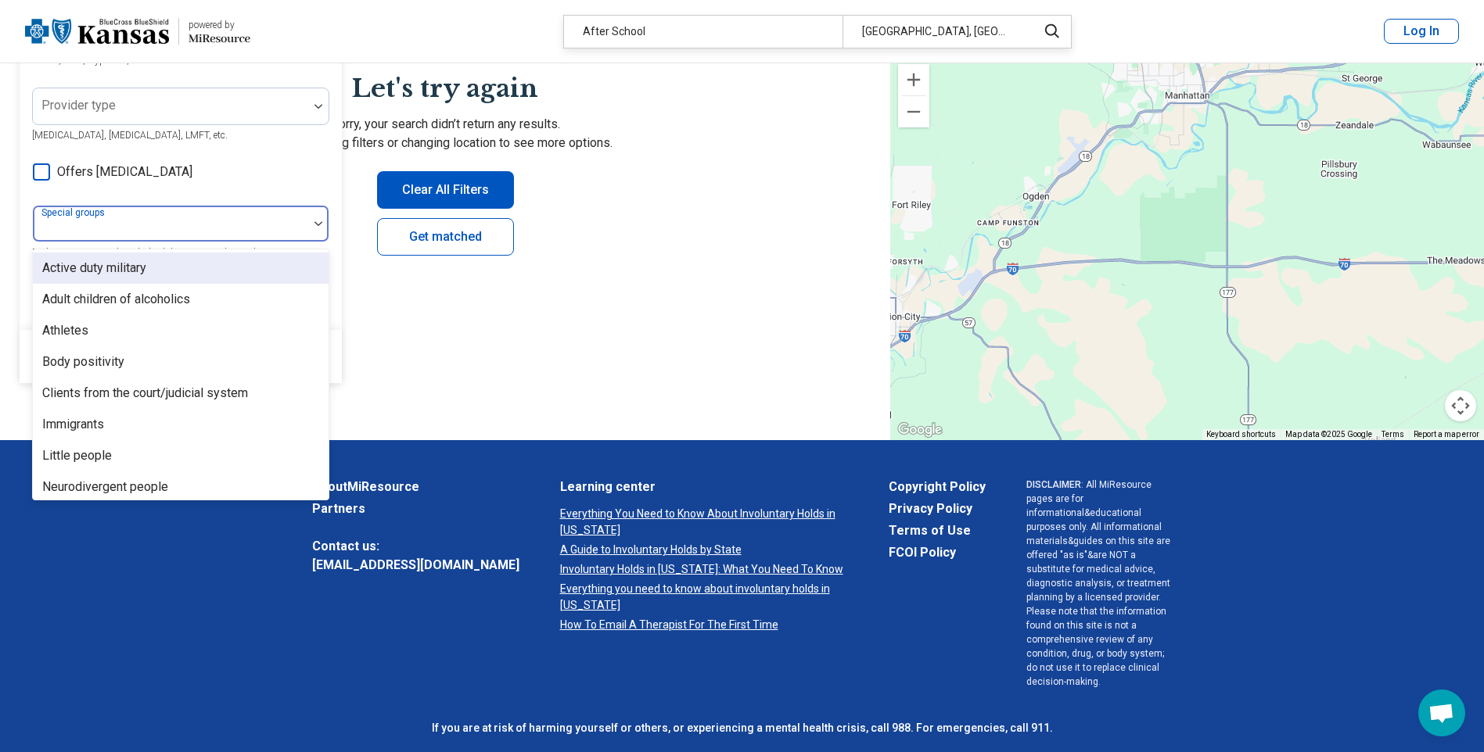
click at [135, 228] on div at bounding box center [170, 230] width 263 height 22
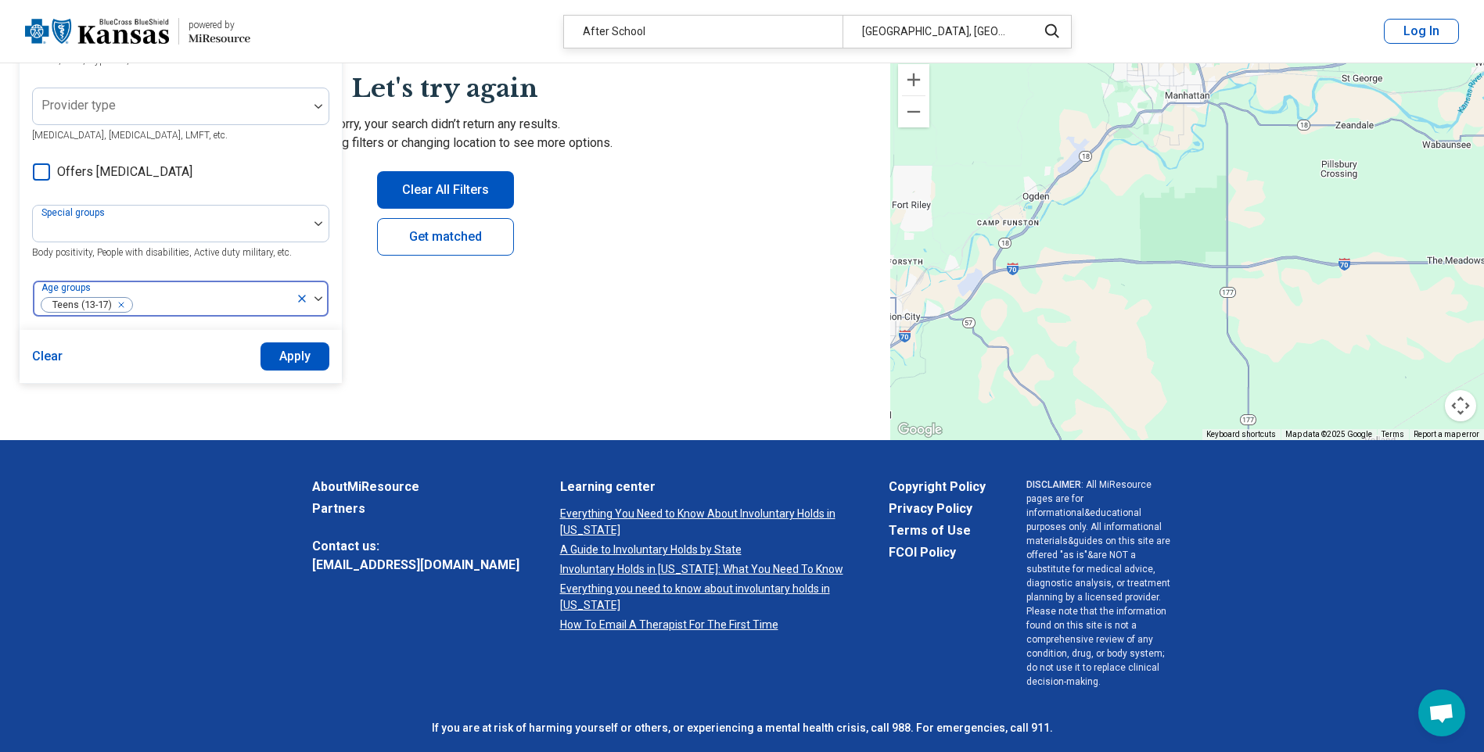
click at [184, 306] on div at bounding box center [212, 305] width 156 height 22
click at [271, 145] on div "Areas of focus Anxiety, [MEDICAL_DATA], Self-Esteem, etc. Modalities Talk Thera…" at bounding box center [180, 89] width 297 height 455
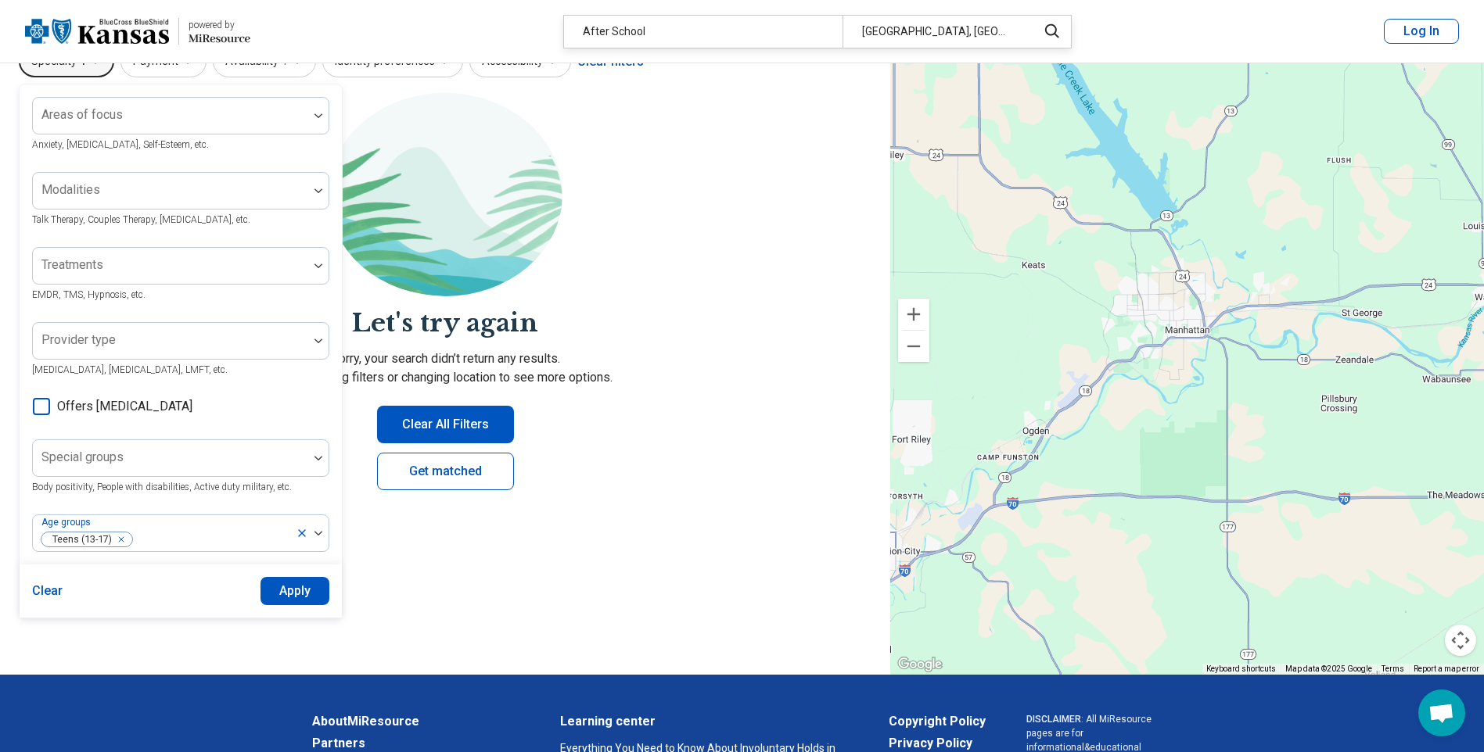
scroll to position [0, 0]
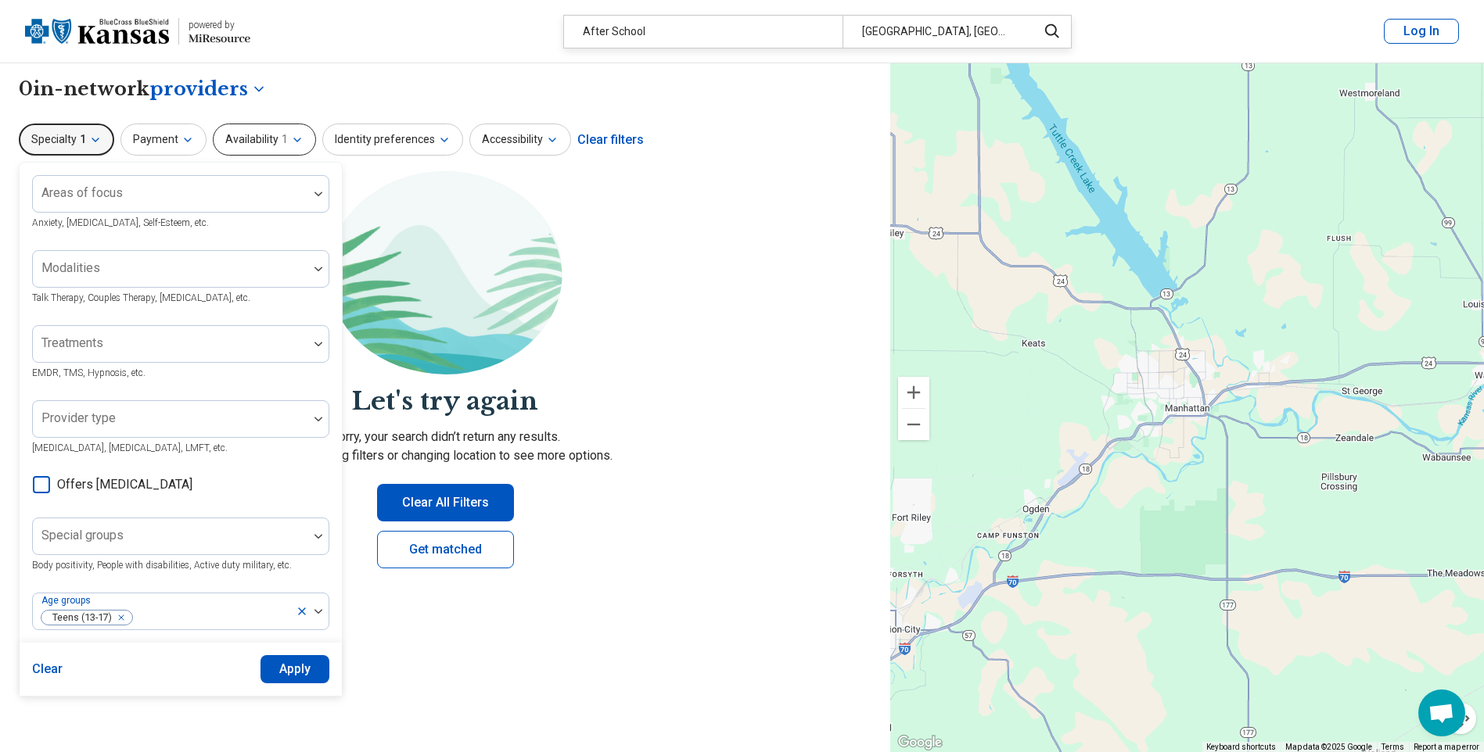
click at [285, 137] on button "Availability 1" at bounding box center [264, 140] width 103 height 32
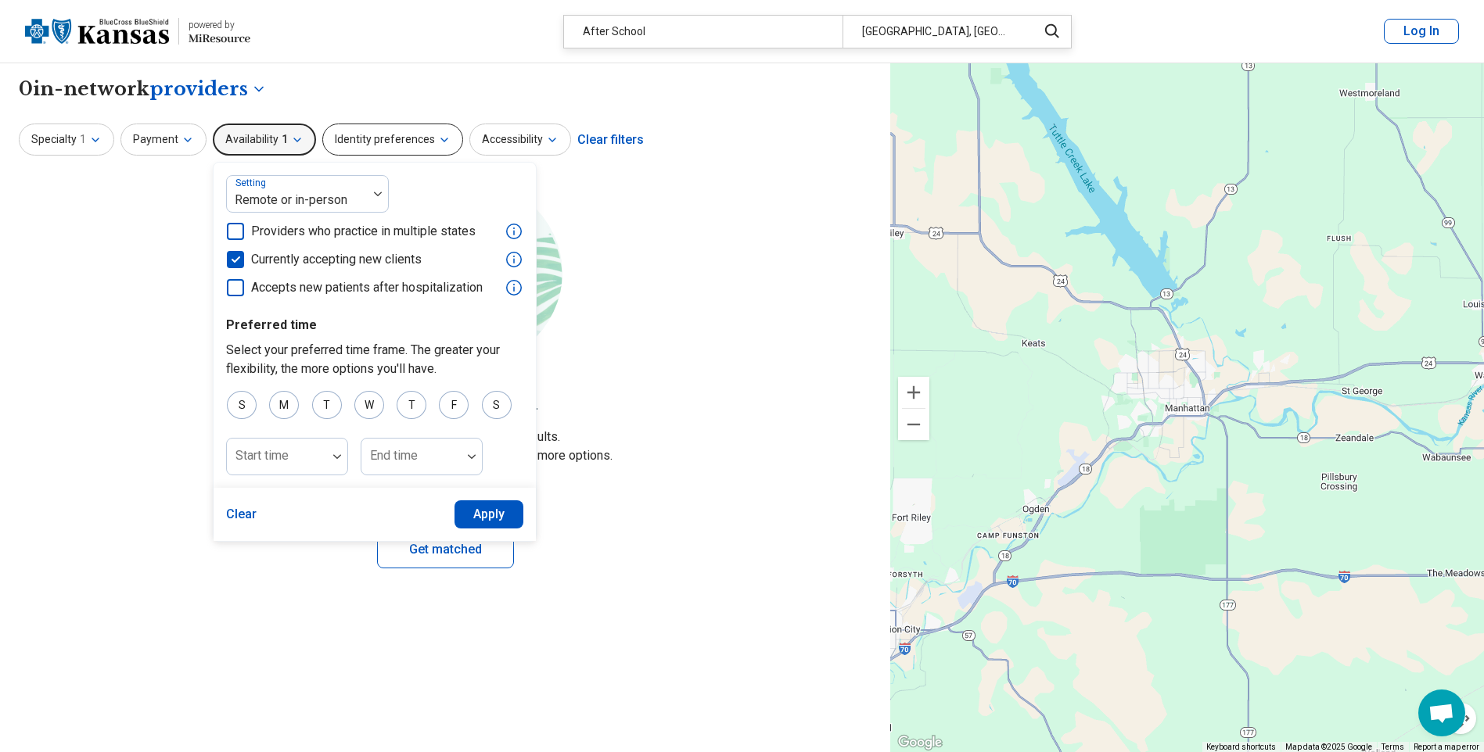
click at [371, 141] on button "Identity preferences" at bounding box center [392, 140] width 141 height 32
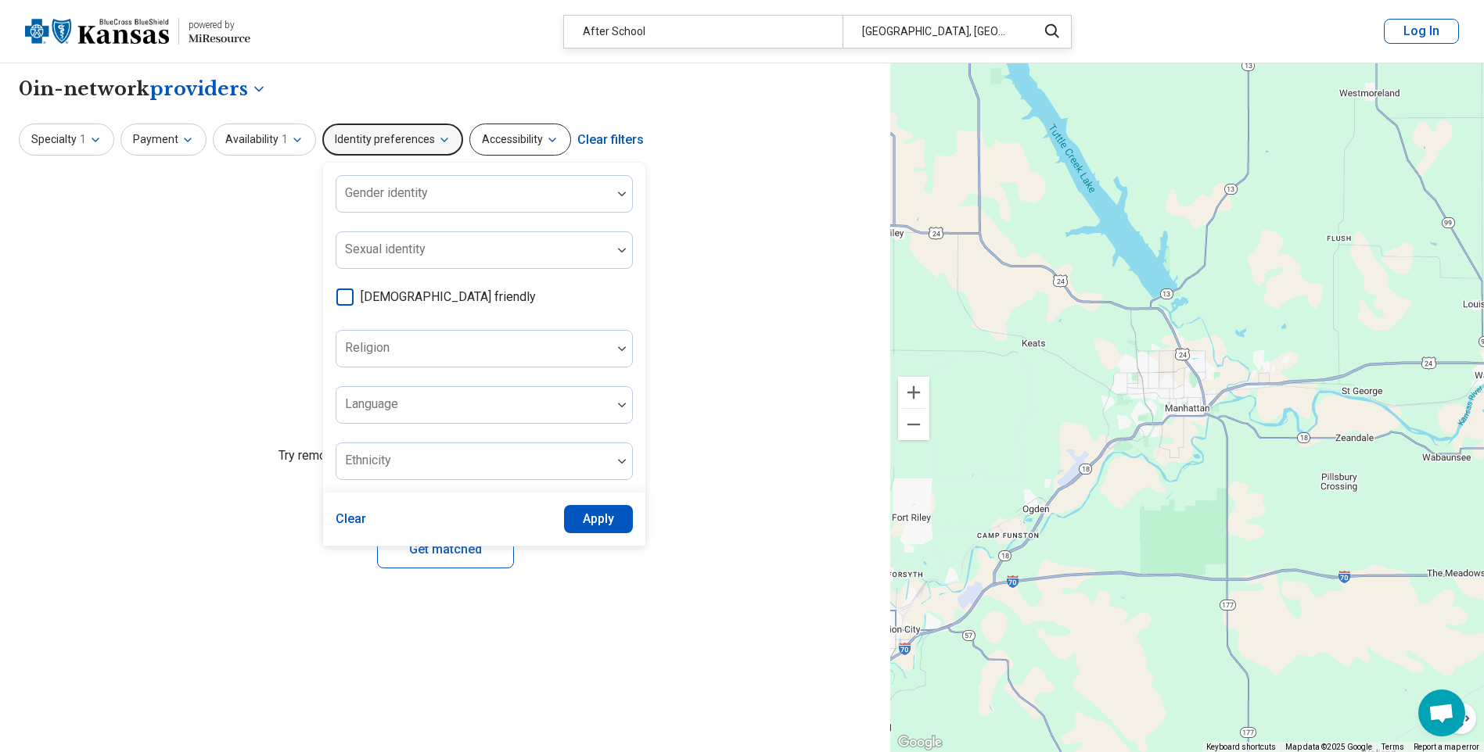
click at [524, 140] on button "Accessibility" at bounding box center [520, 140] width 102 height 32
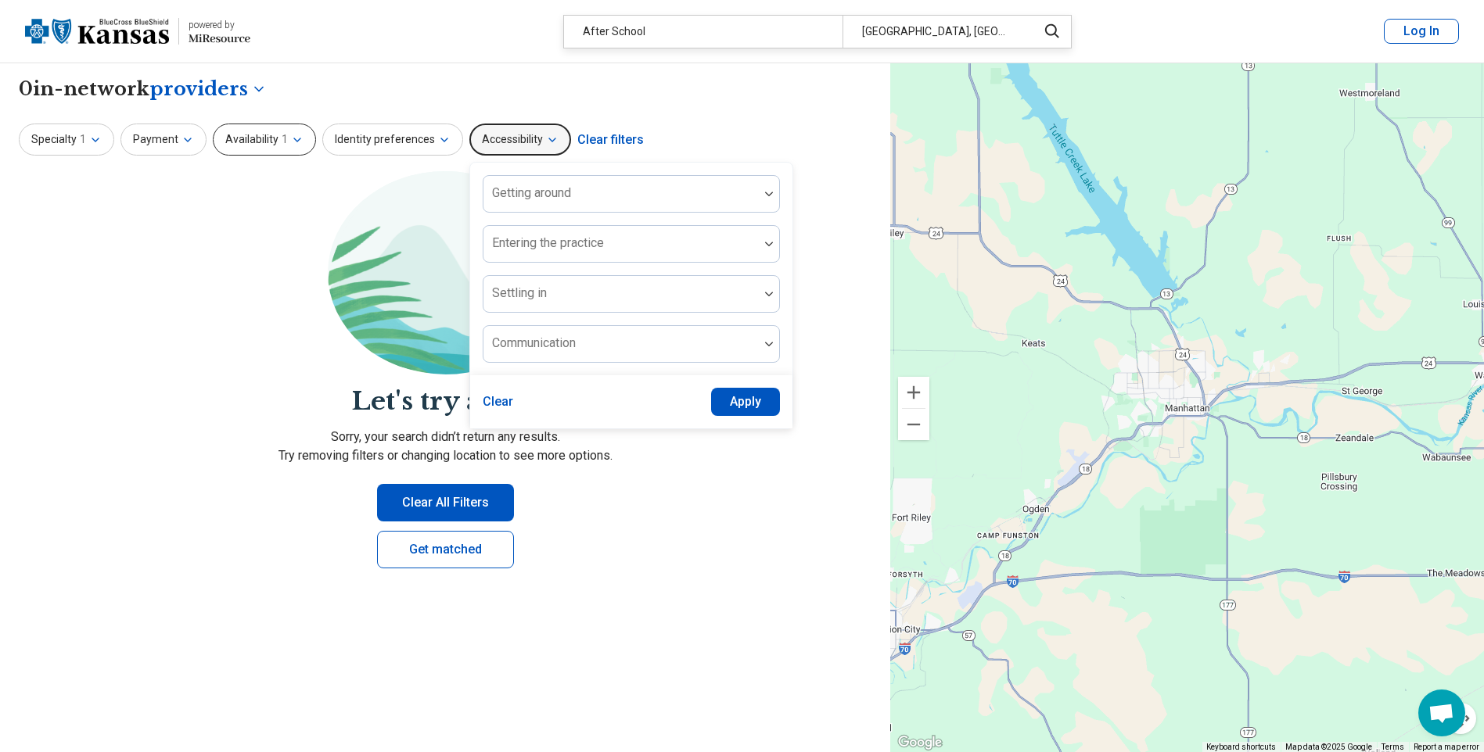
click at [266, 138] on button "Availability 1" at bounding box center [264, 140] width 103 height 32
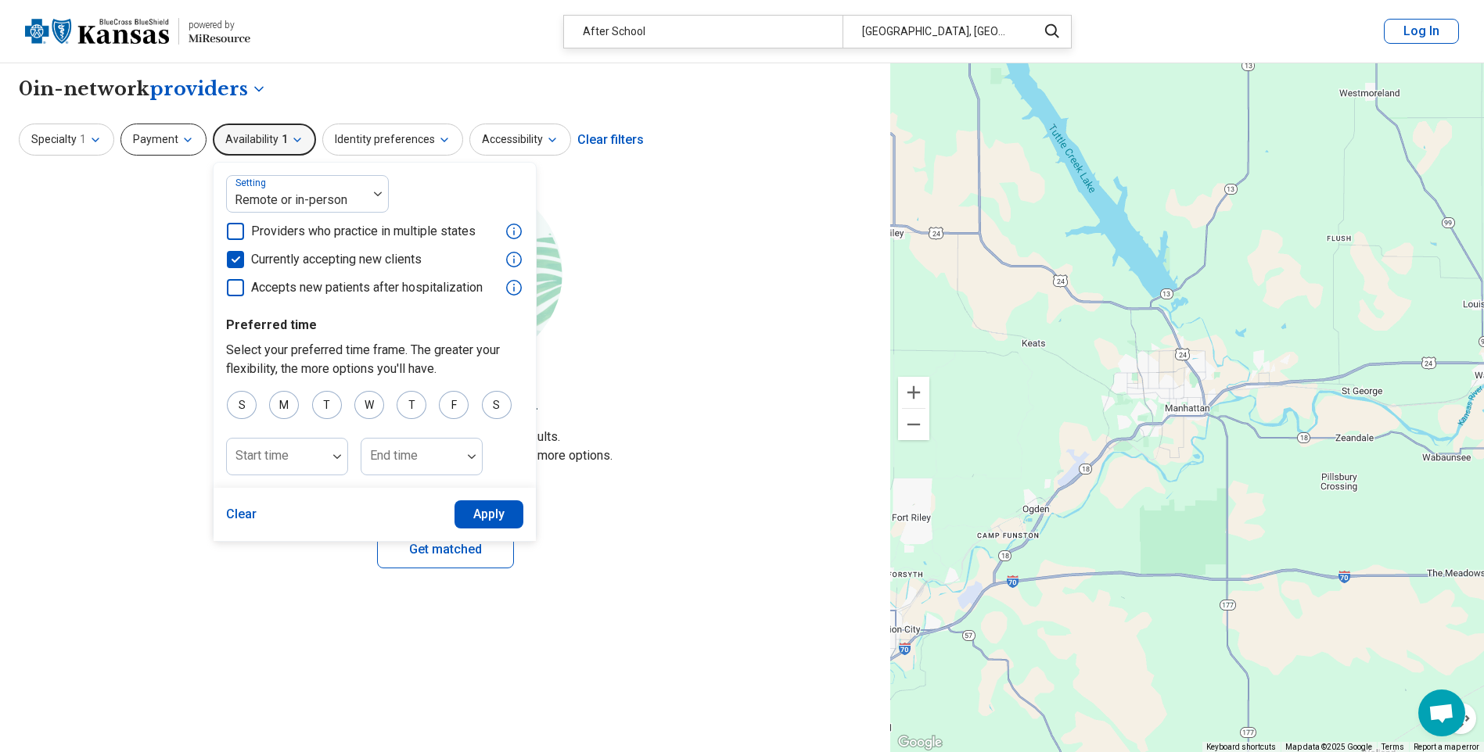
click at [170, 135] on button "Payment" at bounding box center [163, 140] width 86 height 32
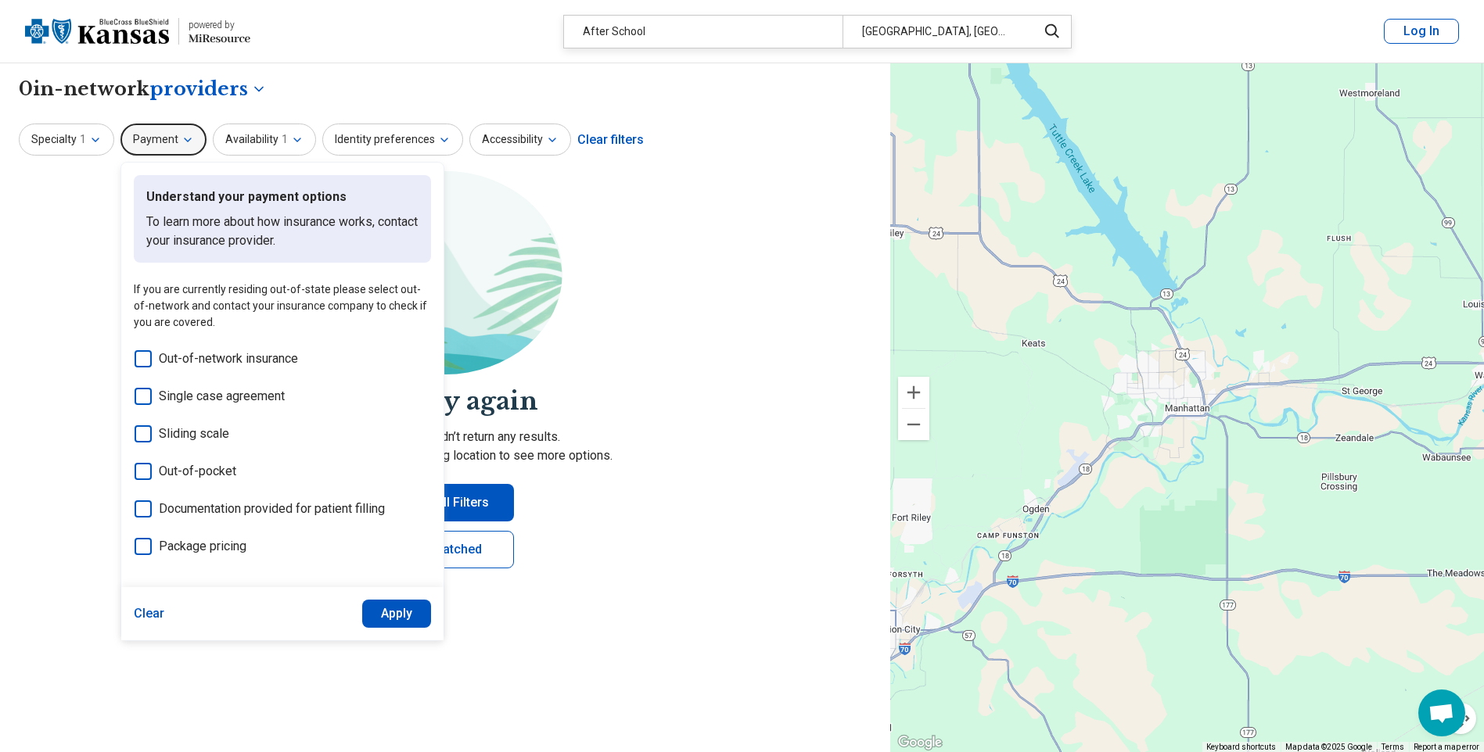
click at [728, 277] on section "Let's try again Sorry, your search didn’t return any results. Try removing filt…" at bounding box center [445, 382] width 852 height 423
